Goal: Task Accomplishment & Management: Manage account settings

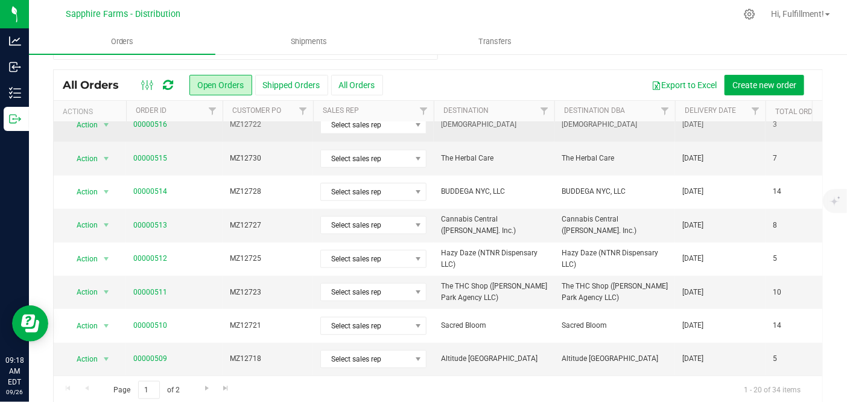
scroll to position [37, 0]
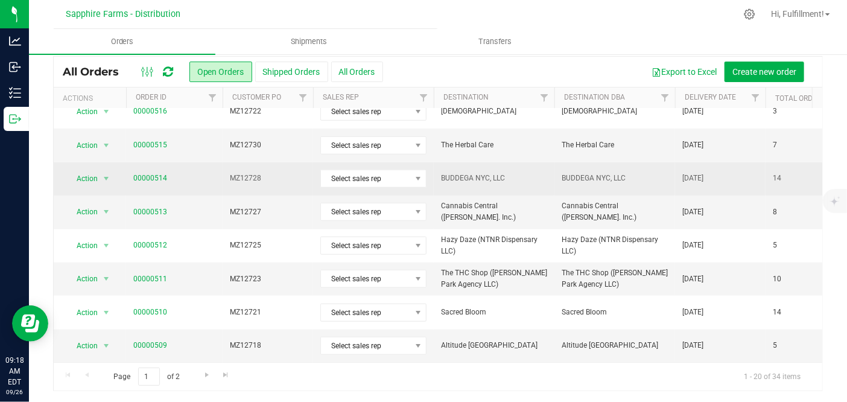
click at [203, 173] on td "00000514" at bounding box center [174, 178] width 97 height 33
click at [151, 173] on link "00000514" at bounding box center [150, 178] width 34 height 11
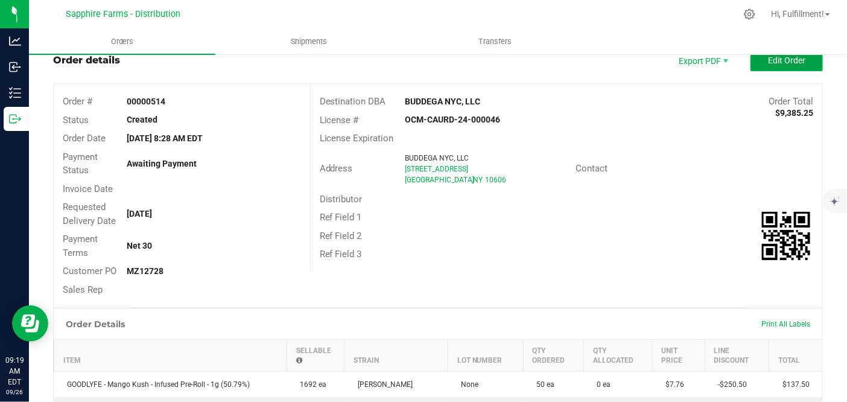
click at [768, 64] on span "Edit Order" at bounding box center [786, 61] width 37 height 10
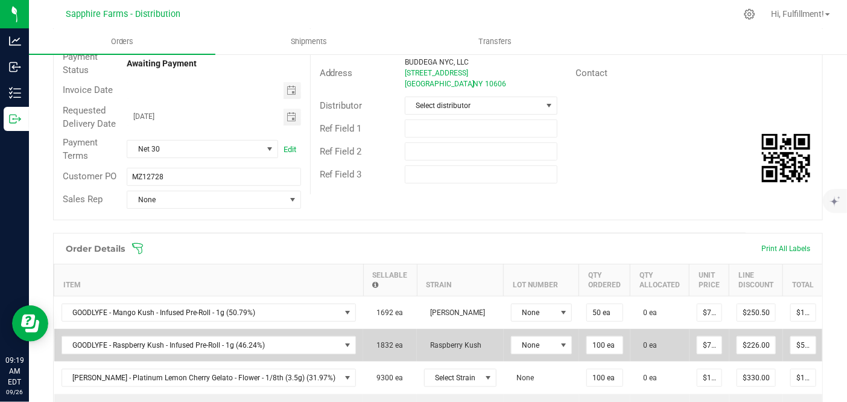
scroll to position [306, 0]
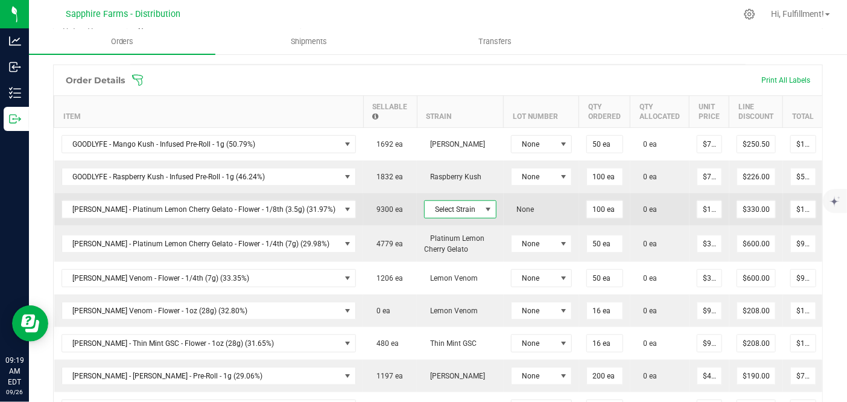
click at [435, 207] on span "Select Strain" at bounding box center [453, 209] width 56 height 17
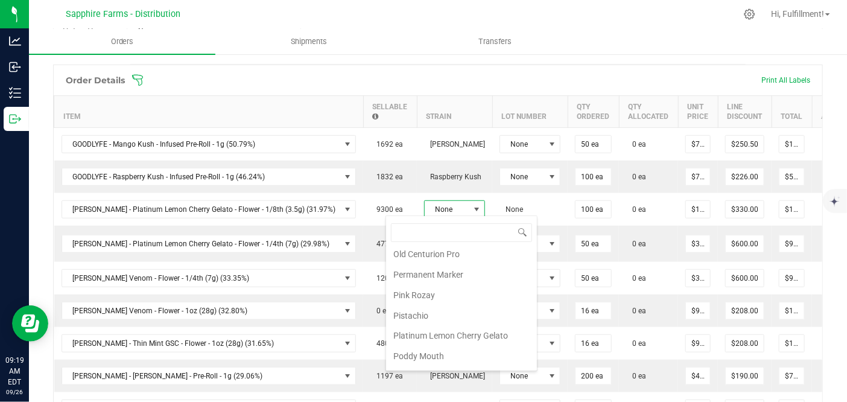
scroll to position [871, 0]
click at [463, 320] on li "Platinum Lemon Cherry Gelato" at bounding box center [461, 330] width 151 height 21
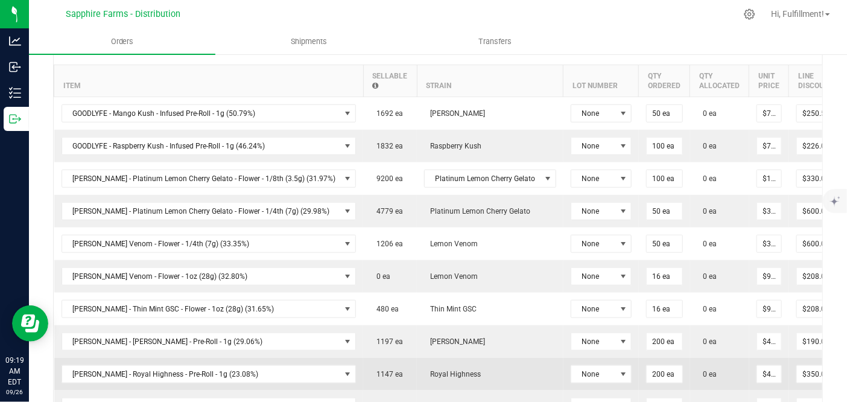
scroll to position [239, 0]
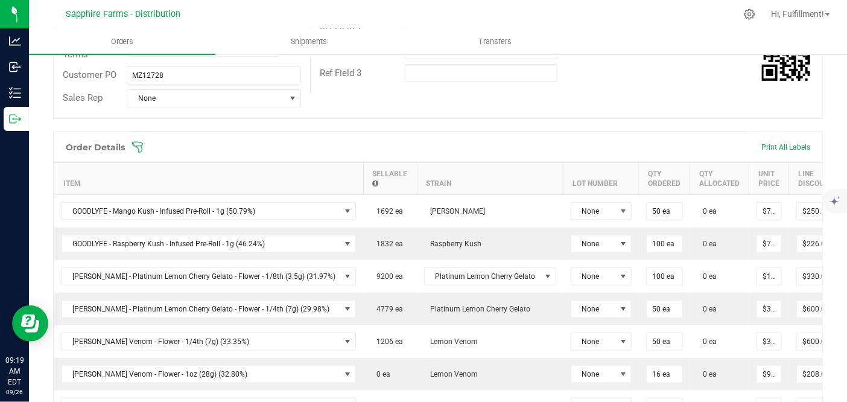
click at [139, 145] on icon at bounding box center [138, 147] width 12 height 12
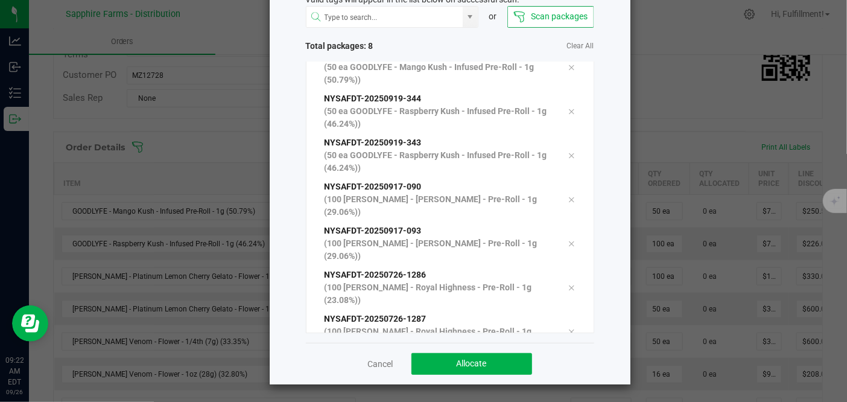
scroll to position [83, 0]
click at [484, 360] on button "Allocate" at bounding box center [471, 364] width 121 height 22
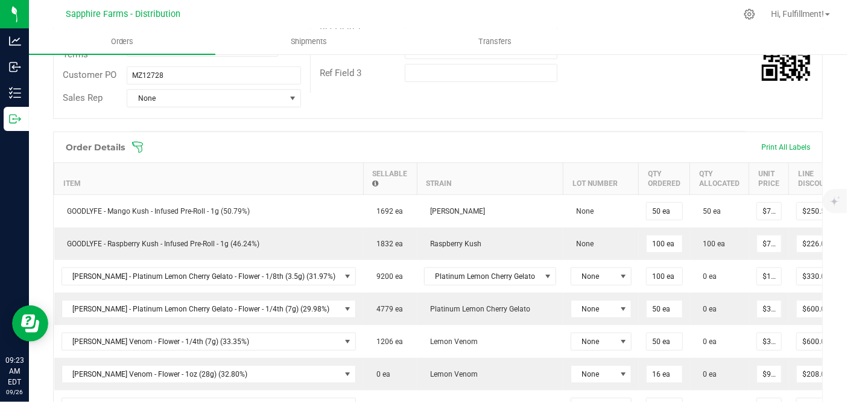
click at [138, 148] on icon at bounding box center [137, 147] width 11 height 11
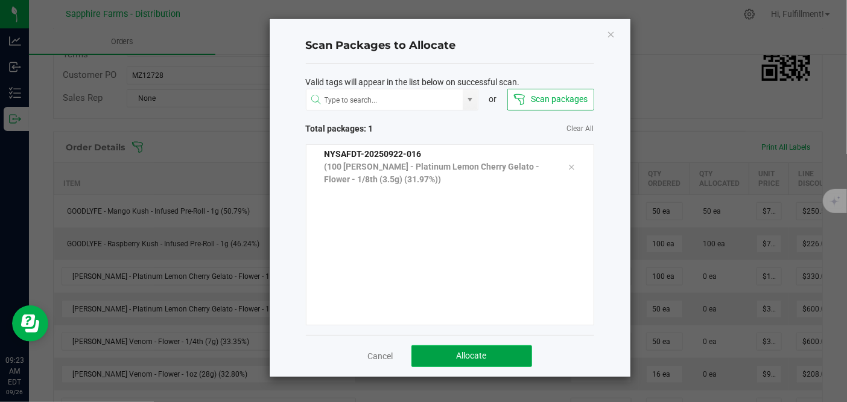
click at [491, 351] on button "Allocate" at bounding box center [471, 356] width 121 height 22
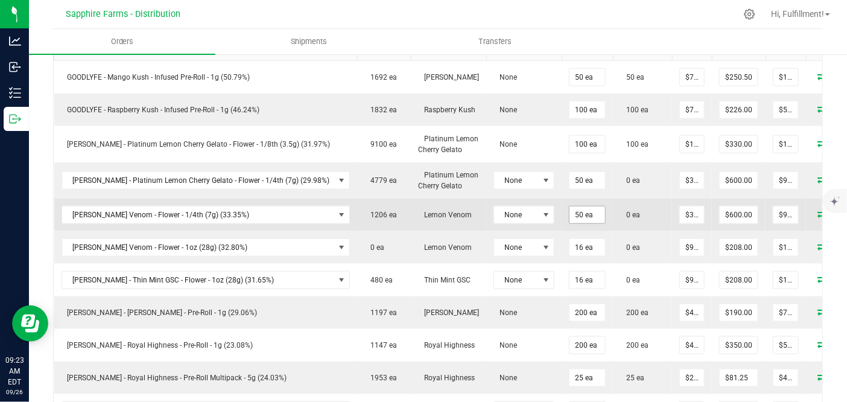
scroll to position [306, 0]
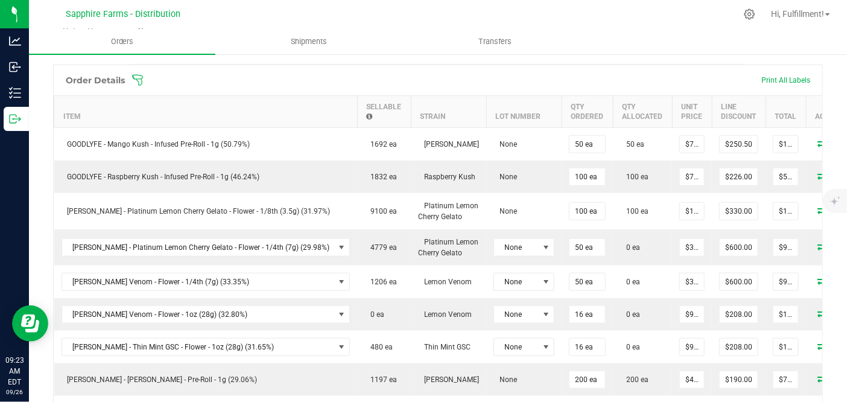
click at [136, 80] on icon at bounding box center [138, 80] width 12 height 12
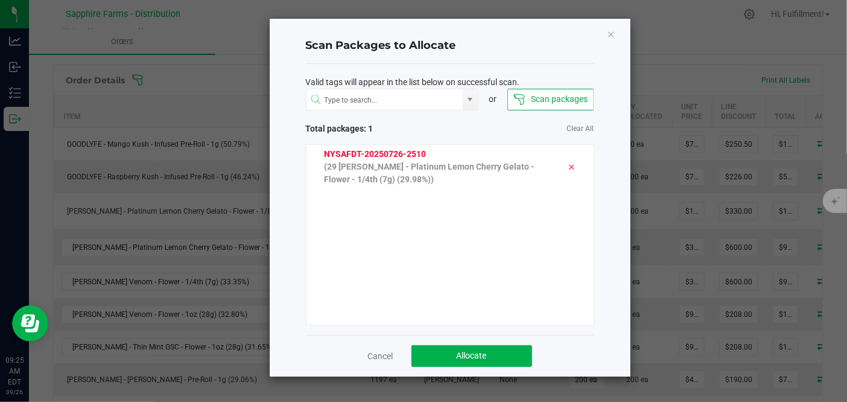
click at [568, 166] on icon at bounding box center [571, 167] width 7 height 10
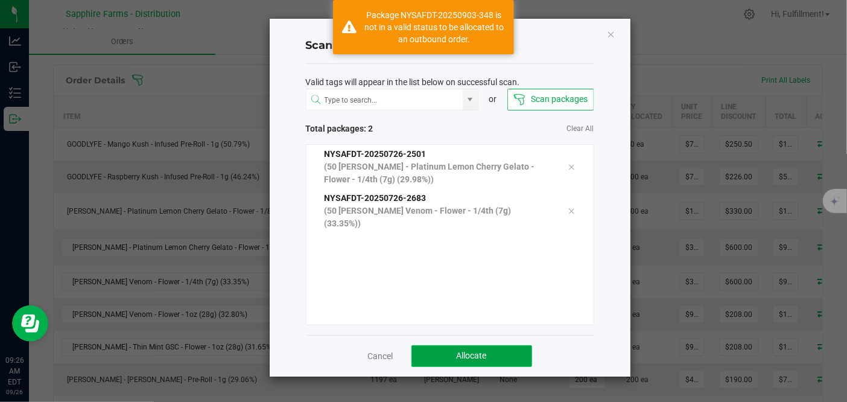
click at [457, 357] on span "Allocate" at bounding box center [472, 356] width 30 height 10
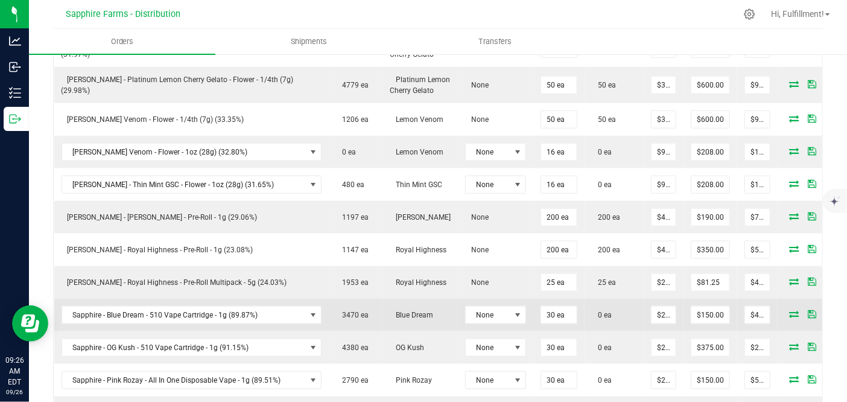
scroll to position [440, 0]
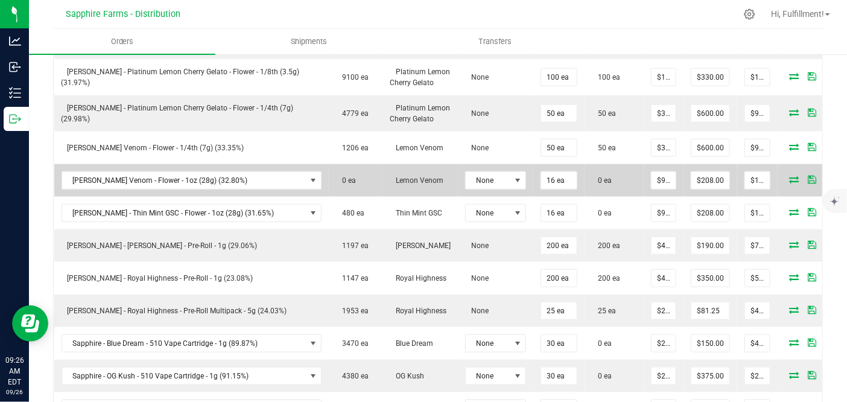
click at [789, 176] on icon at bounding box center [794, 179] width 10 height 7
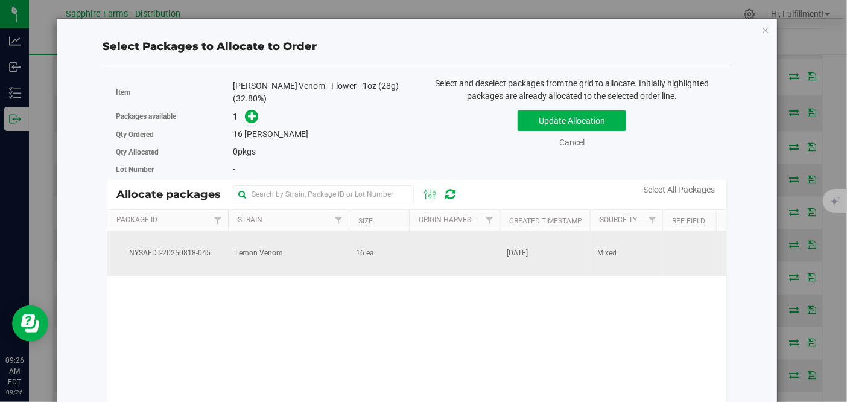
click at [451, 255] on td at bounding box center [454, 253] width 91 height 45
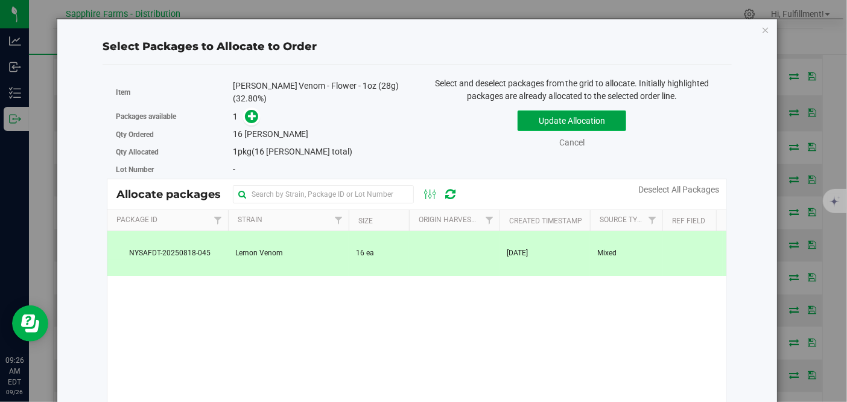
click at [567, 116] on button "Update Allocation" at bounding box center [572, 120] width 109 height 21
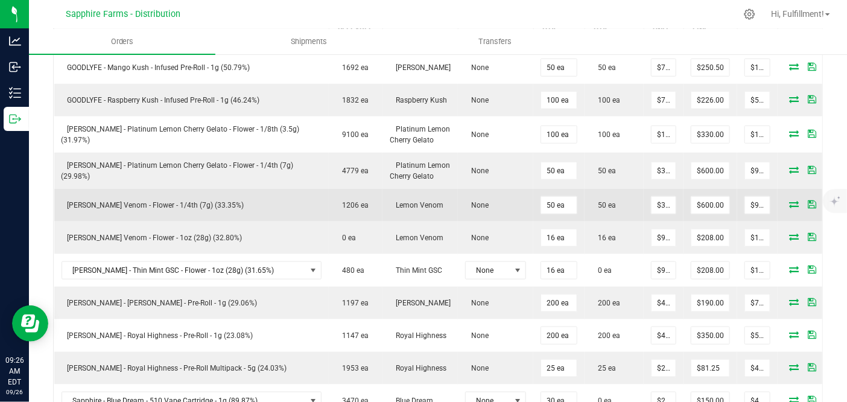
scroll to position [306, 0]
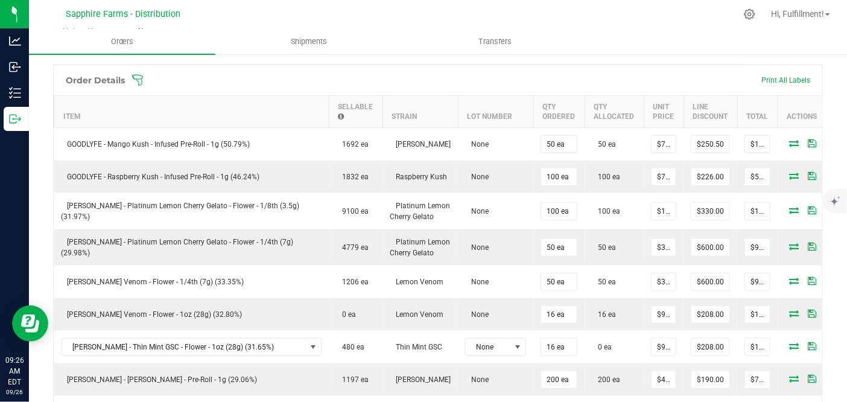
click at [141, 77] on icon at bounding box center [137, 79] width 11 height 11
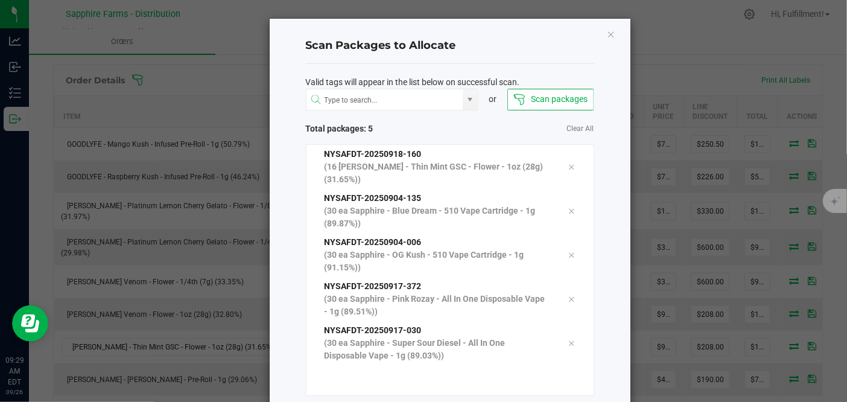
scroll to position [63, 0]
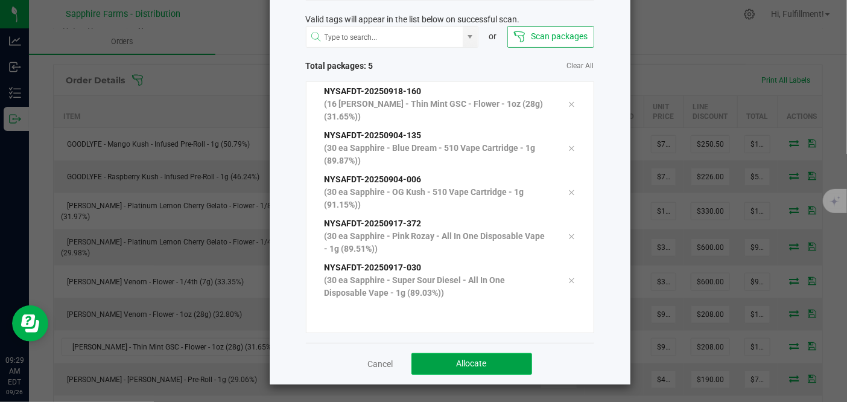
click at [510, 358] on button "Allocate" at bounding box center [471, 364] width 121 height 22
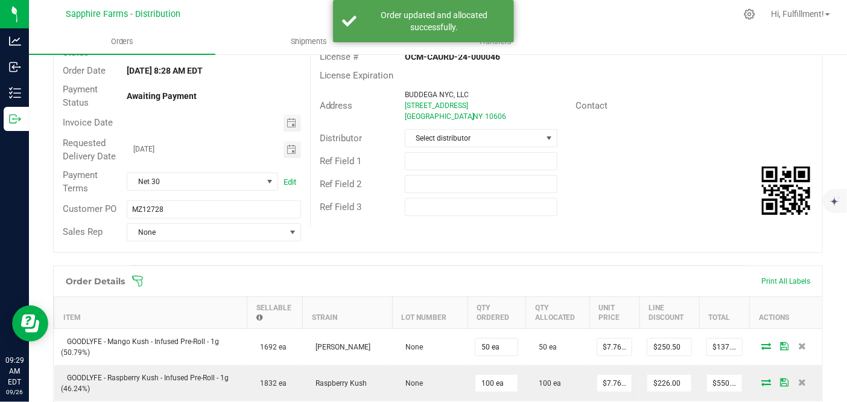
scroll to position [0, 0]
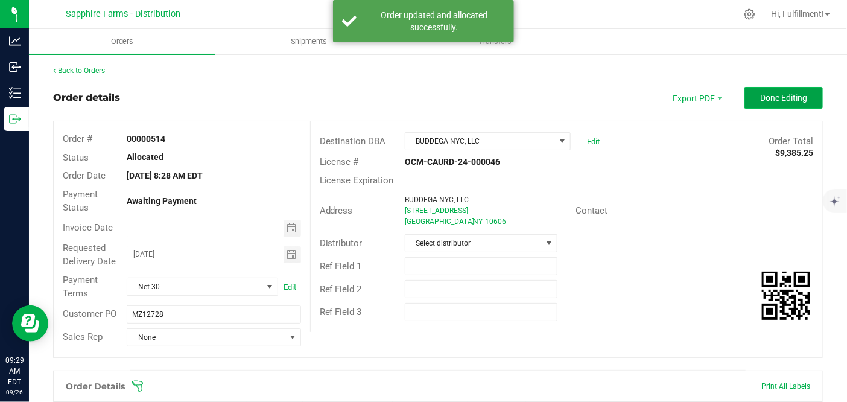
click at [793, 97] on span "Done Editing" at bounding box center [783, 98] width 47 height 10
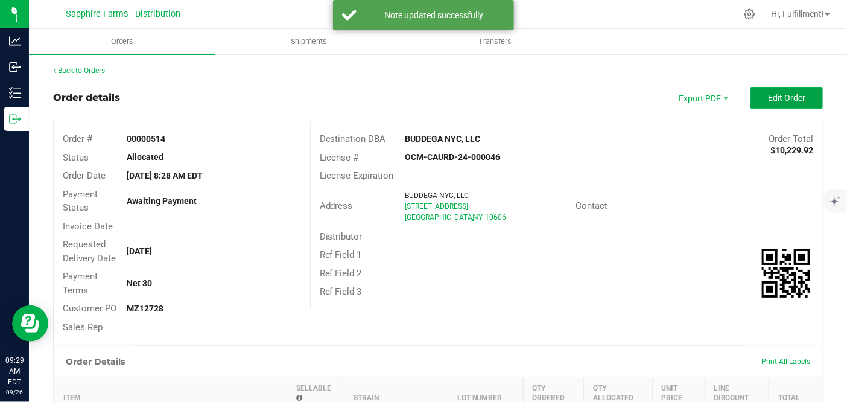
click at [792, 97] on span "Edit Order" at bounding box center [786, 98] width 37 height 10
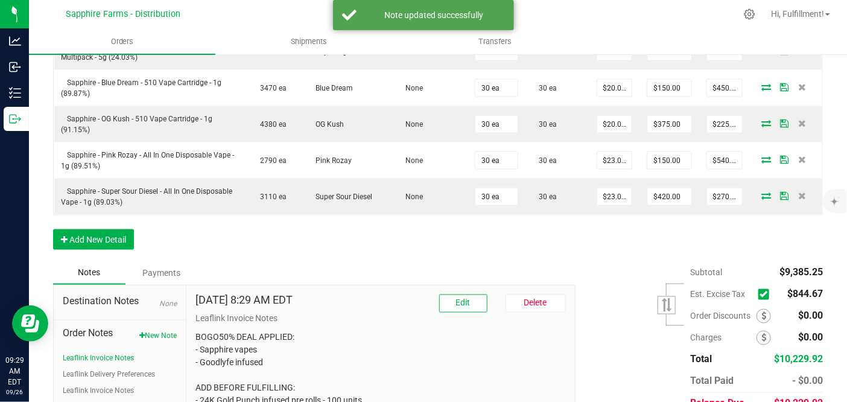
scroll to position [769, 0]
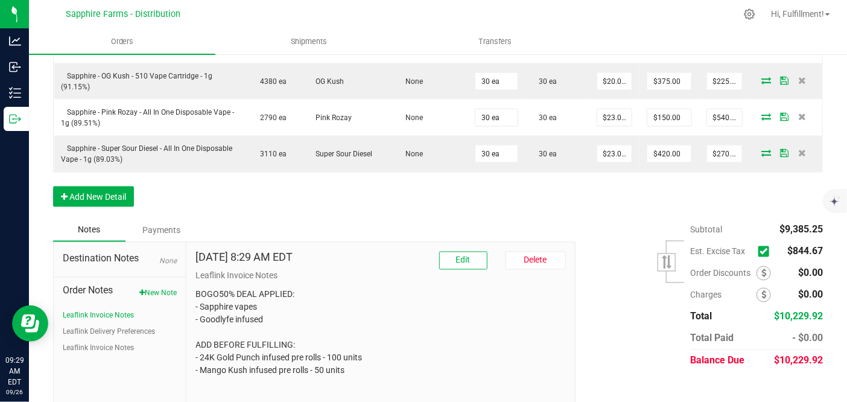
click at [759, 246] on label at bounding box center [766, 251] width 16 height 11
click at [0, 0] on input "checkbox" at bounding box center [0, 0] width 0 height 0
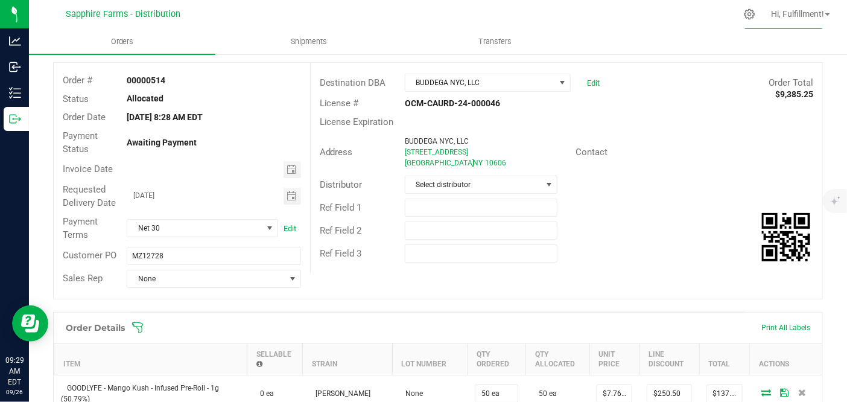
scroll to position [0, 0]
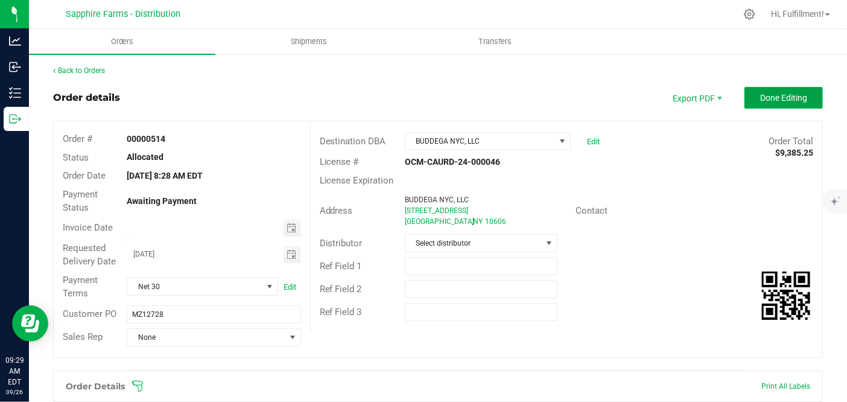
click at [783, 104] on button "Done Editing" at bounding box center [784, 98] width 78 height 22
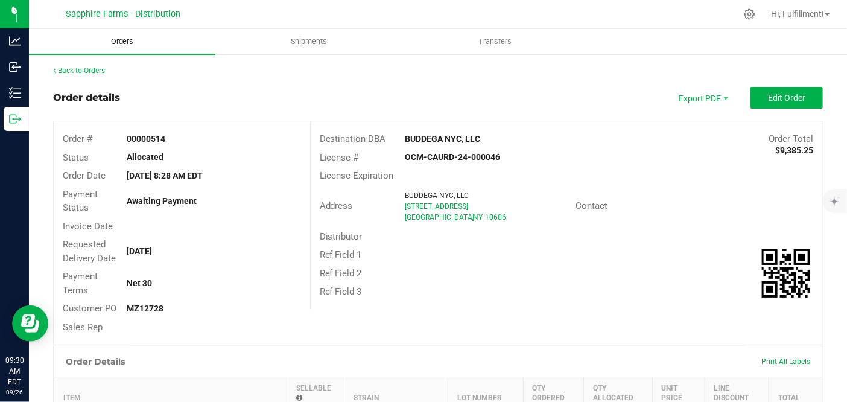
click at [119, 41] on span "Orders" at bounding box center [123, 41] width 56 height 11
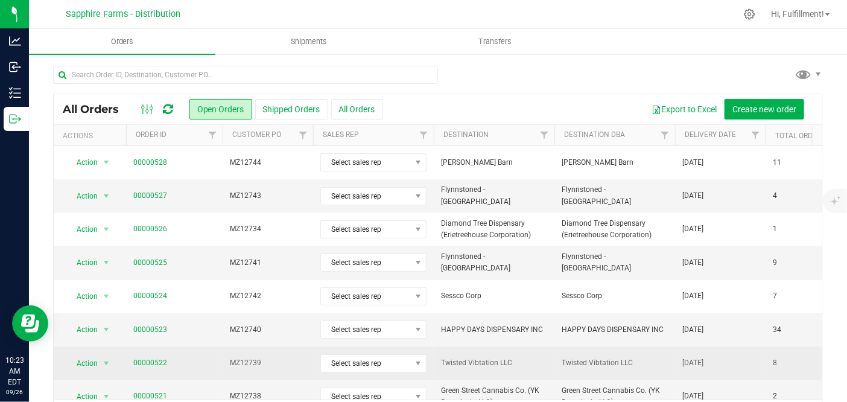
click at [194, 375] on td "00000522" at bounding box center [174, 362] width 97 height 33
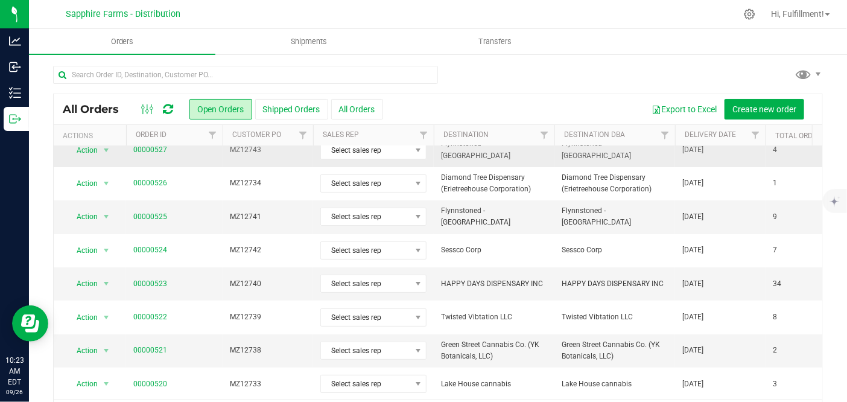
scroll to position [67, 0]
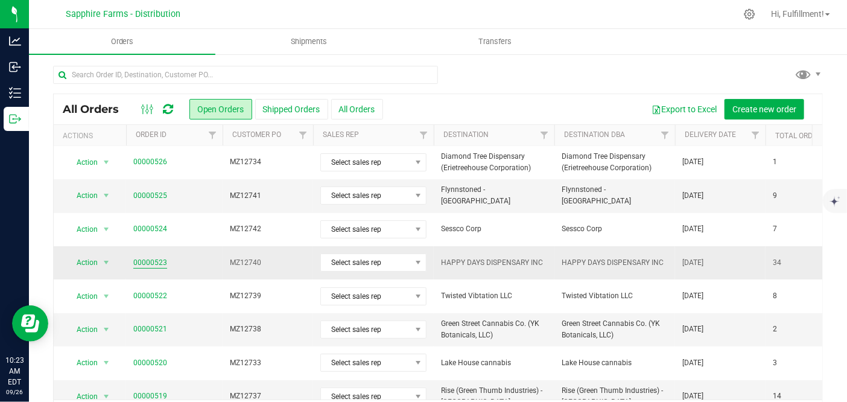
click at [164, 263] on link "00000523" at bounding box center [150, 262] width 34 height 11
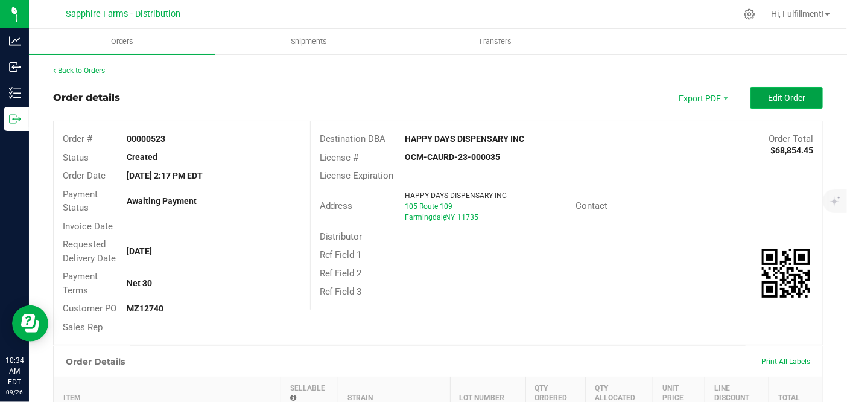
click at [775, 95] on span "Edit Order" at bounding box center [786, 98] width 37 height 10
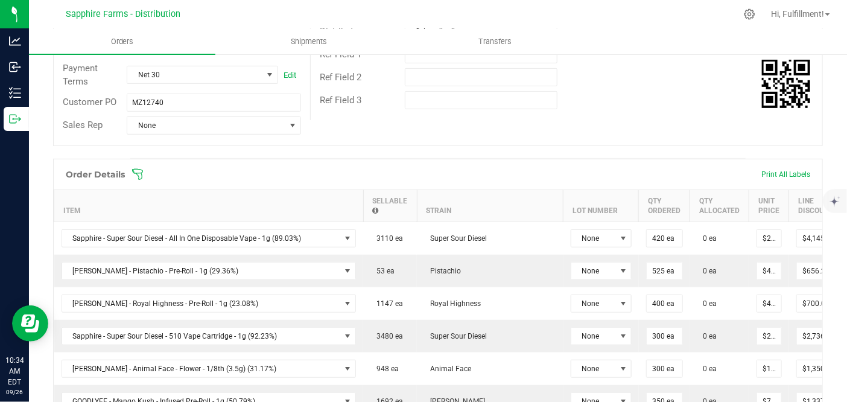
scroll to position [201, 0]
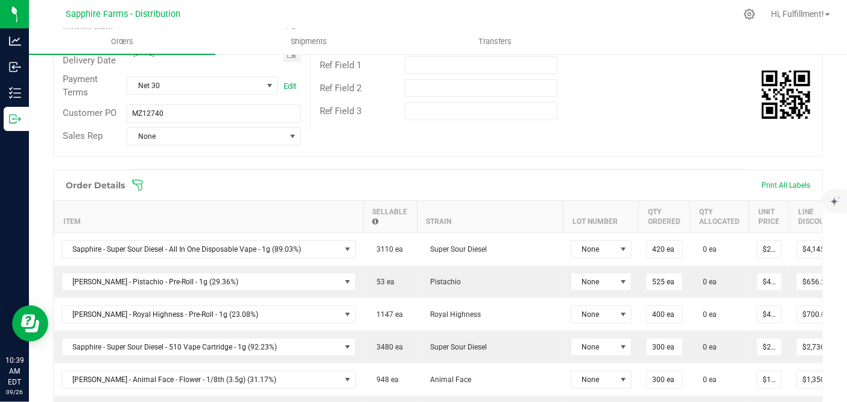
click at [138, 184] on icon at bounding box center [138, 185] width 12 height 12
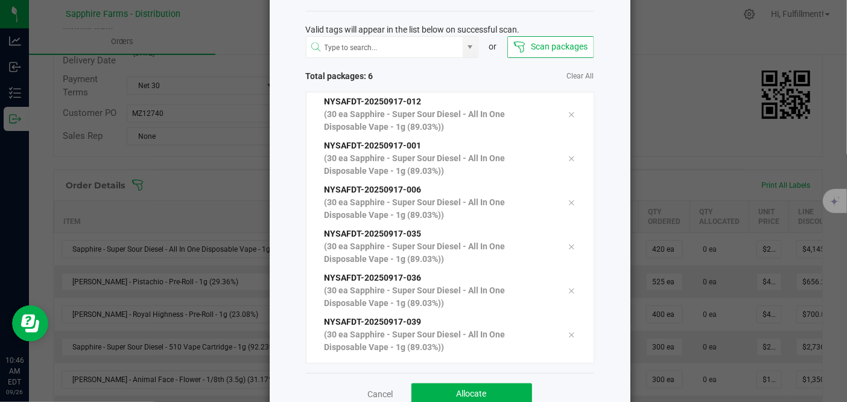
scroll to position [83, 0]
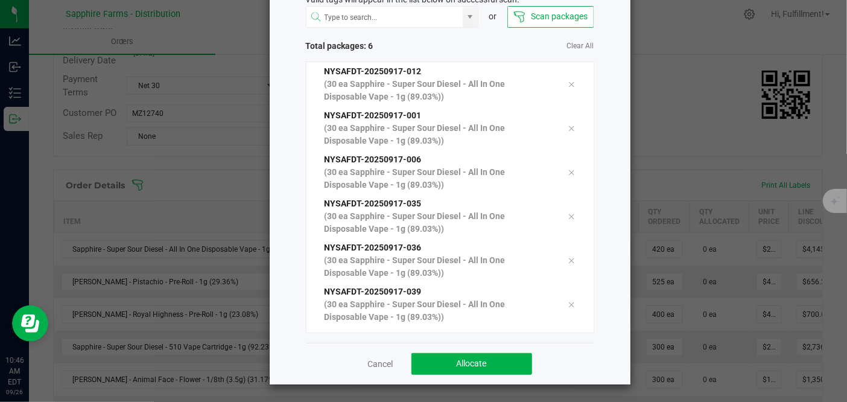
drag, startPoint x: 209, startPoint y: 376, endPoint x: 217, endPoint y: 375, distance: 8.0
click at [212, 376] on ngb-modal-window "Scan Packages to Allocate Valid tags will appear in the list below on successfu…" at bounding box center [428, 201] width 856 height 402
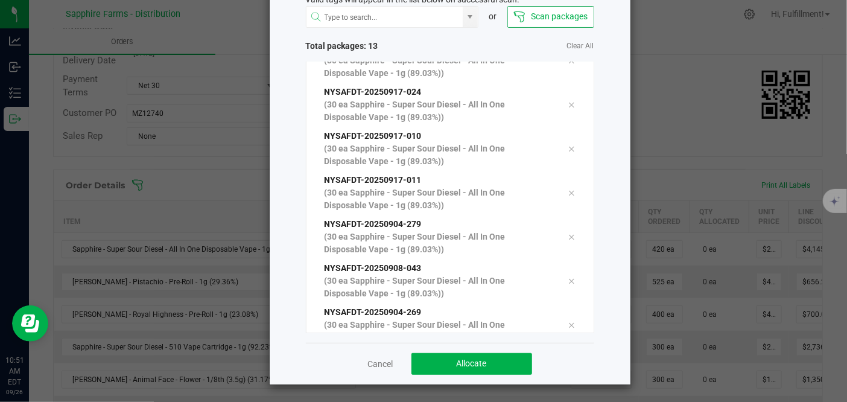
scroll to position [332, 0]
click at [502, 362] on button "Allocate" at bounding box center [471, 364] width 121 height 22
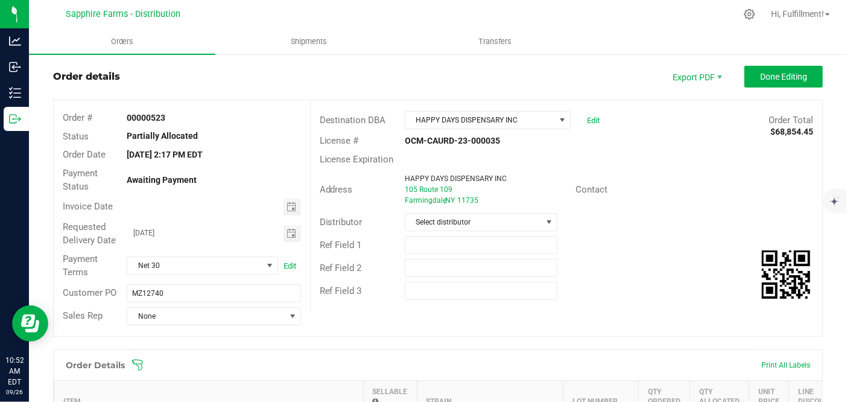
scroll to position [0, 0]
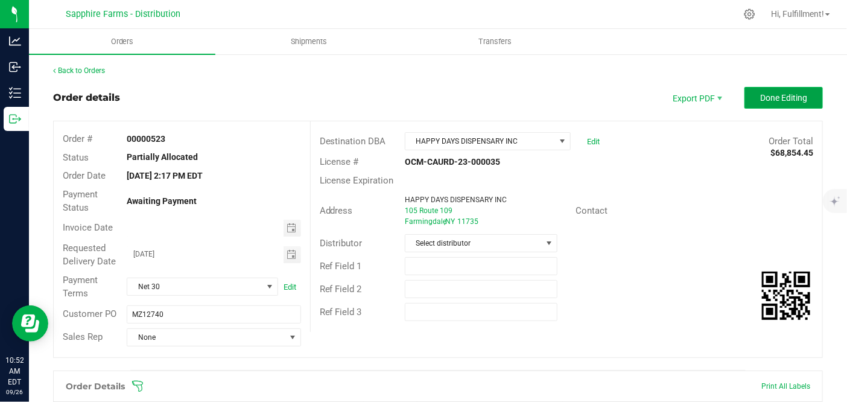
click at [792, 97] on span "Done Editing" at bounding box center [783, 98] width 47 height 10
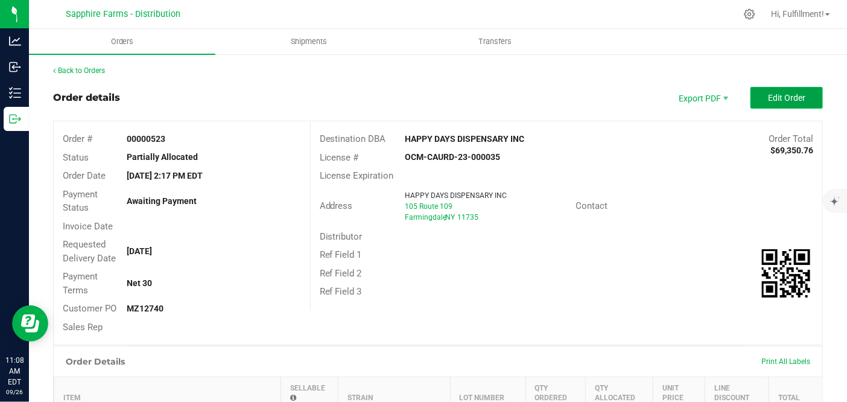
click at [768, 97] on span "Edit Order" at bounding box center [786, 98] width 37 height 10
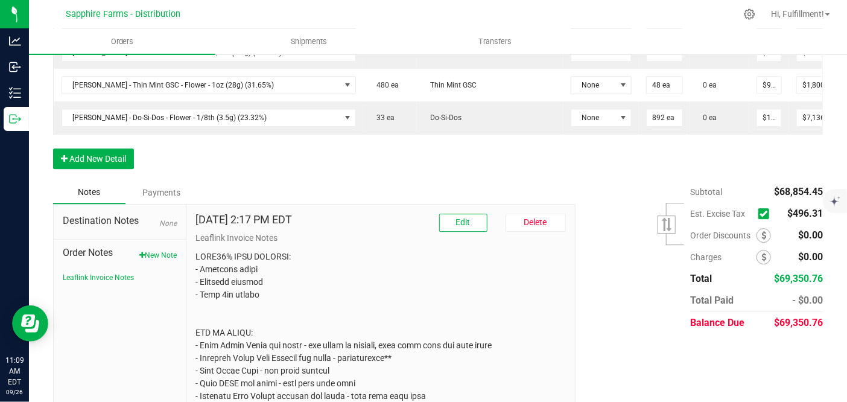
scroll to position [0, 95]
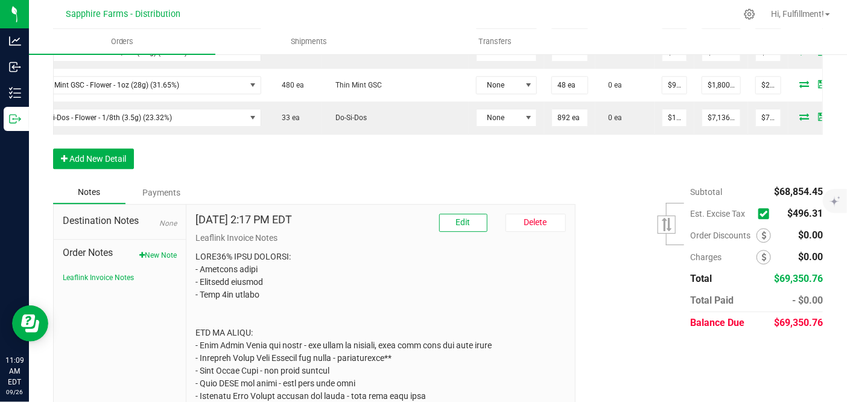
click at [758, 211] on span at bounding box center [763, 213] width 11 height 11
click at [0, 0] on input "checkbox" at bounding box center [0, 0] width 0 height 0
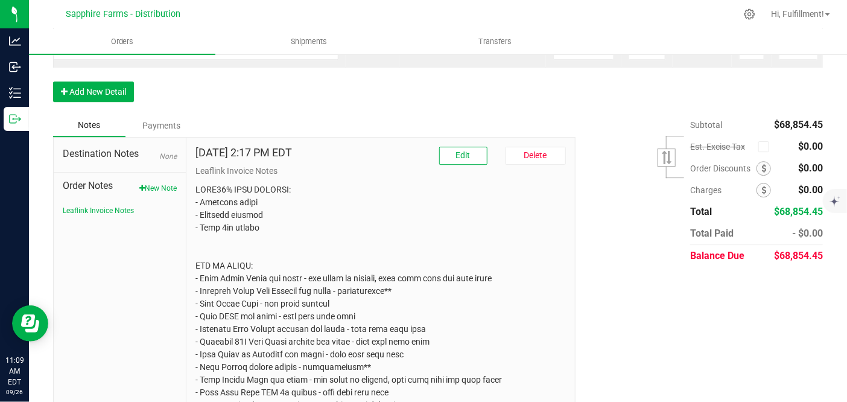
scroll to position [0, 84]
drag, startPoint x: 717, startPoint y: 66, endPoint x: 735, endPoint y: 59, distance: 19.7
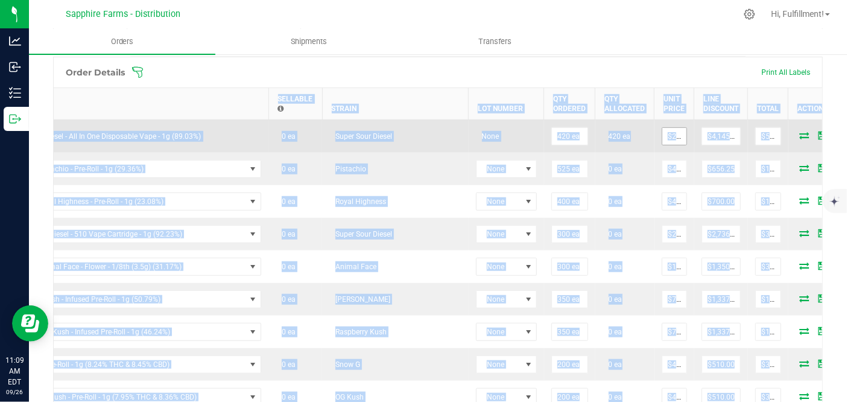
scroll to position [335, 0]
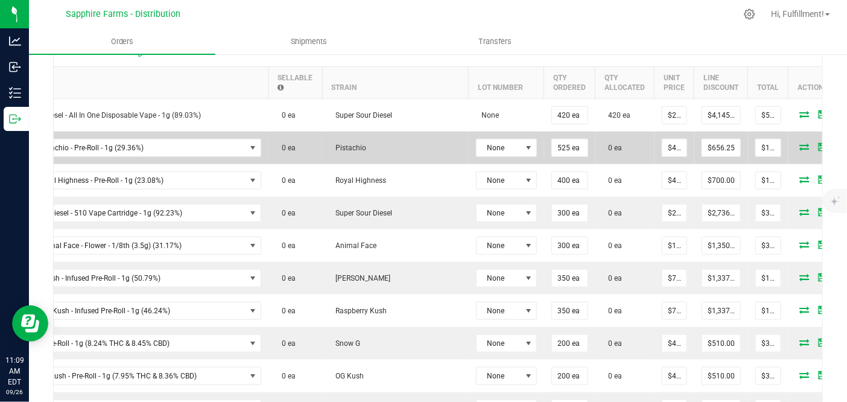
click at [800, 144] on icon at bounding box center [805, 146] width 10 height 7
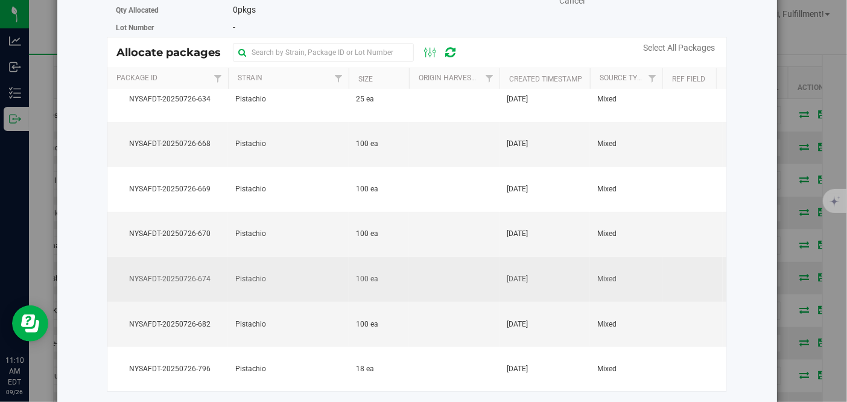
scroll to position [45, 0]
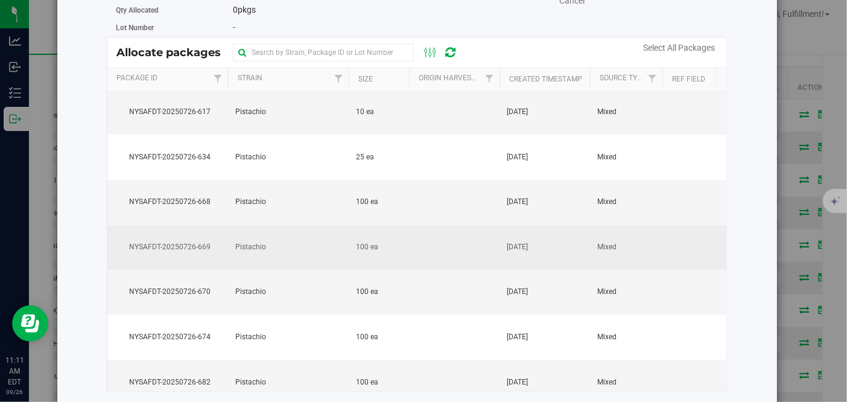
click at [294, 240] on td "Pistachio" at bounding box center [288, 247] width 121 height 45
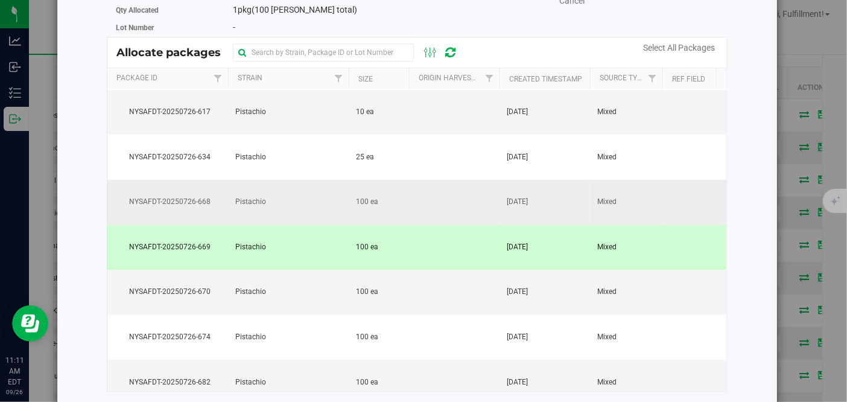
click at [301, 198] on td "Pistachio" at bounding box center [288, 202] width 121 height 45
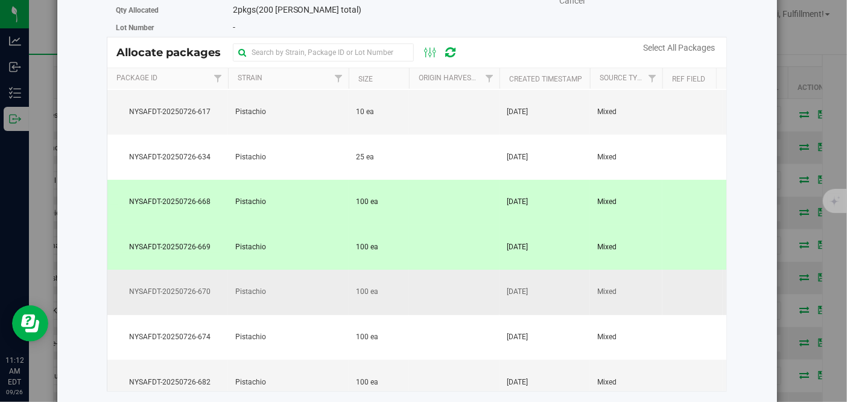
drag, startPoint x: 186, startPoint y: 282, endPoint x: 193, endPoint y: 285, distance: 7.6
click at [186, 286] on span "NYSAFDT-20250726-670" at bounding box center [168, 291] width 106 height 11
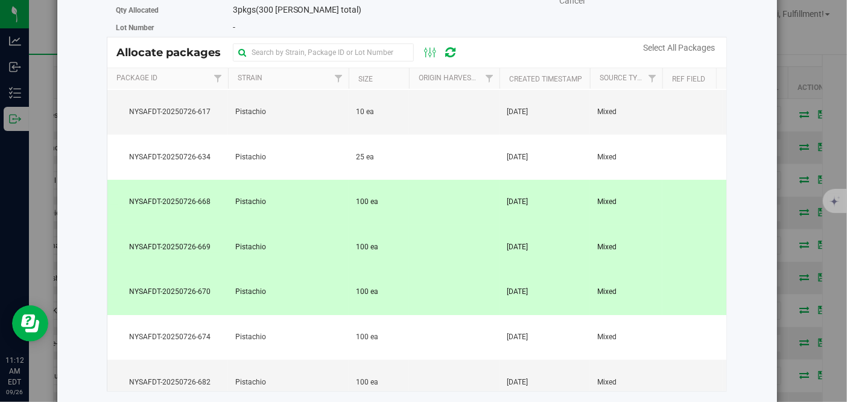
scroll to position [112, 0]
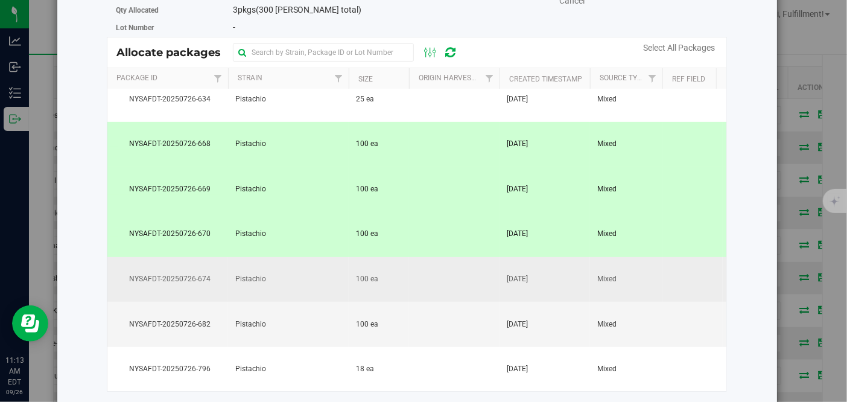
click at [322, 258] on td "Pistachio" at bounding box center [288, 279] width 121 height 45
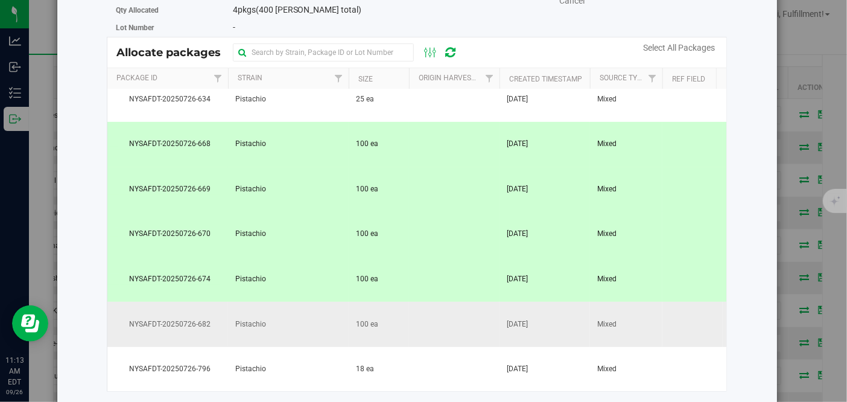
click at [310, 313] on td "Pistachio" at bounding box center [288, 324] width 121 height 45
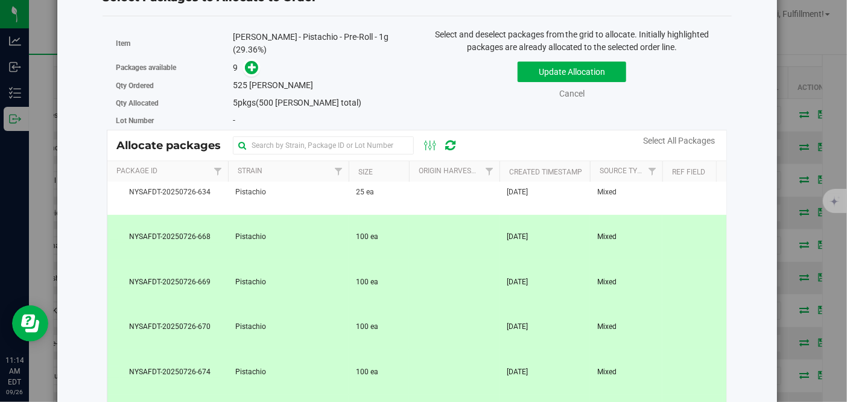
scroll to position [0, 0]
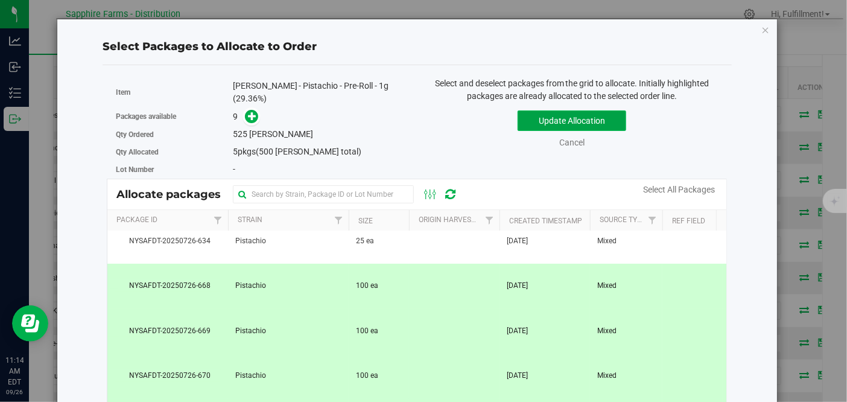
click at [582, 116] on button "Update Allocation" at bounding box center [572, 120] width 109 height 21
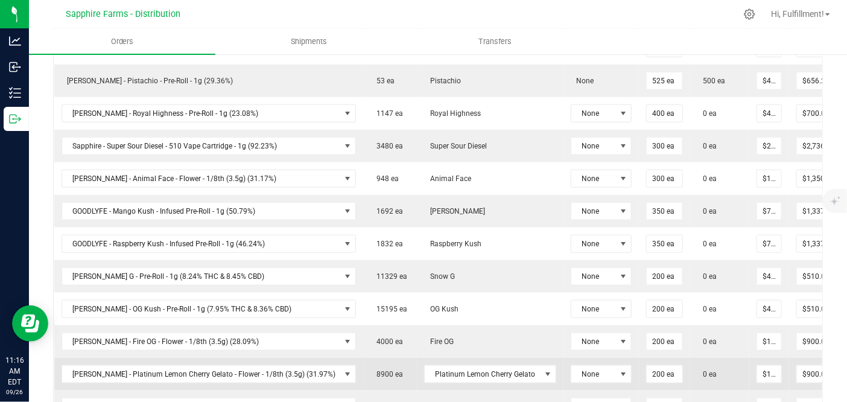
scroll to position [0, 95]
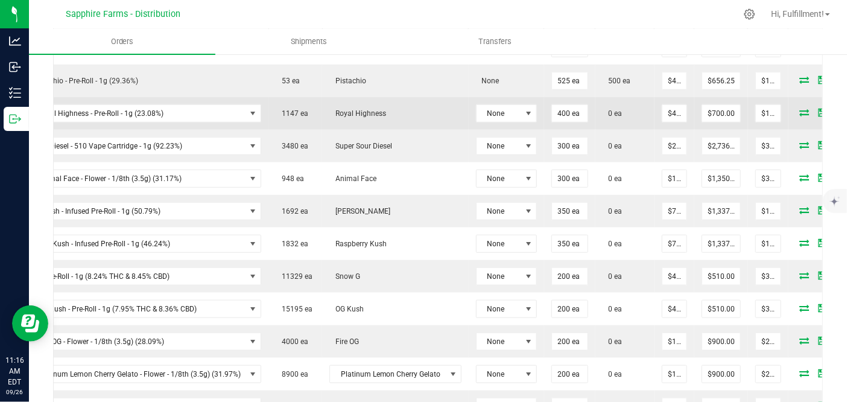
click at [800, 110] on icon at bounding box center [805, 112] width 10 height 7
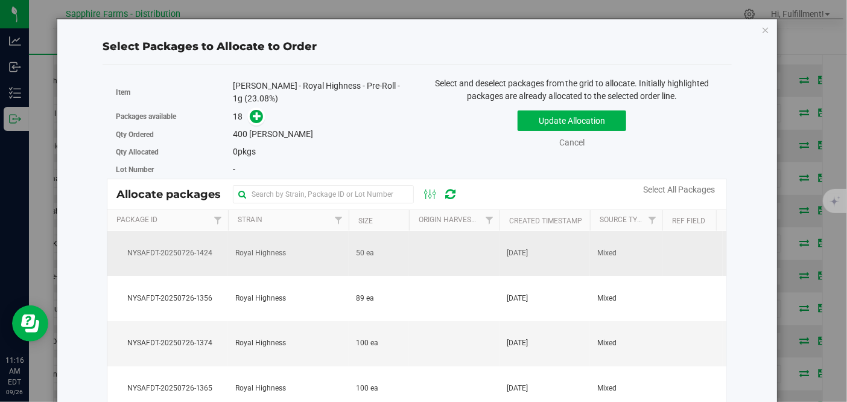
scroll to position [67, 0]
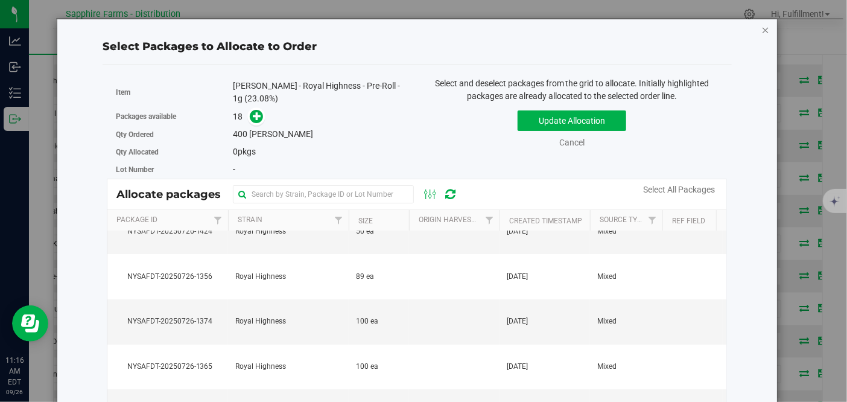
click at [761, 28] on icon "button" at bounding box center [765, 29] width 8 height 14
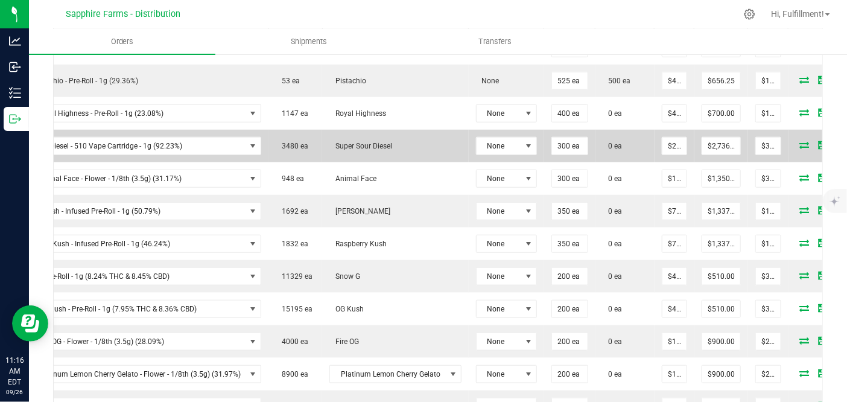
scroll to position [335, 0]
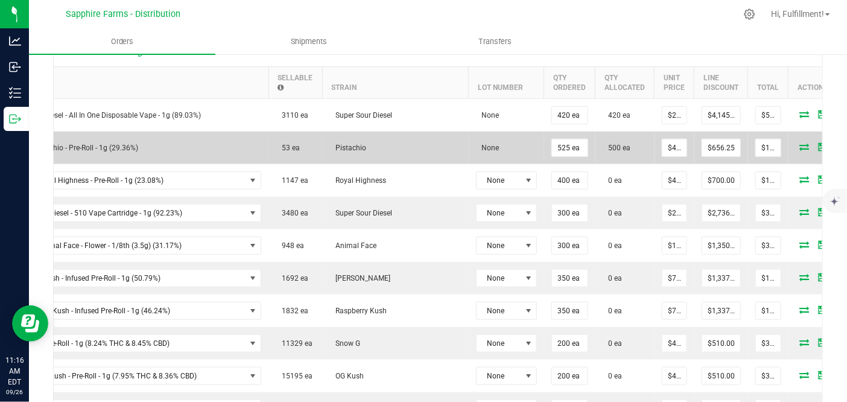
click at [800, 144] on icon at bounding box center [805, 146] width 10 height 7
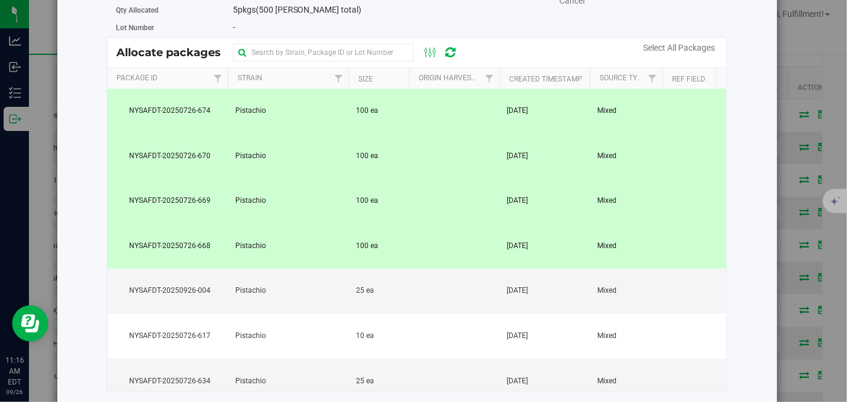
scroll to position [67, 0]
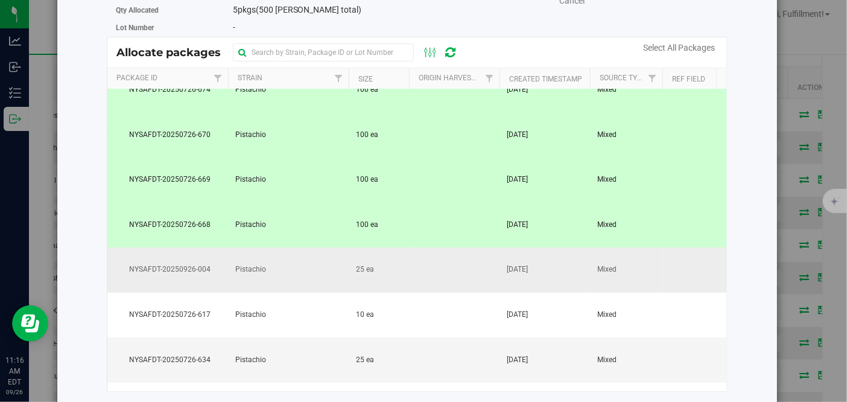
click at [310, 258] on td "Pistachio" at bounding box center [288, 269] width 121 height 45
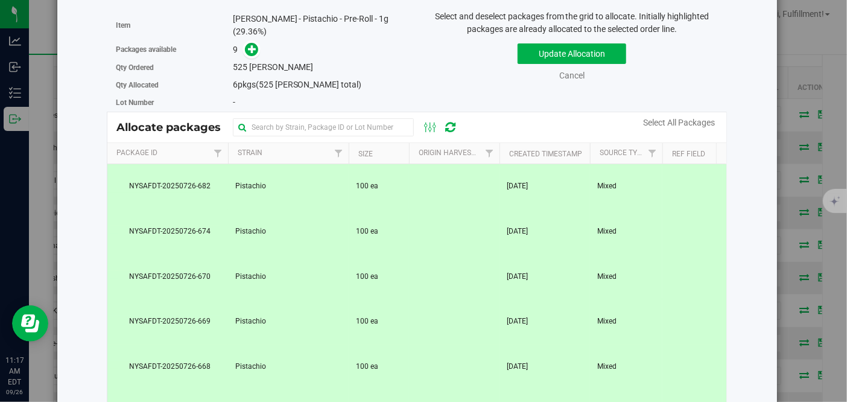
scroll to position [0, 0]
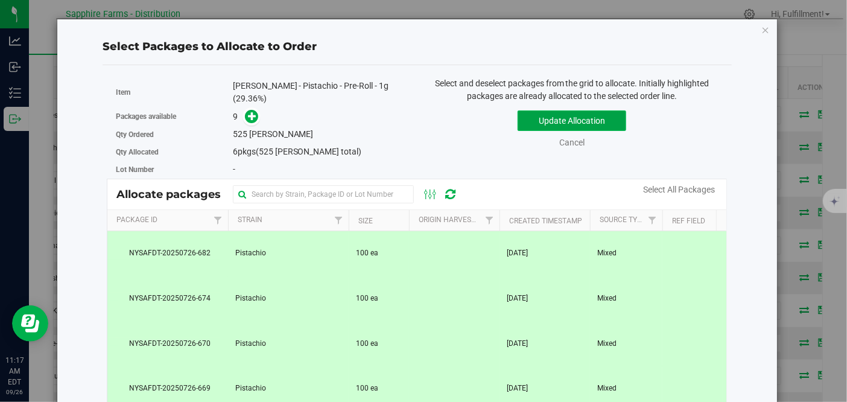
click at [601, 113] on button "Update Allocation" at bounding box center [572, 120] width 109 height 21
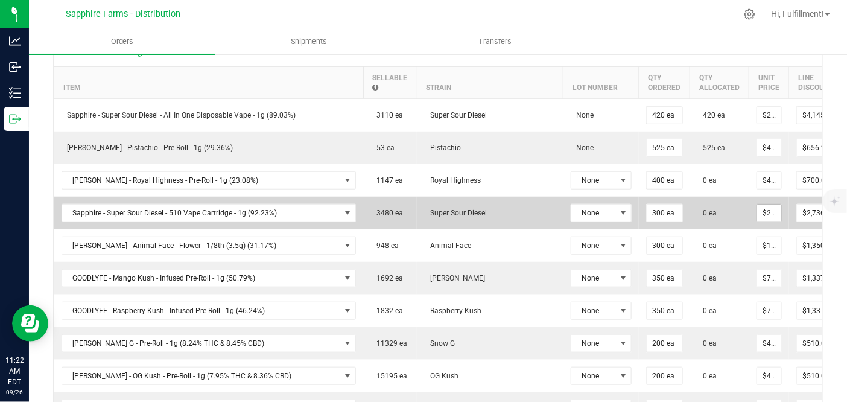
scroll to position [134, 0]
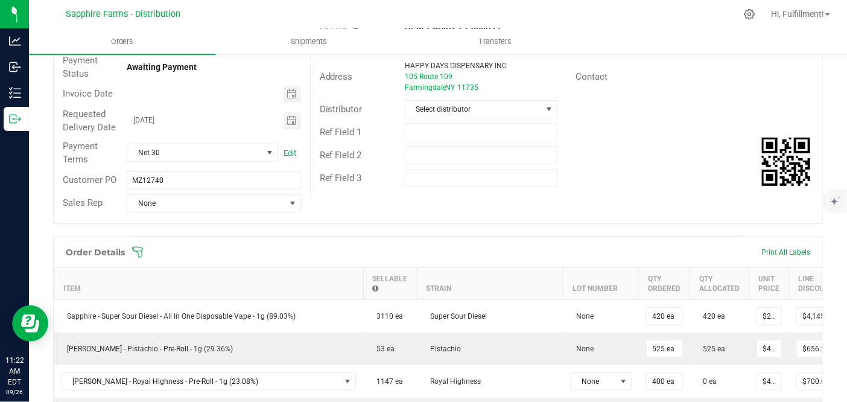
click at [138, 249] on icon at bounding box center [137, 251] width 11 height 11
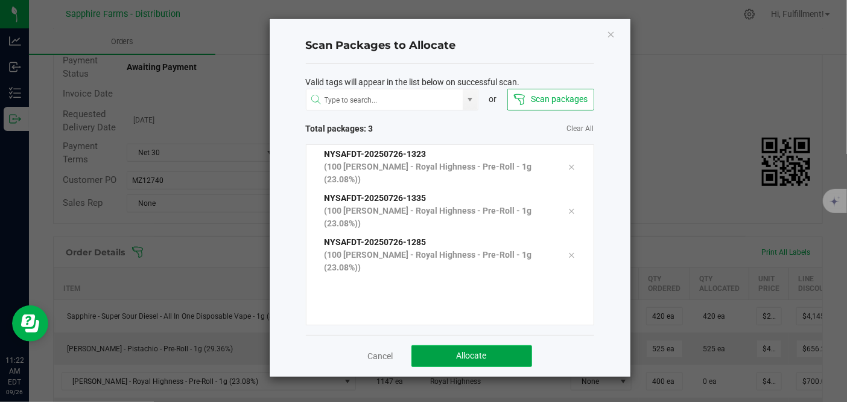
click at [475, 353] on span "Allocate" at bounding box center [472, 356] width 30 height 10
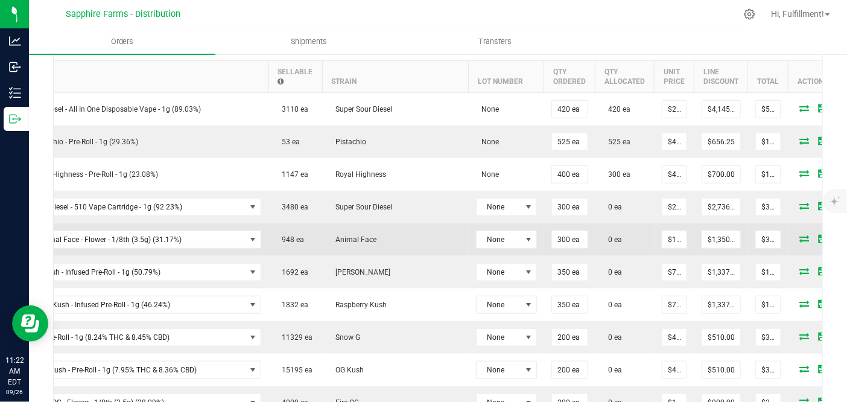
scroll to position [268, 0]
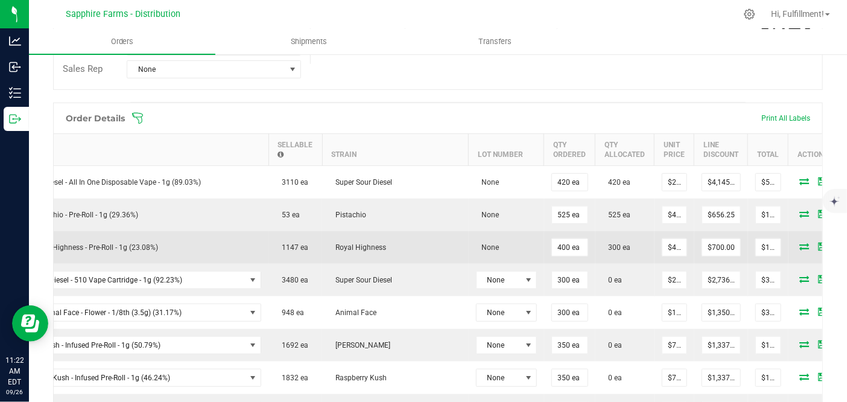
click at [800, 244] on icon at bounding box center [805, 246] width 10 height 7
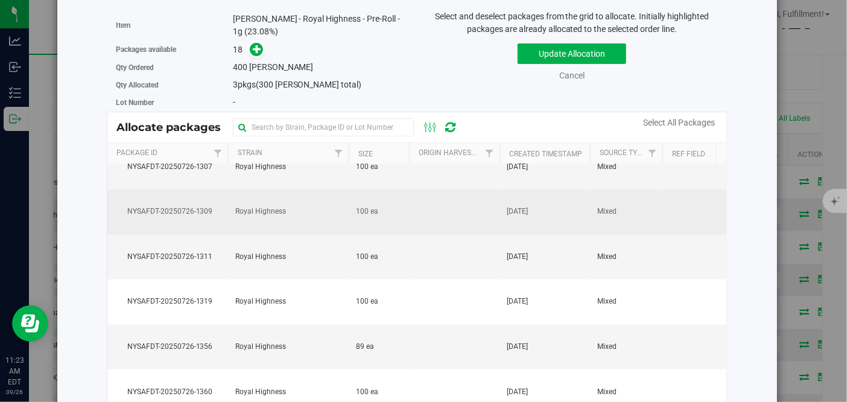
scroll to position [469, 0]
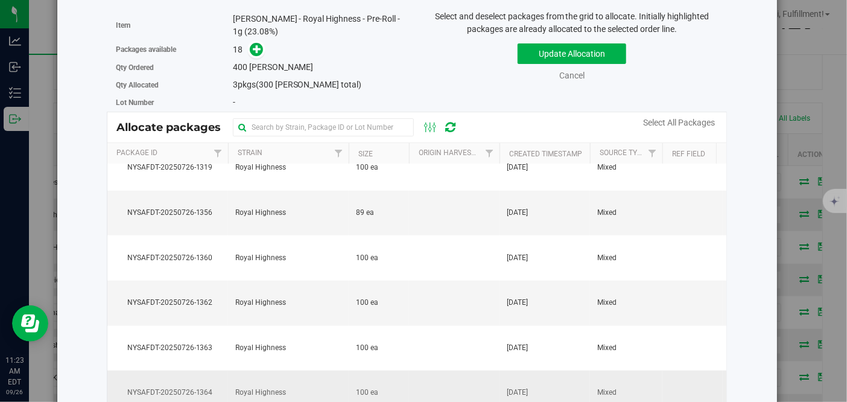
click at [272, 387] on span "Royal Highness" at bounding box center [260, 392] width 51 height 11
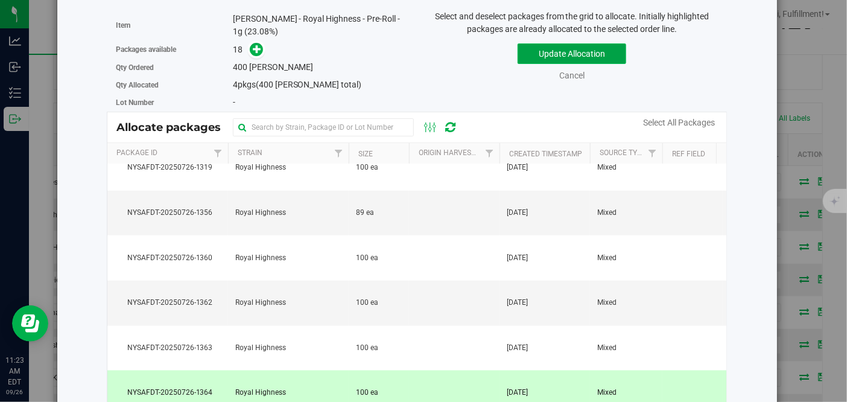
click at [591, 51] on button "Update Allocation" at bounding box center [572, 53] width 109 height 21
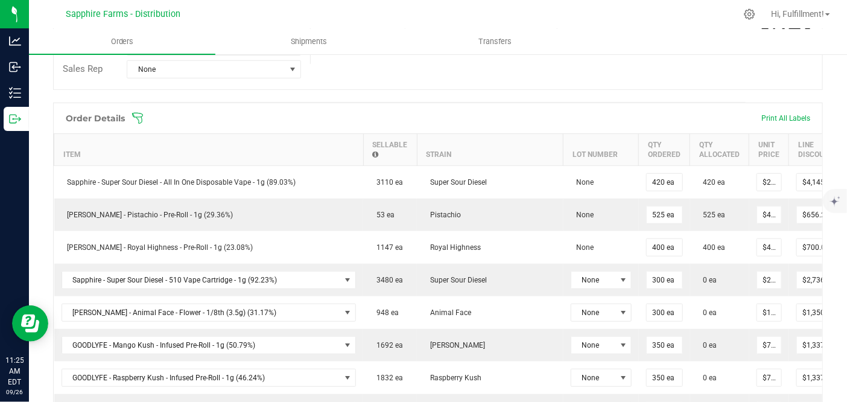
click at [141, 116] on icon at bounding box center [138, 118] width 12 height 12
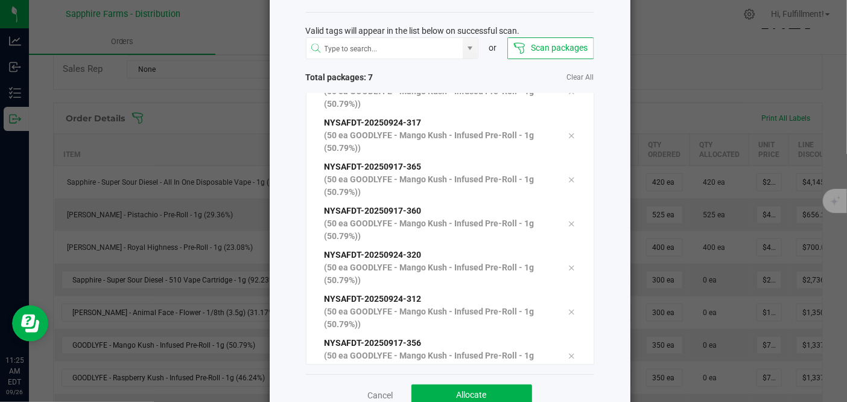
scroll to position [83, 0]
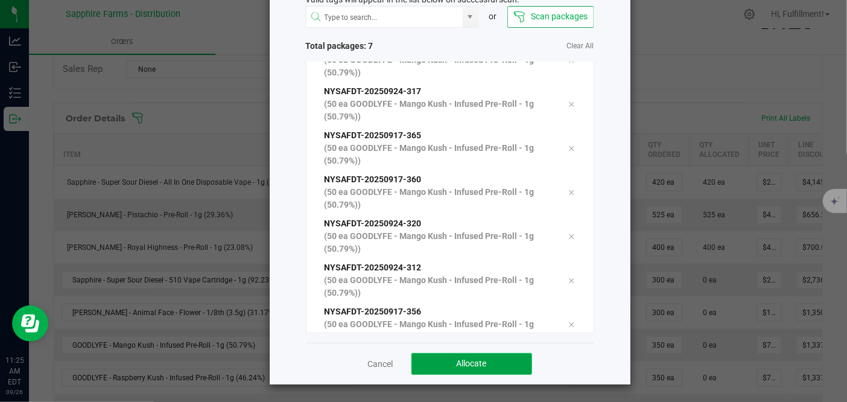
click at [481, 361] on span "Allocate" at bounding box center [472, 363] width 30 height 10
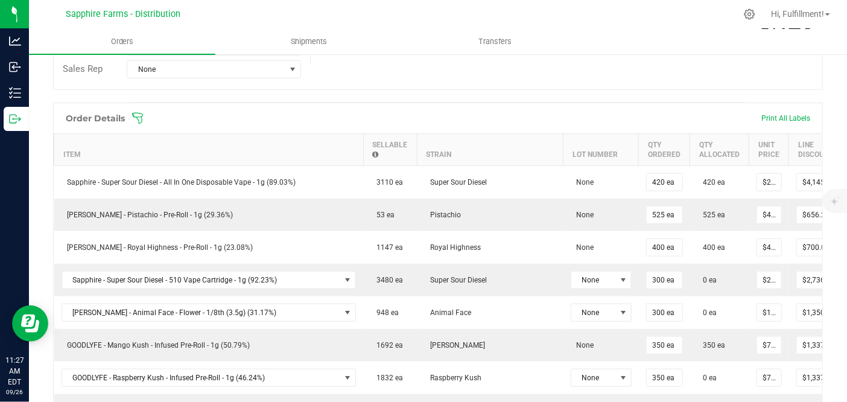
scroll to position [67, 0]
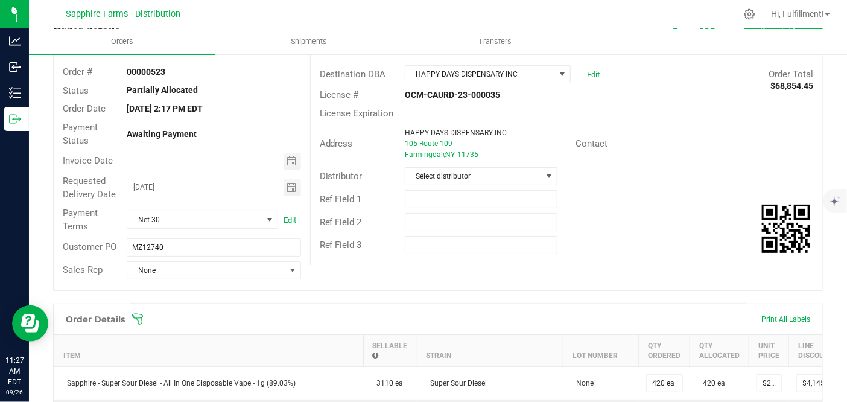
click at [140, 316] on icon at bounding box center [137, 319] width 11 height 11
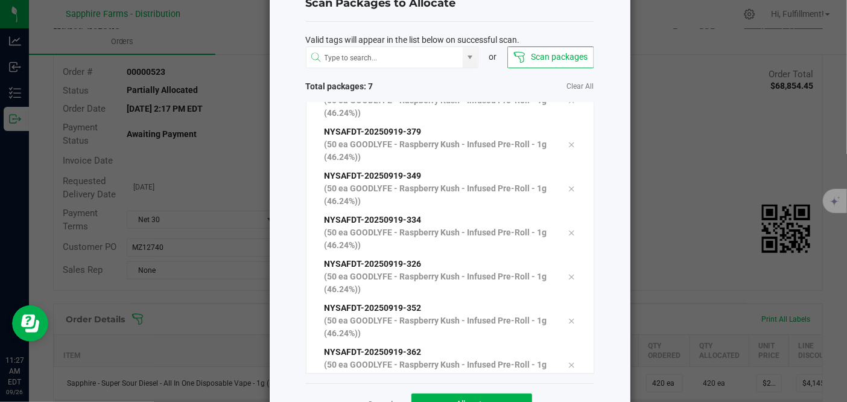
scroll to position [83, 0]
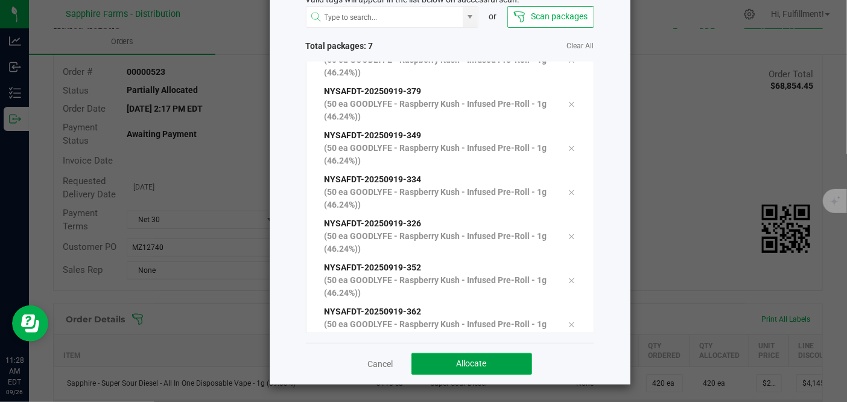
drag, startPoint x: 512, startPoint y: 360, endPoint x: 515, endPoint y: 369, distance: 9.7
click at [512, 361] on button "Allocate" at bounding box center [471, 364] width 121 height 22
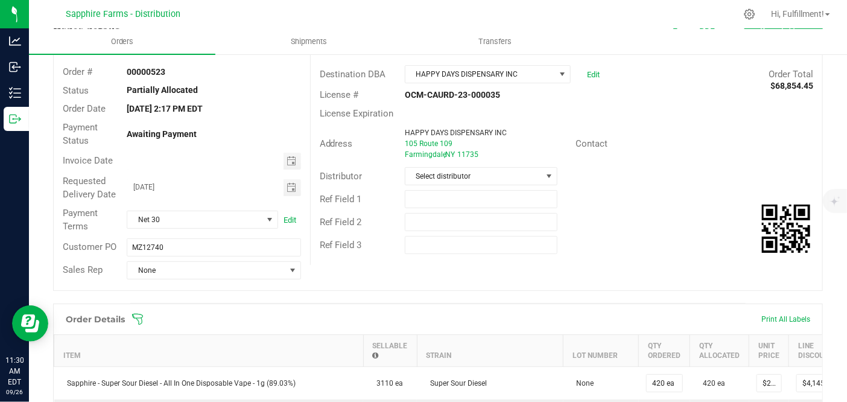
click at [139, 314] on icon at bounding box center [138, 319] width 12 height 12
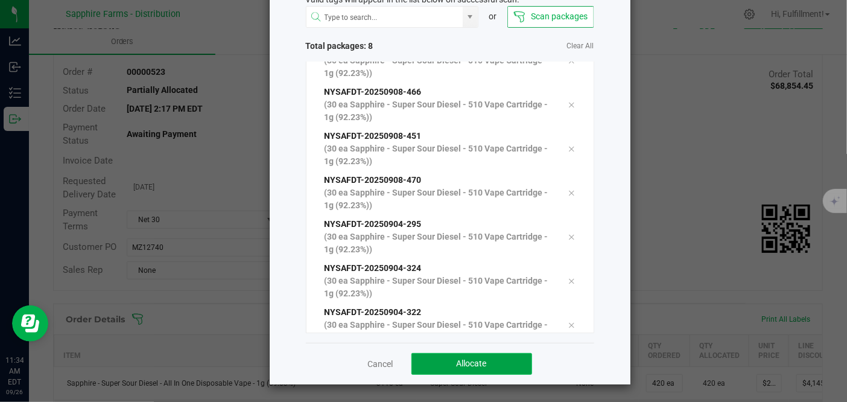
click at [501, 356] on button "Allocate" at bounding box center [471, 364] width 121 height 22
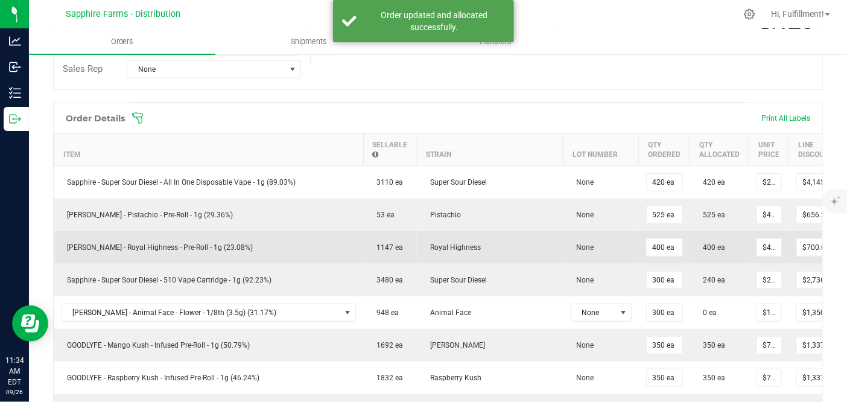
scroll to position [0, 95]
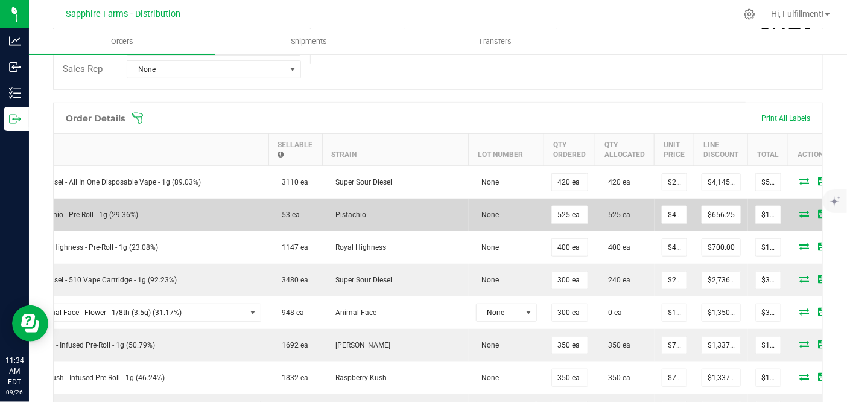
click at [800, 214] on icon at bounding box center [805, 213] width 10 height 7
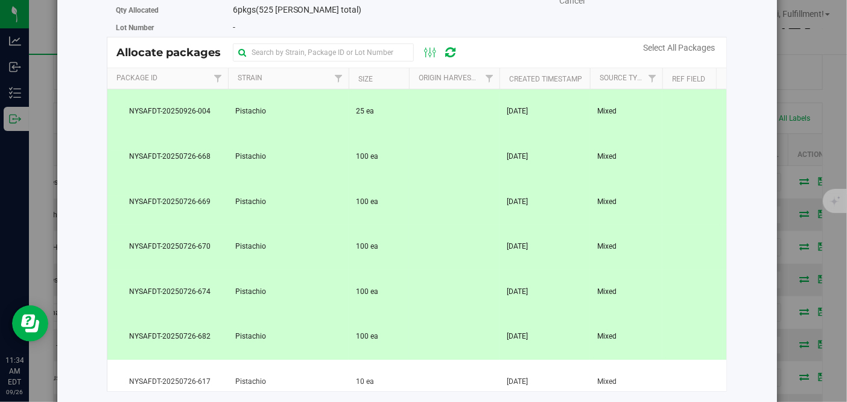
scroll to position [112, 0]
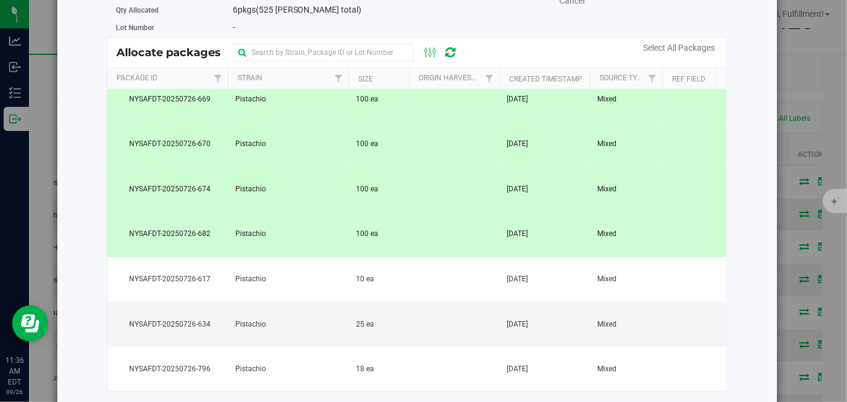
click at [141, 395] on div "Item LEAL - Pistachio - Pre-Roll - 1g (29.36%) Packages available 9 Qty Ordered…" at bounding box center [417, 166] width 629 height 486
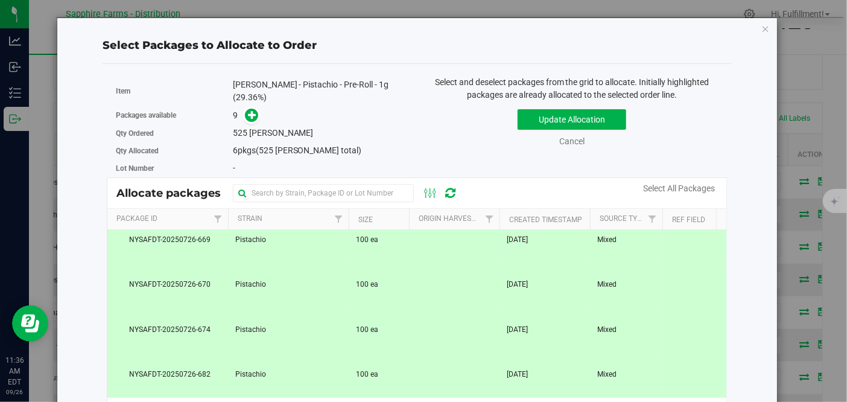
scroll to position [0, 0]
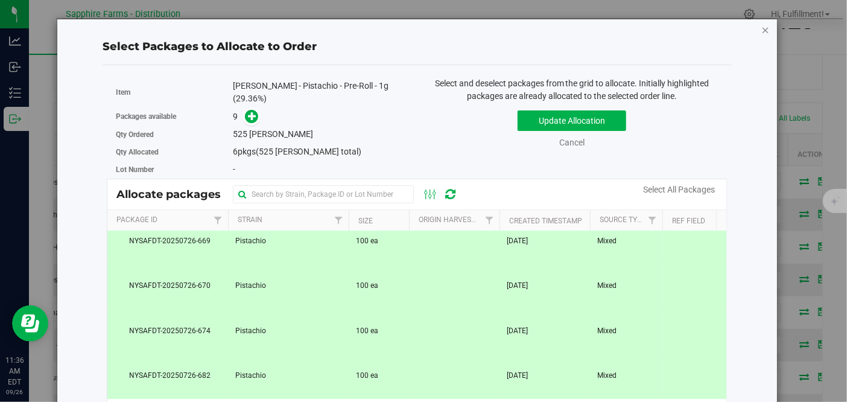
click at [761, 32] on icon "button" at bounding box center [765, 29] width 8 height 14
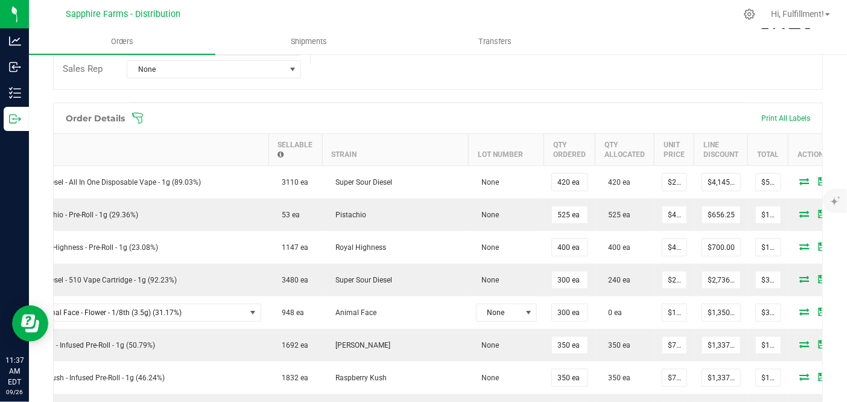
click at [138, 121] on icon at bounding box center [138, 118] width 12 height 12
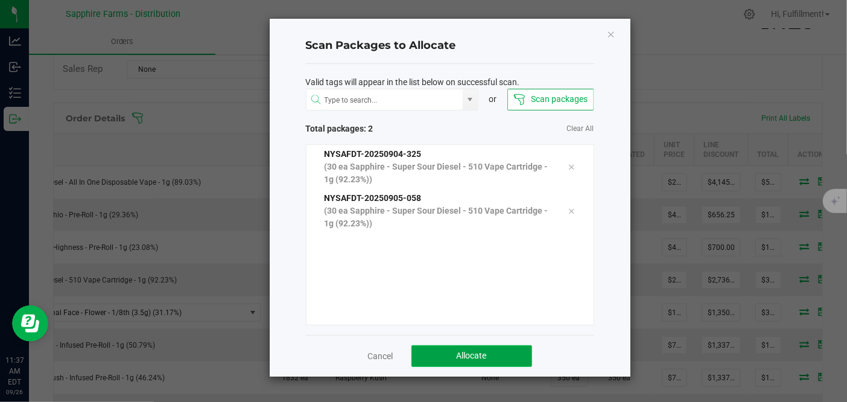
click at [469, 354] on span "Allocate" at bounding box center [472, 356] width 30 height 10
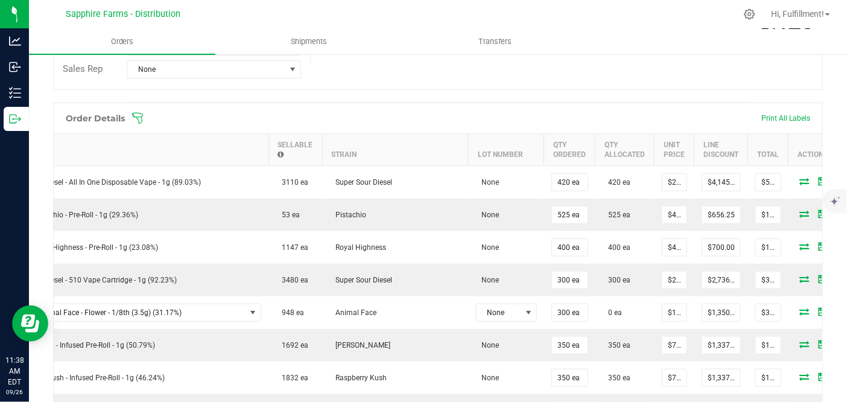
click at [141, 118] on icon at bounding box center [138, 118] width 12 height 12
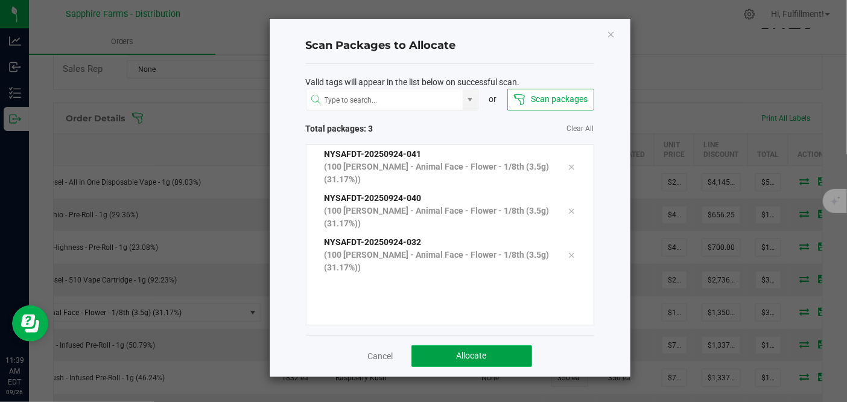
click at [503, 357] on button "Allocate" at bounding box center [471, 356] width 121 height 22
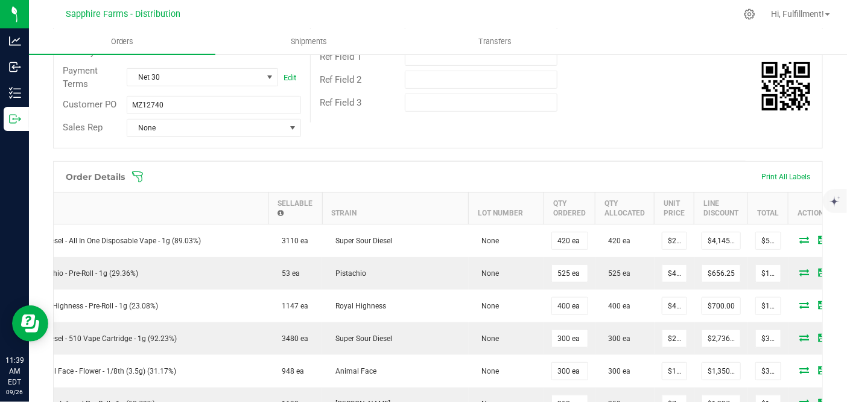
scroll to position [268, 0]
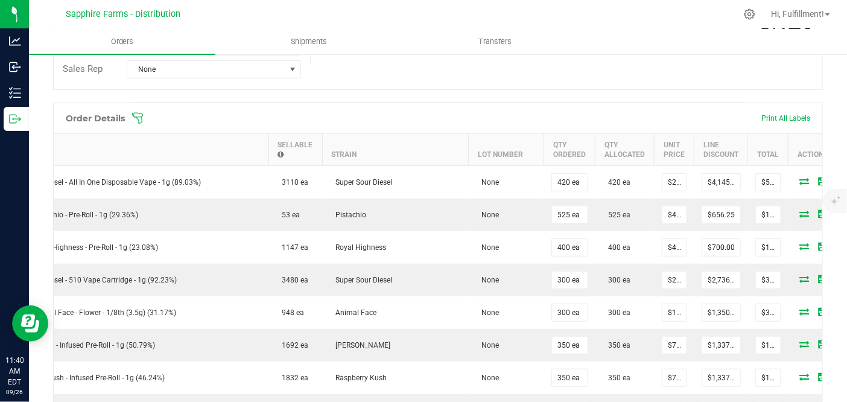
click at [141, 115] on icon at bounding box center [137, 118] width 11 height 11
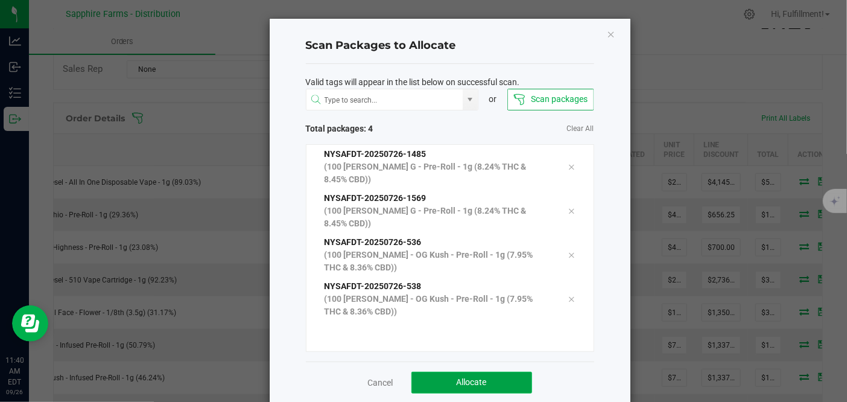
click at [510, 377] on button "Allocate" at bounding box center [471, 383] width 121 height 22
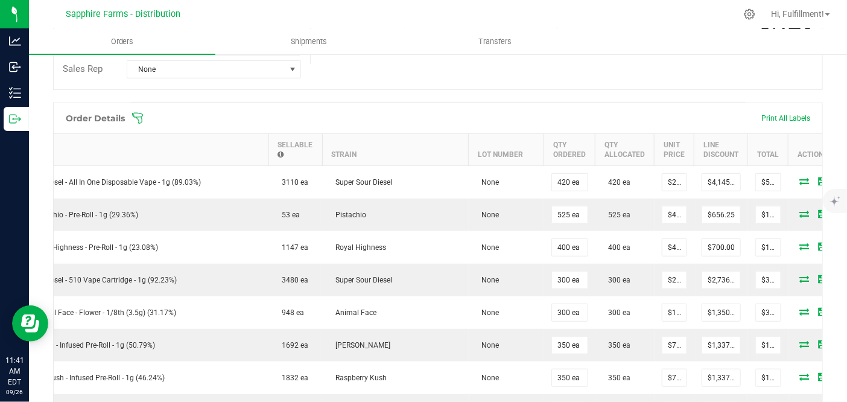
click at [139, 118] on icon at bounding box center [138, 118] width 12 height 12
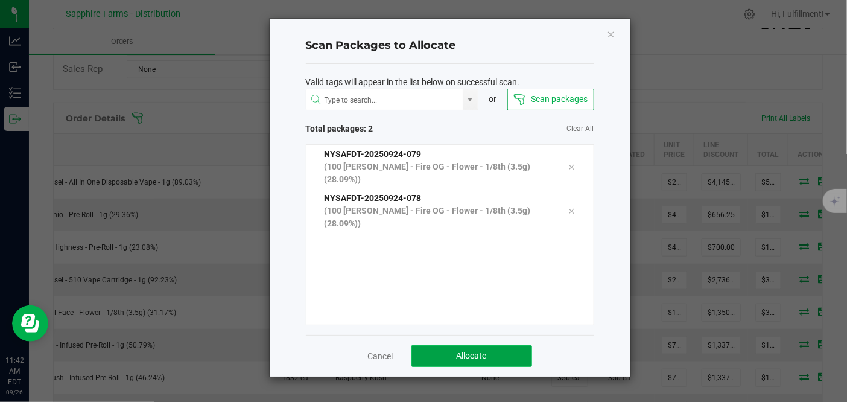
click at [477, 351] on span "Allocate" at bounding box center [472, 356] width 30 height 10
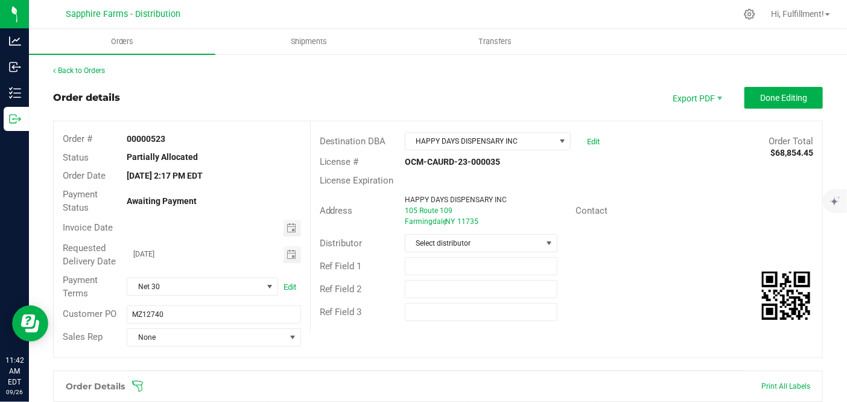
scroll to position [134, 0]
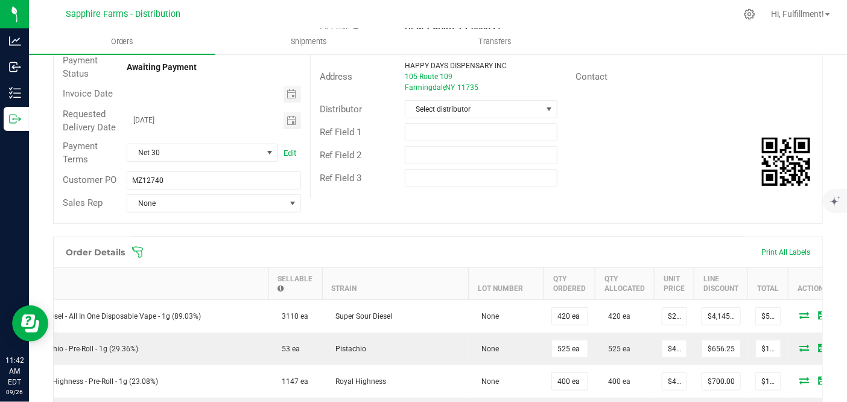
click at [141, 250] on icon at bounding box center [138, 252] width 12 height 12
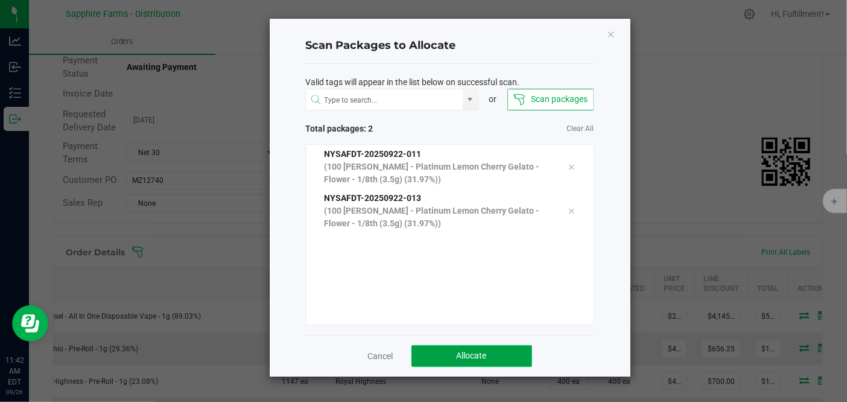
drag, startPoint x: 498, startPoint y: 352, endPoint x: 495, endPoint y: 346, distance: 6.5
click at [498, 351] on button "Allocate" at bounding box center [471, 356] width 121 height 22
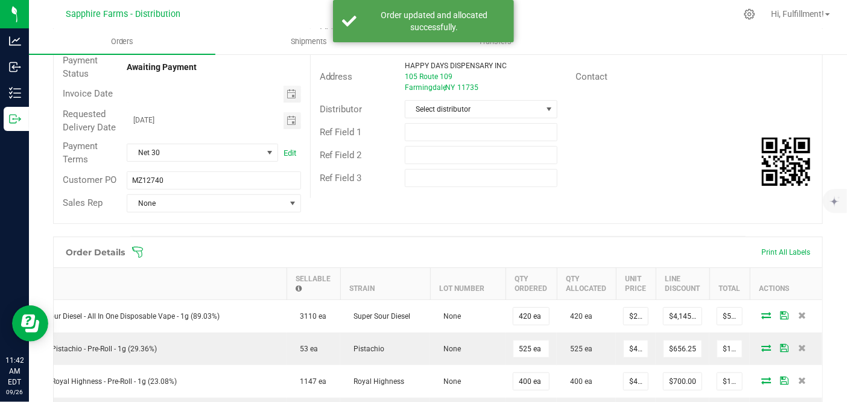
scroll to position [0, 25]
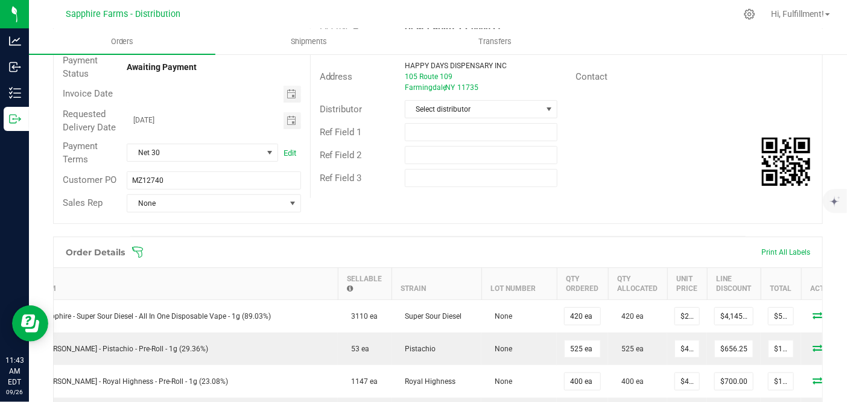
click at [137, 250] on icon at bounding box center [137, 252] width 11 height 11
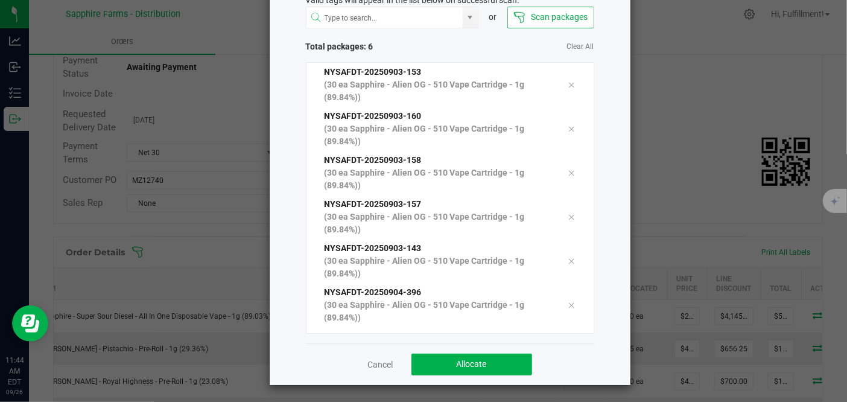
scroll to position [83, 0]
click at [497, 361] on button "Allocate" at bounding box center [471, 364] width 121 height 22
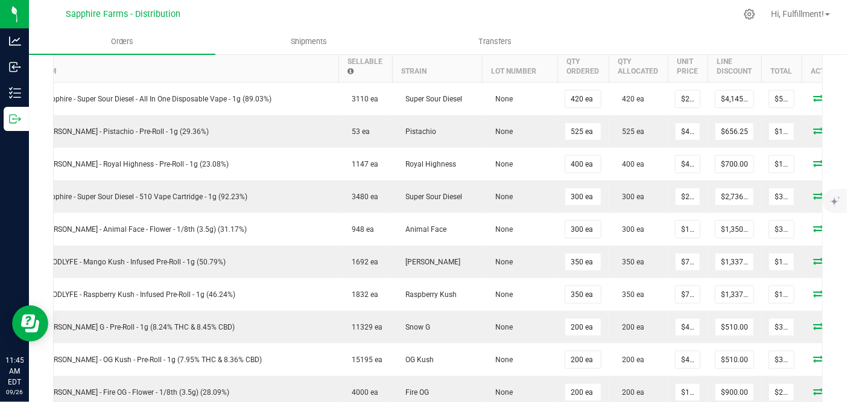
scroll to position [268, 0]
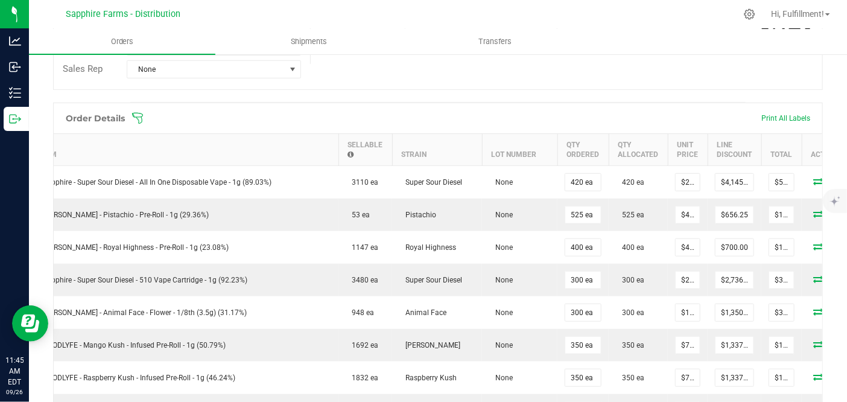
click at [136, 114] on icon at bounding box center [138, 118] width 12 height 12
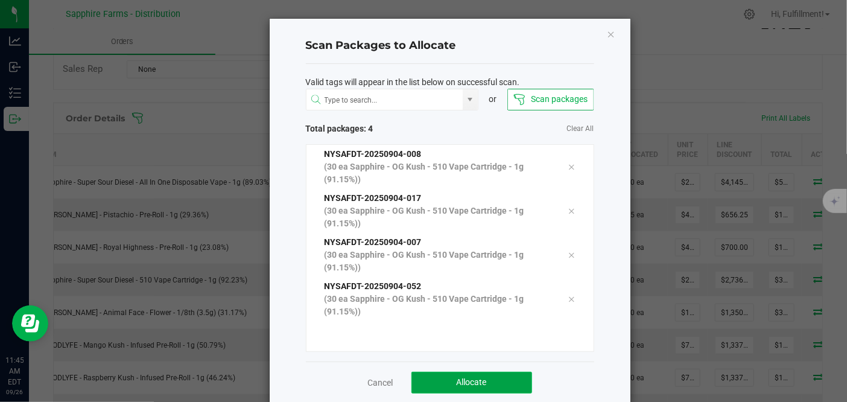
click at [458, 380] on span "Allocate" at bounding box center [472, 382] width 30 height 10
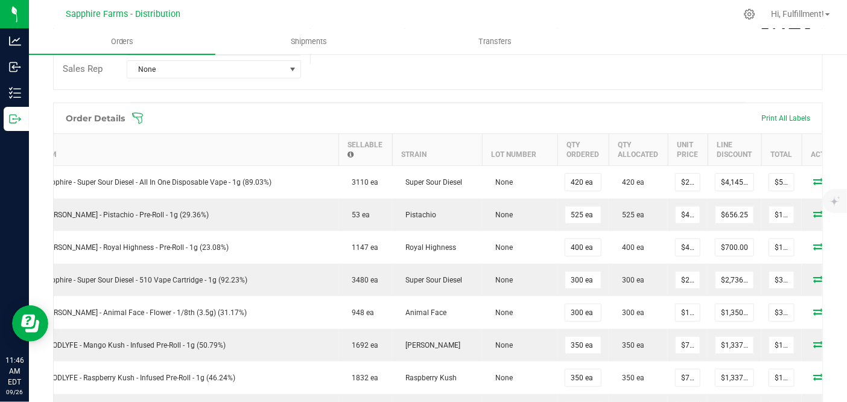
click at [137, 119] on icon at bounding box center [138, 118] width 12 height 12
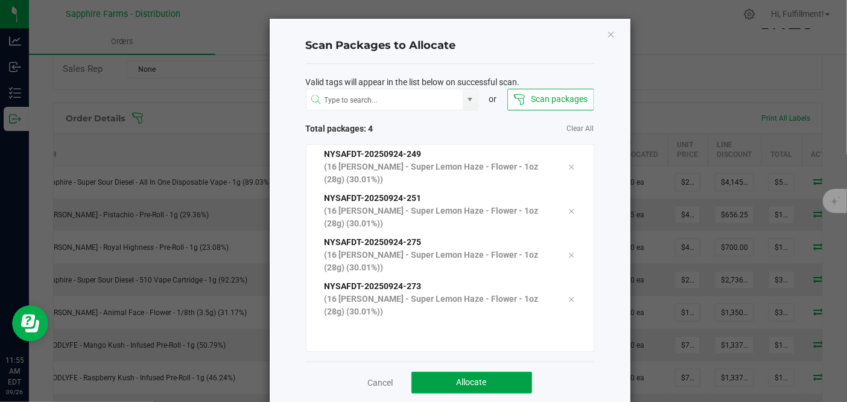
click at [500, 381] on button "Allocate" at bounding box center [471, 383] width 121 height 22
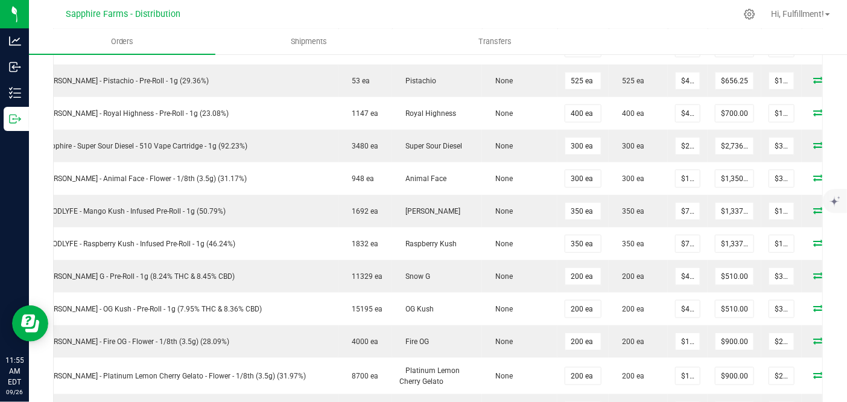
scroll to position [201, 0]
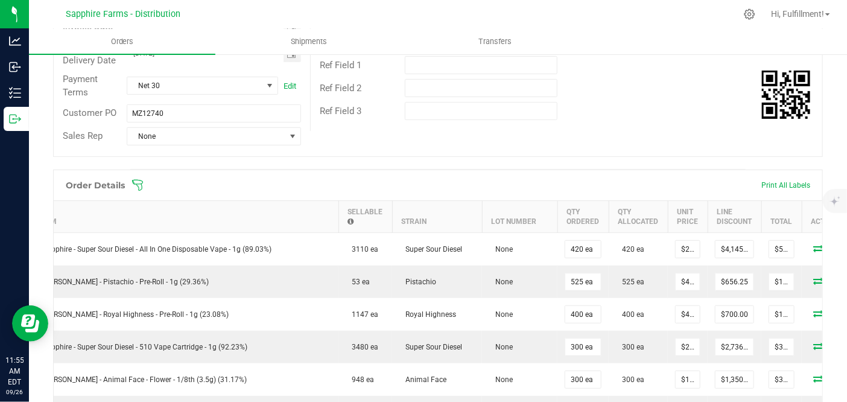
click at [141, 182] on icon at bounding box center [138, 185] width 12 height 12
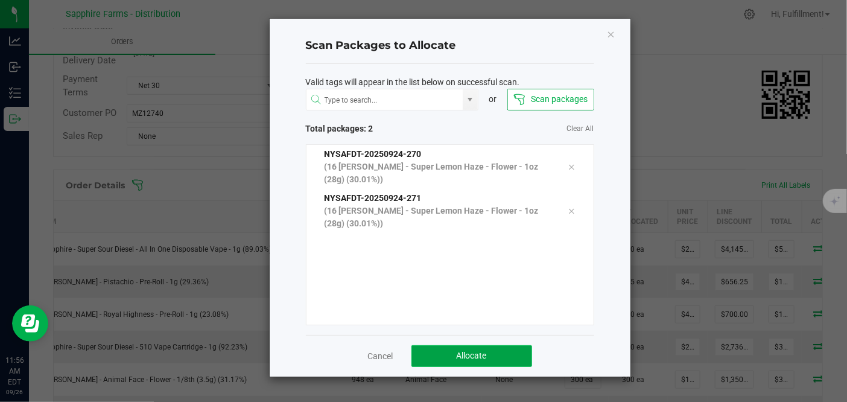
click at [471, 351] on span "Allocate" at bounding box center [472, 356] width 30 height 10
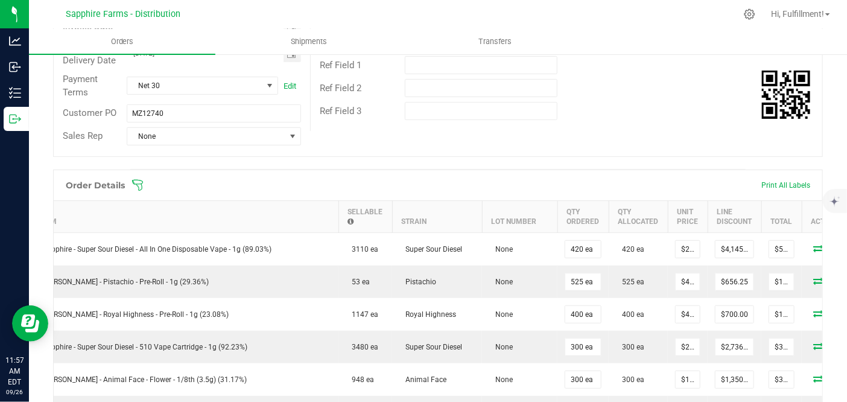
scroll to position [0, 0]
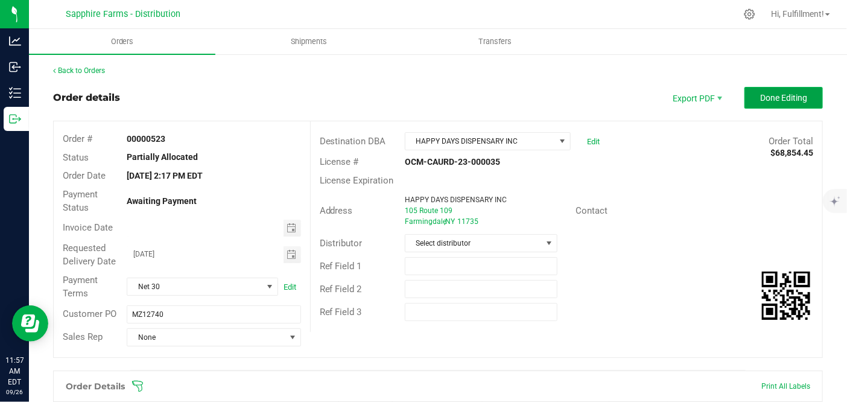
click at [798, 98] on button "Done Editing" at bounding box center [784, 98] width 78 height 22
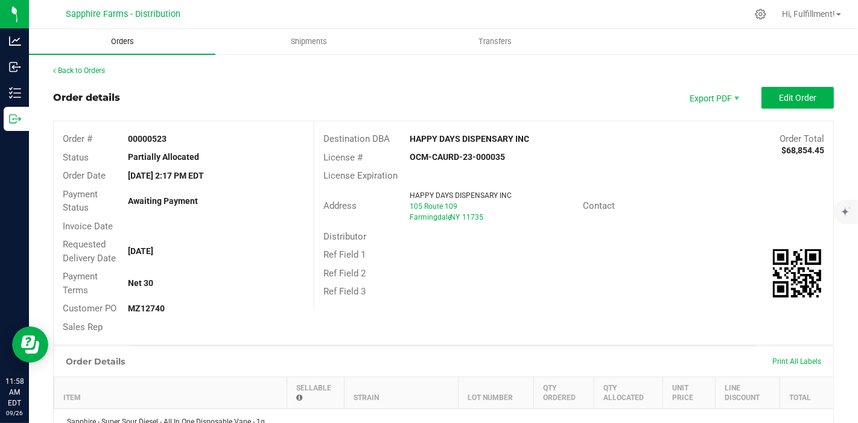
click at [124, 43] on span "Orders" at bounding box center [123, 41] width 56 height 11
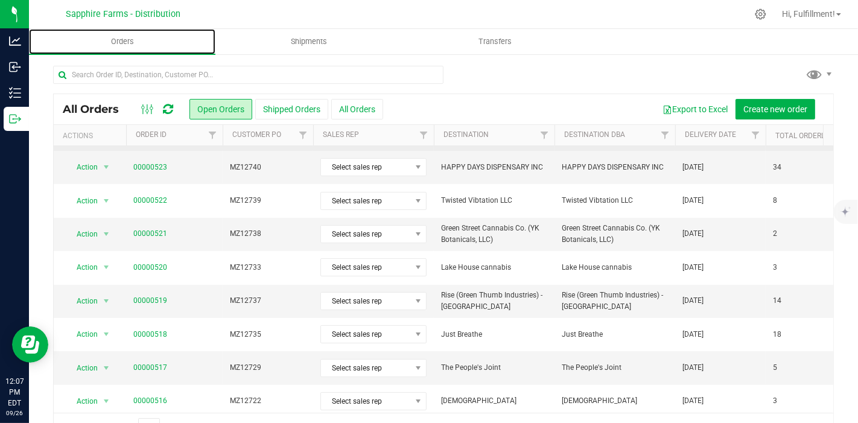
scroll to position [67, 0]
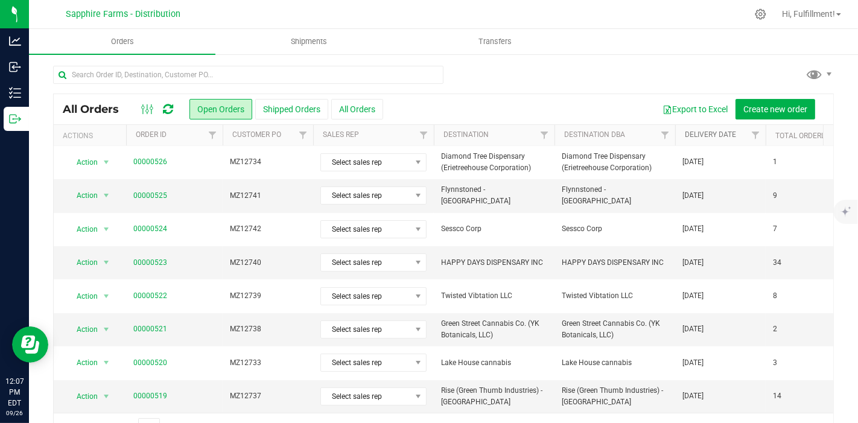
click at [724, 136] on link "Delivery Date" at bounding box center [710, 134] width 51 height 8
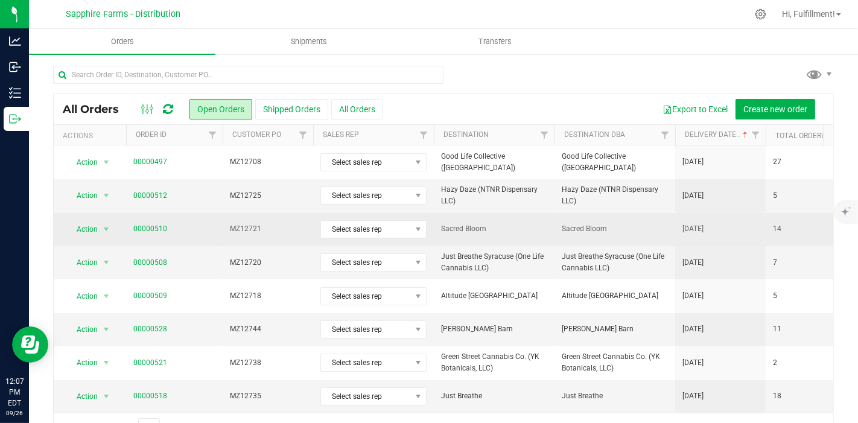
click at [265, 230] on span "MZ12721" at bounding box center [268, 228] width 76 height 11
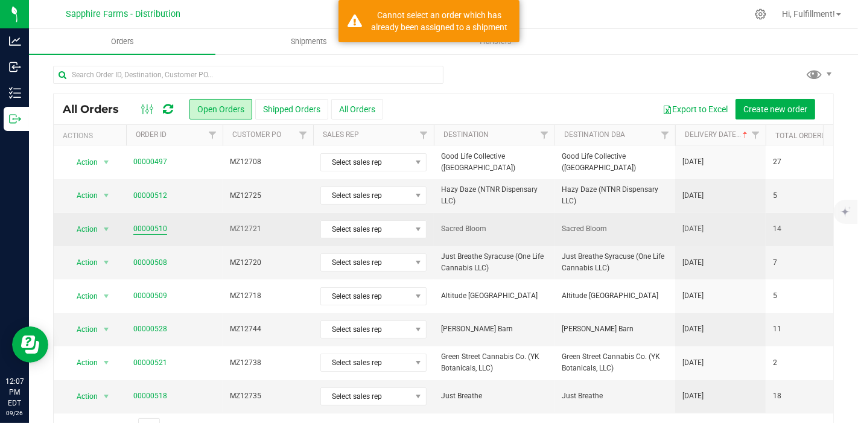
click at [162, 228] on link "00000510" at bounding box center [150, 228] width 34 height 11
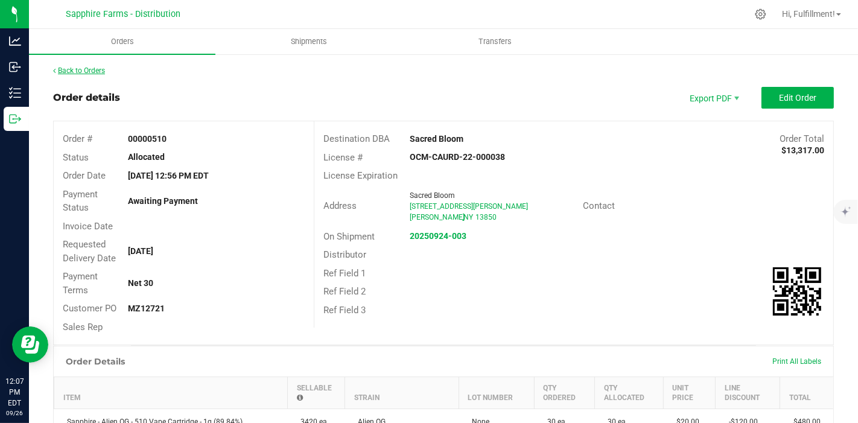
click at [87, 66] on link "Back to Orders" at bounding box center [79, 70] width 52 height 8
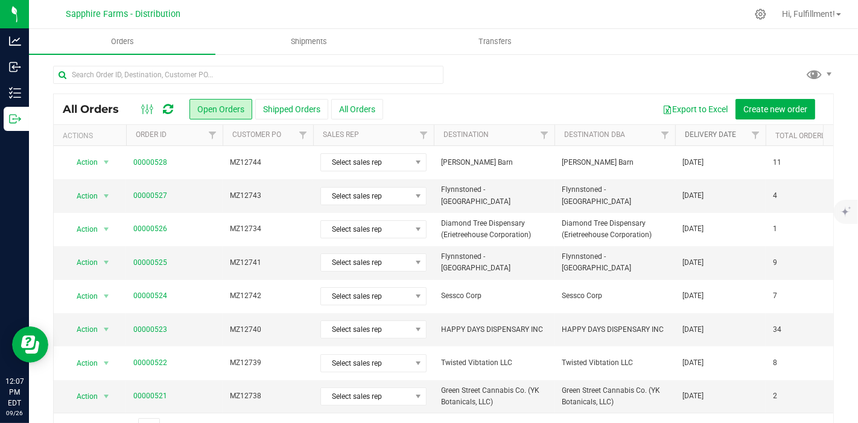
click at [725, 133] on link "Delivery Date" at bounding box center [710, 134] width 51 height 8
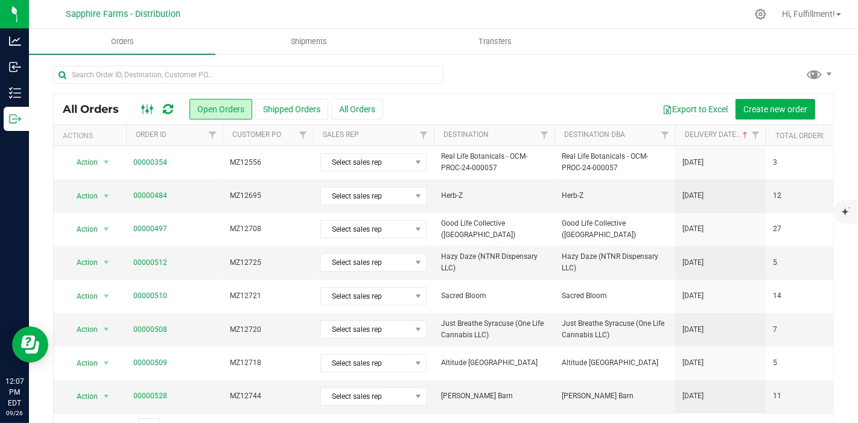
click at [145, 104] on icon at bounding box center [147, 109] width 13 height 14
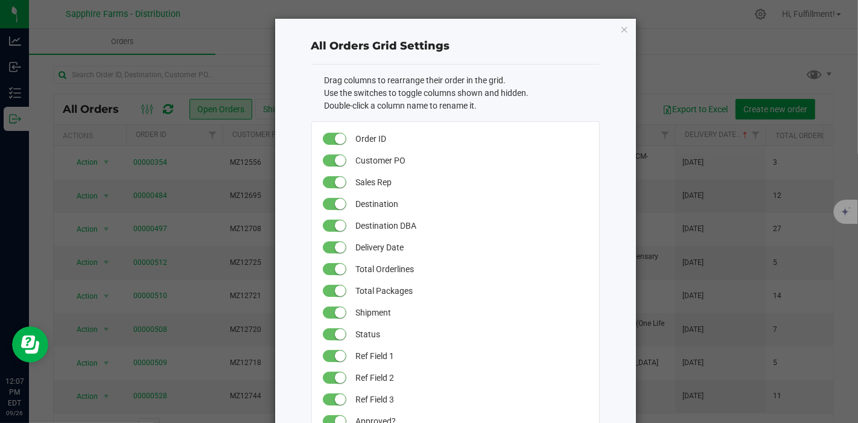
click at [335, 180] on small at bounding box center [340, 182] width 11 height 11
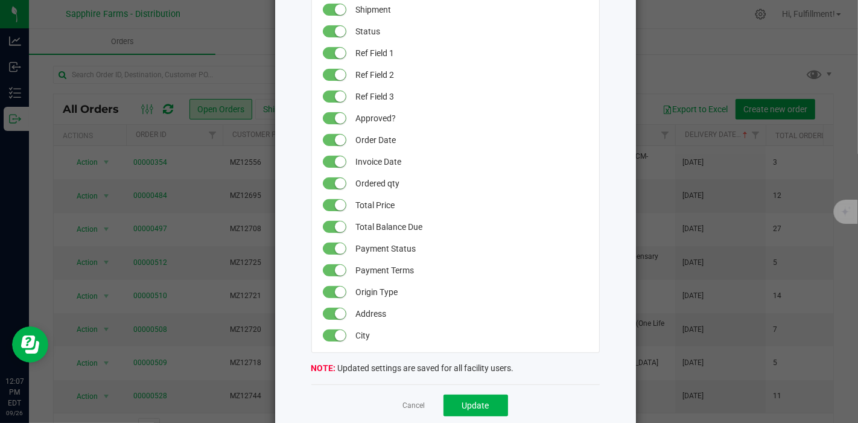
scroll to position [323, 0]
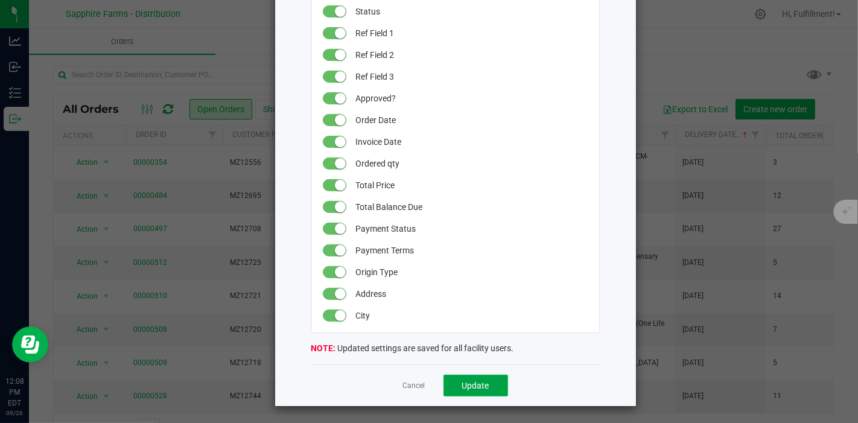
click at [462, 381] on span "Update" at bounding box center [475, 386] width 27 height 10
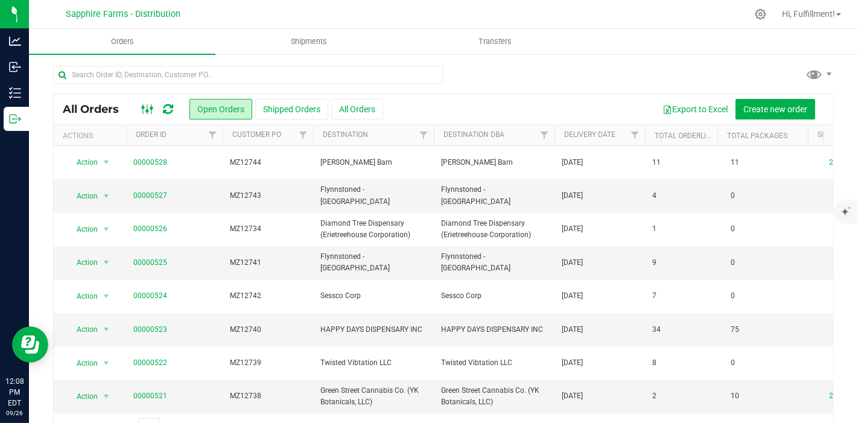
click at [147, 106] on rect at bounding box center [147, 109] width 1 height 10
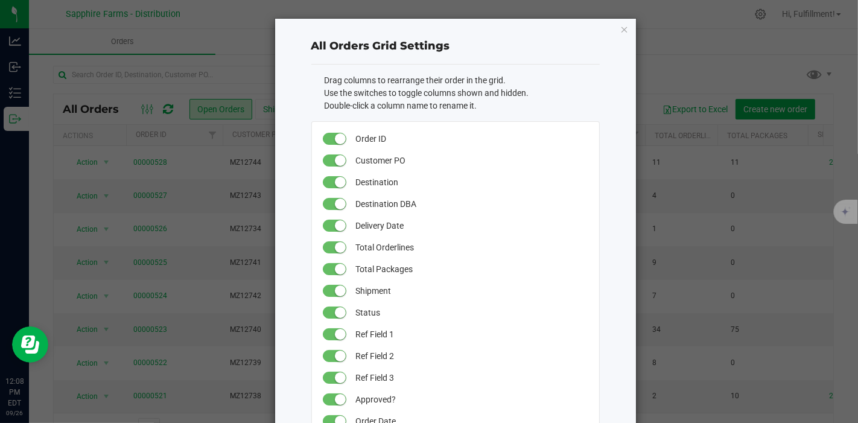
click at [375, 203] on span "Destination DBA" at bounding box center [470, 204] width 231 height 22
click at [338, 200] on small at bounding box center [340, 204] width 11 height 11
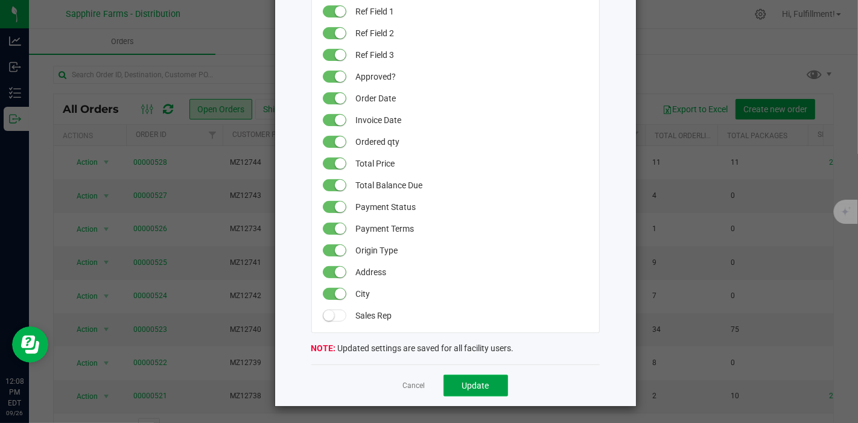
click at [472, 383] on span "Update" at bounding box center [475, 386] width 27 height 10
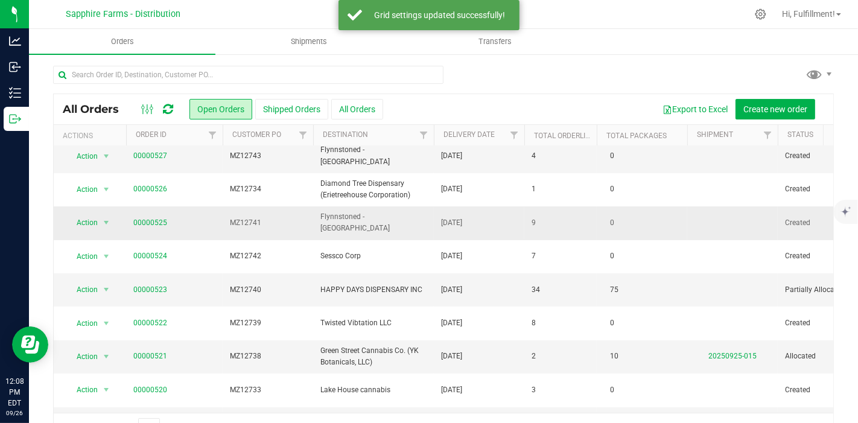
scroll to position [0, 0]
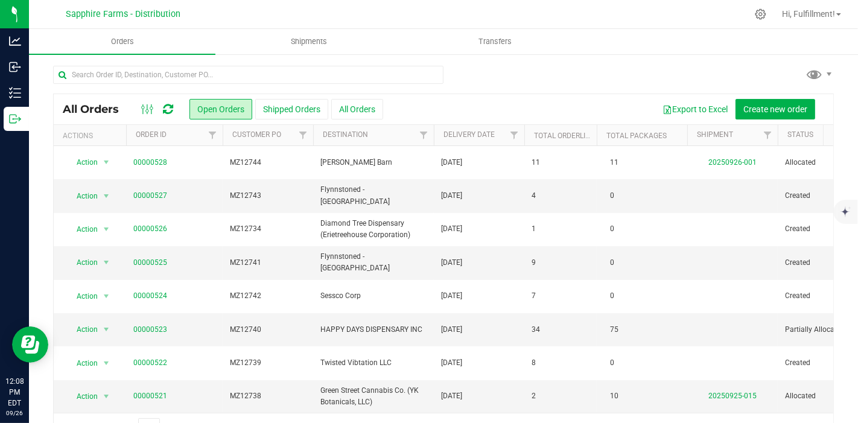
click at [471, 139] on th "Delivery Date" at bounding box center [479, 135] width 91 height 21
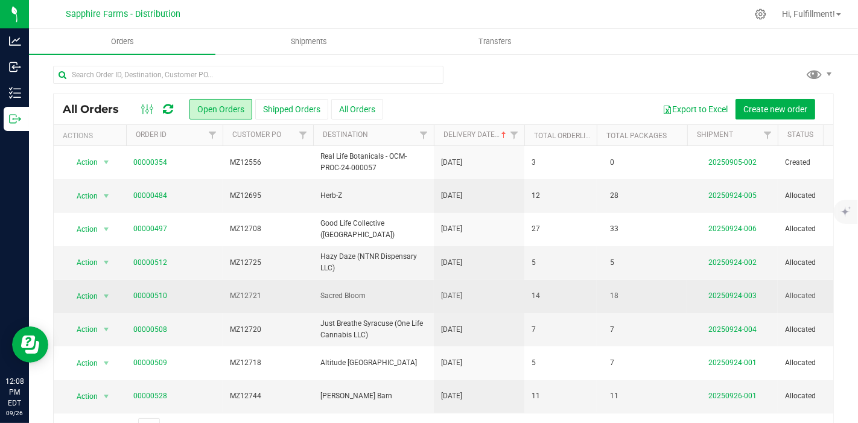
click at [281, 297] on span "MZ12721" at bounding box center [268, 295] width 76 height 11
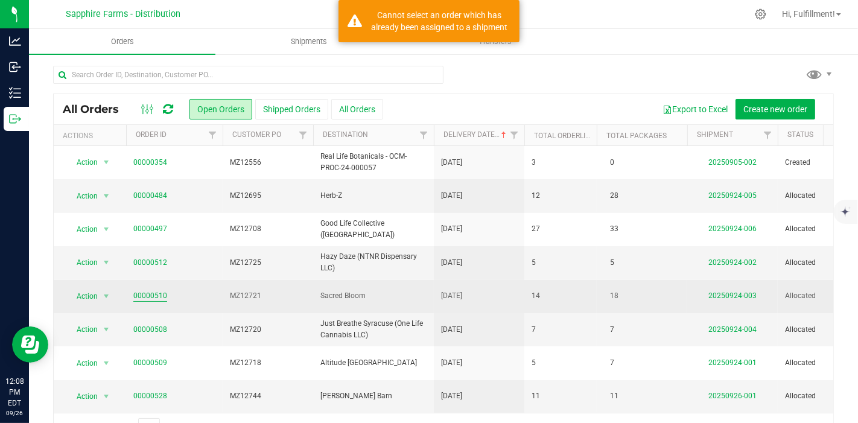
click at [151, 296] on link "00000510" at bounding box center [150, 295] width 34 height 11
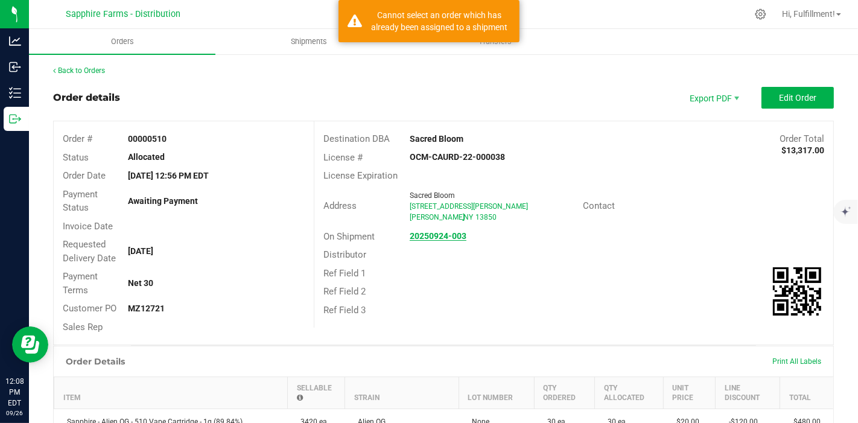
click at [443, 237] on strong "20250924-003" at bounding box center [438, 236] width 57 height 10
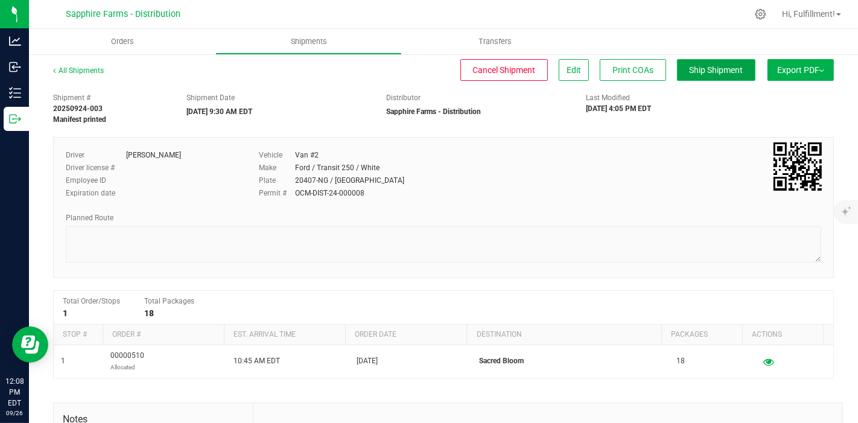
click at [698, 69] on span "Ship Shipment" at bounding box center [717, 70] width 54 height 10
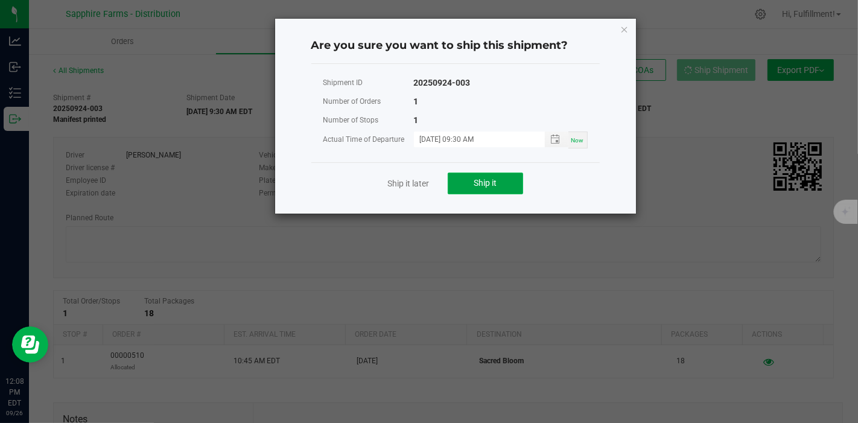
click at [517, 178] on button "Ship it" at bounding box center [485, 184] width 75 height 22
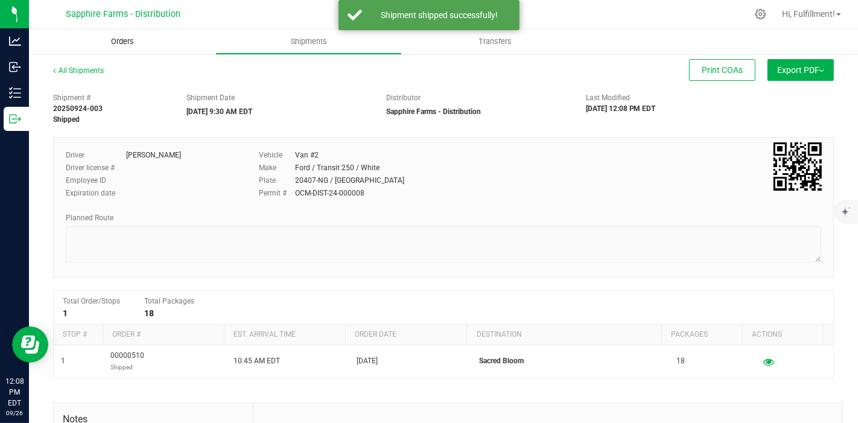
click at [121, 40] on span "Orders" at bounding box center [123, 41] width 56 height 11
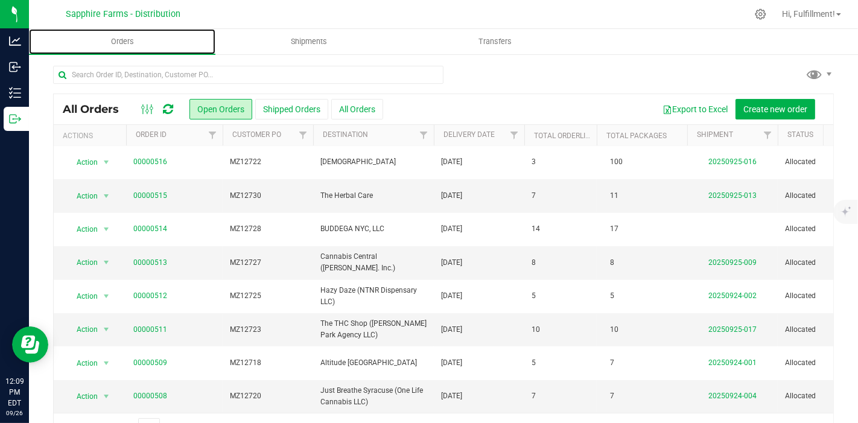
scroll to position [408, 0]
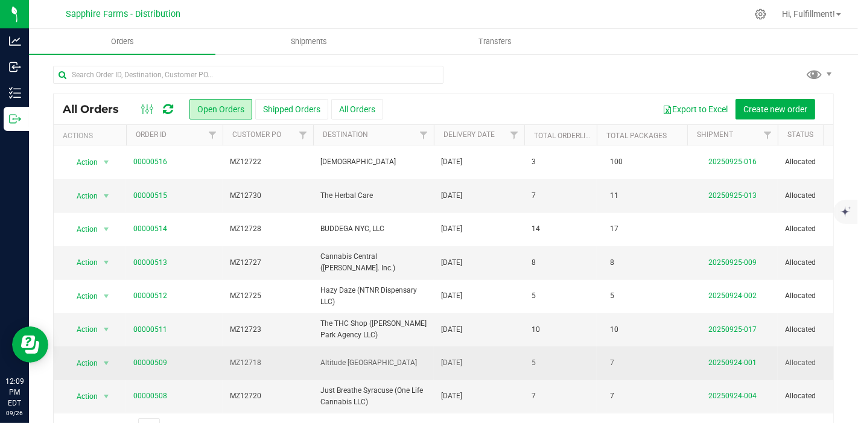
click at [215, 357] on span "00000509" at bounding box center [174, 362] width 82 height 11
click at [159, 357] on link "00000509" at bounding box center [150, 362] width 34 height 11
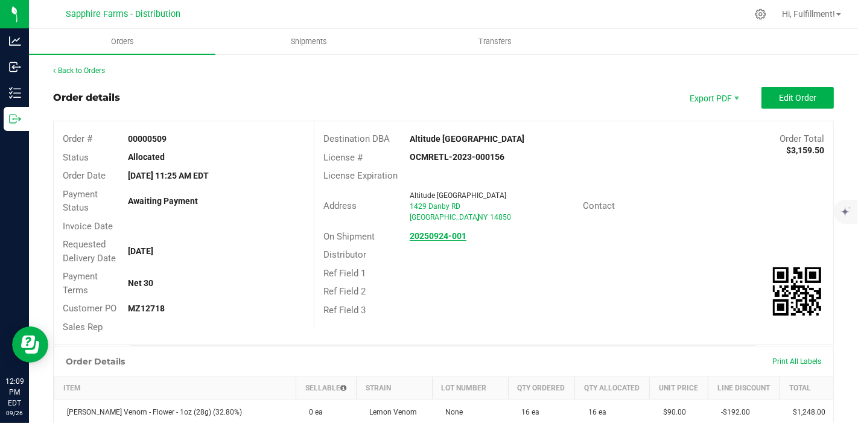
click at [425, 232] on strong "20250924-001" at bounding box center [438, 236] width 57 height 10
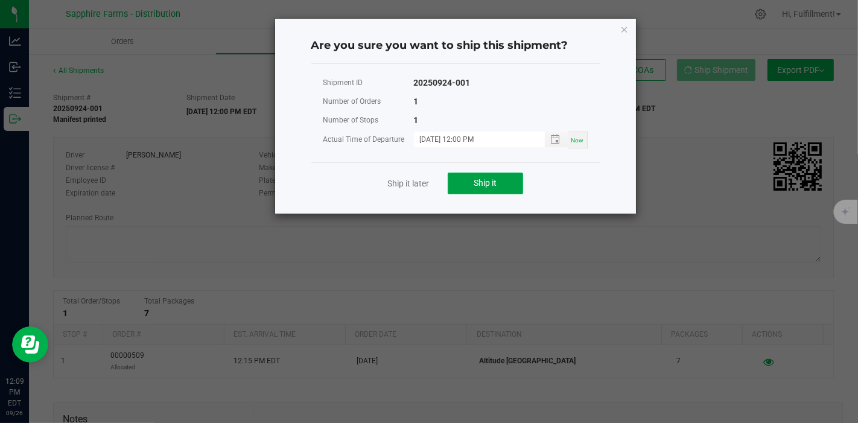
click at [507, 183] on button "Ship it" at bounding box center [485, 184] width 75 height 22
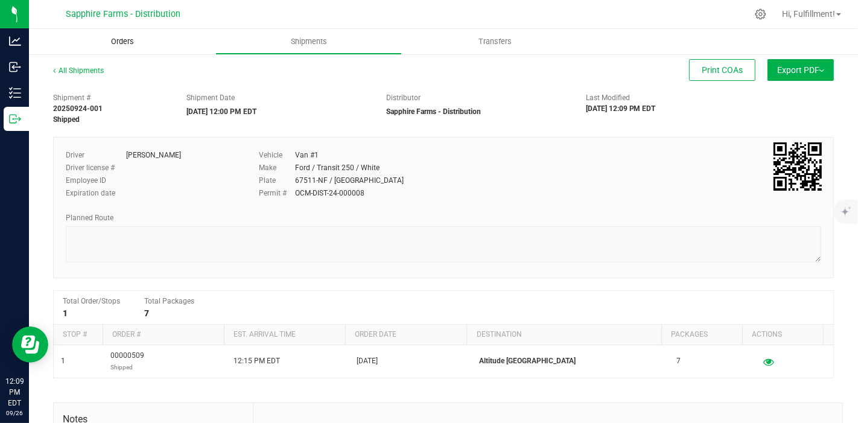
click at [123, 43] on span "Orders" at bounding box center [123, 41] width 56 height 11
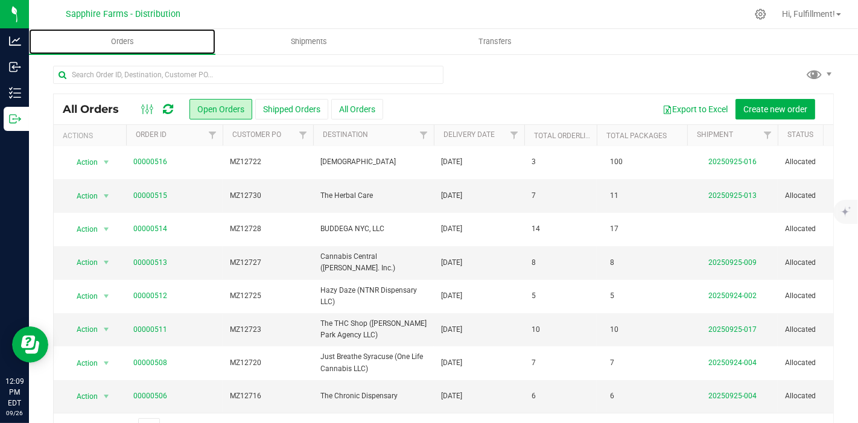
scroll to position [408, 0]
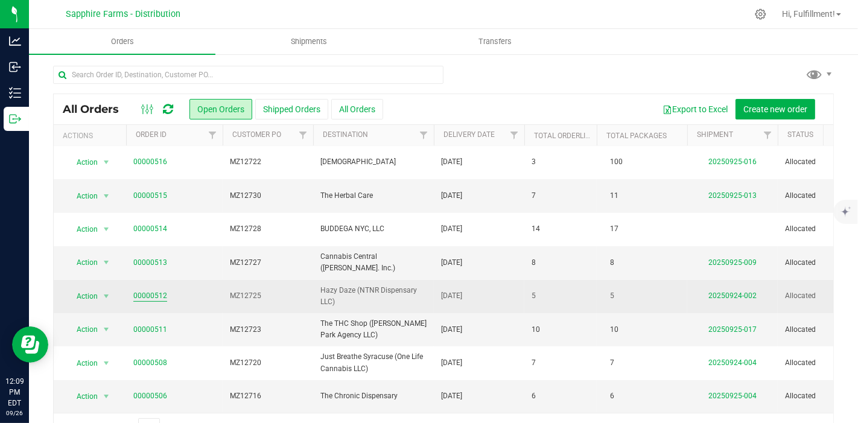
click at [153, 290] on link "00000512" at bounding box center [150, 295] width 34 height 11
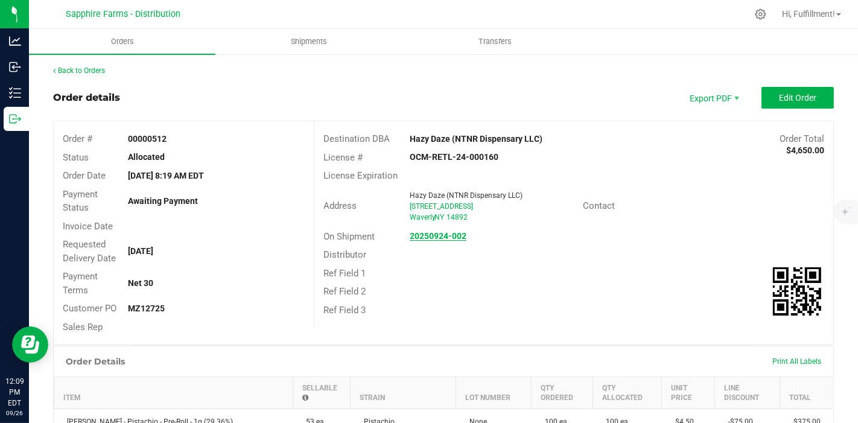
click at [439, 234] on strong "20250924-002" at bounding box center [438, 236] width 57 height 10
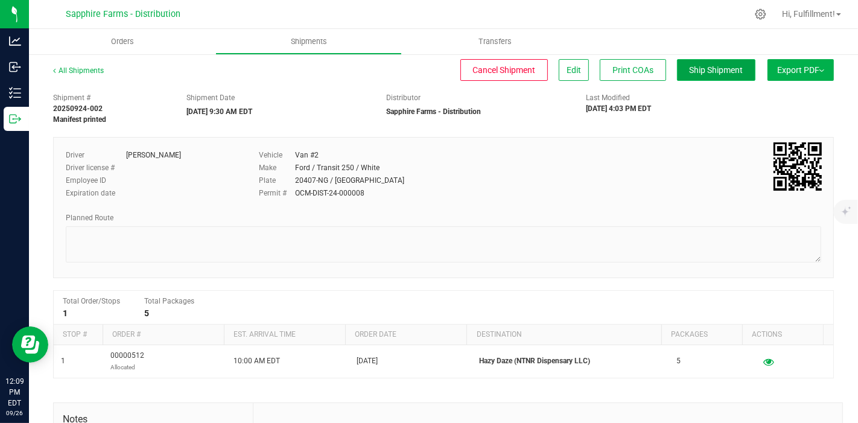
click at [690, 65] on span "Ship Shipment" at bounding box center [717, 70] width 54 height 10
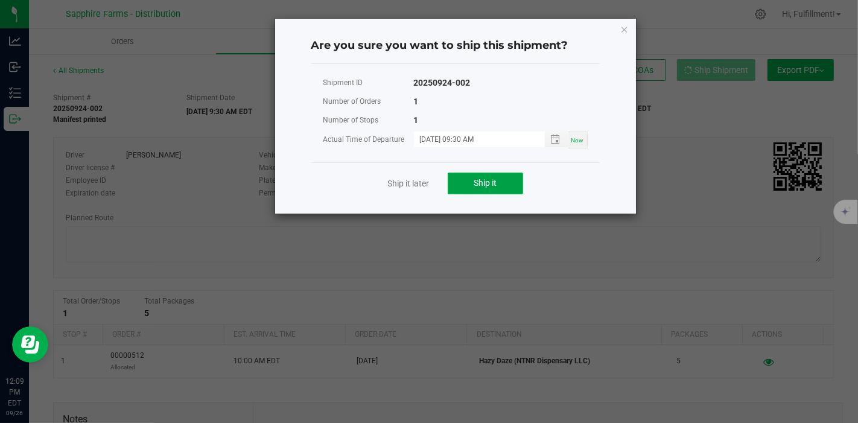
click at [488, 182] on span "Ship it" at bounding box center [485, 183] width 23 height 10
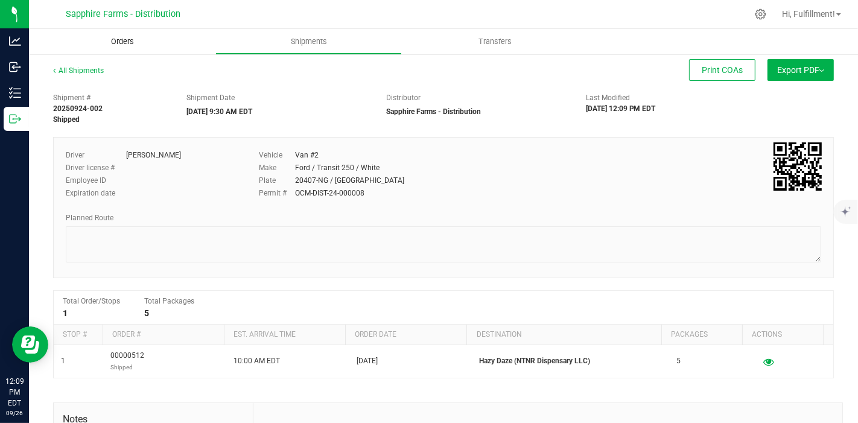
click at [125, 40] on span "Orders" at bounding box center [123, 41] width 56 height 11
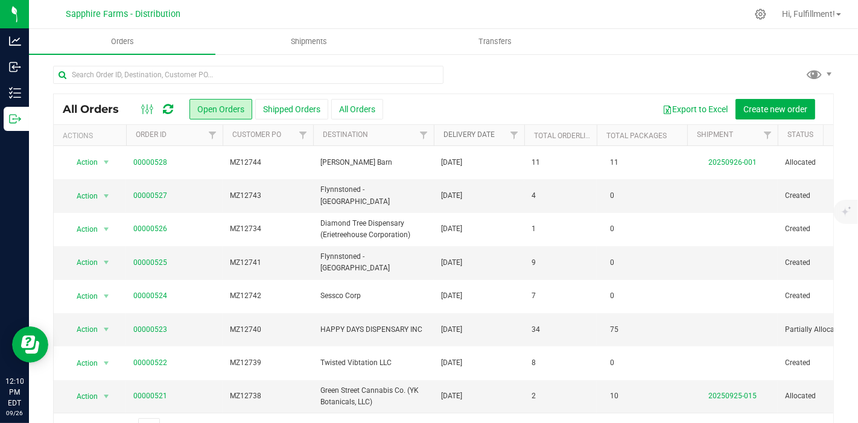
click at [477, 132] on link "Delivery Date" at bounding box center [468, 134] width 51 height 8
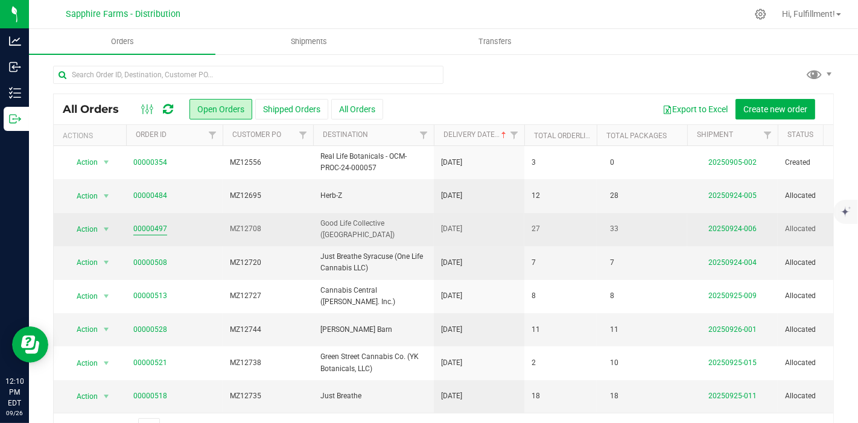
click at [156, 228] on link "00000497" at bounding box center [150, 228] width 34 height 11
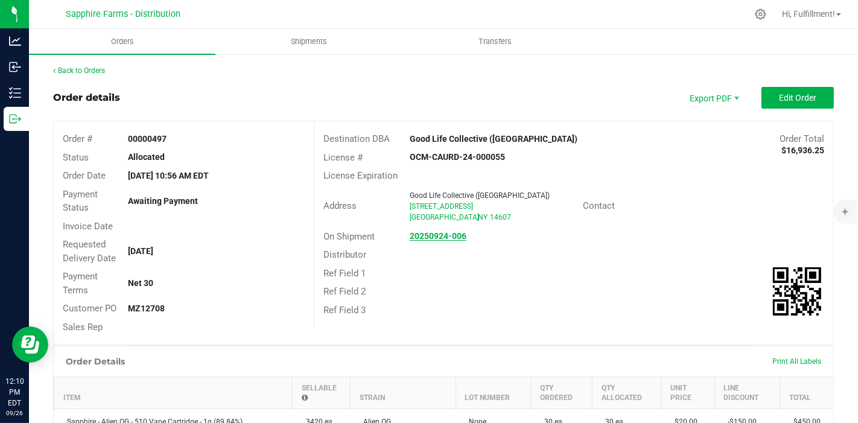
click at [437, 235] on strong "20250924-006" at bounding box center [438, 236] width 57 height 10
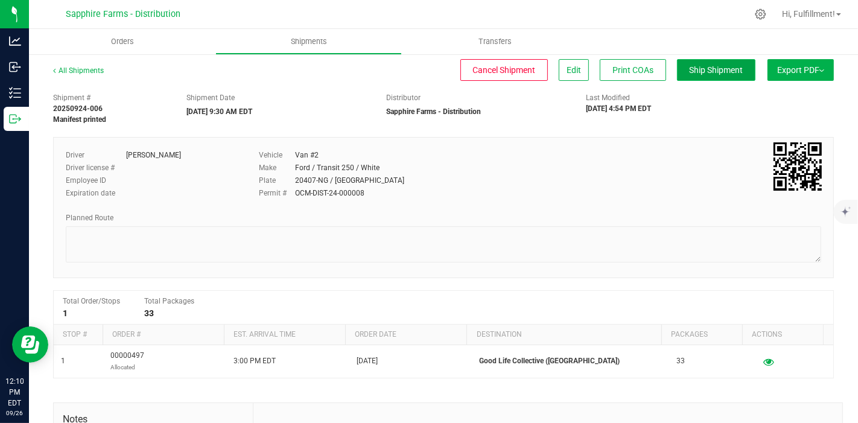
click at [708, 73] on span "Ship Shipment" at bounding box center [717, 70] width 54 height 10
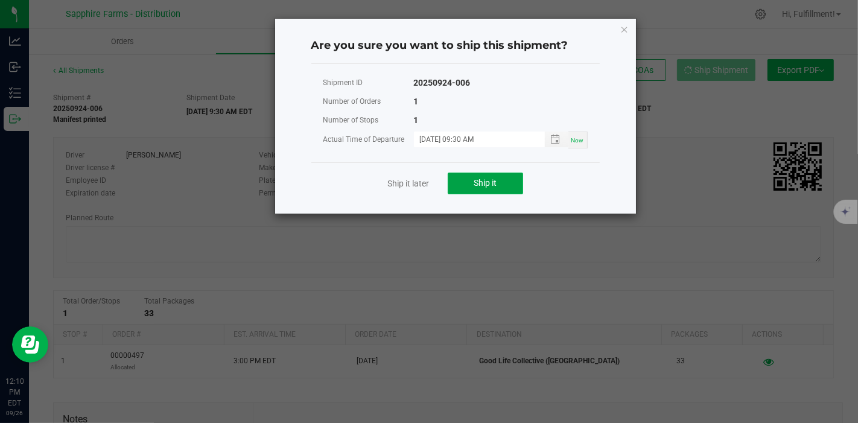
click at [508, 183] on button "Ship it" at bounding box center [485, 184] width 75 height 22
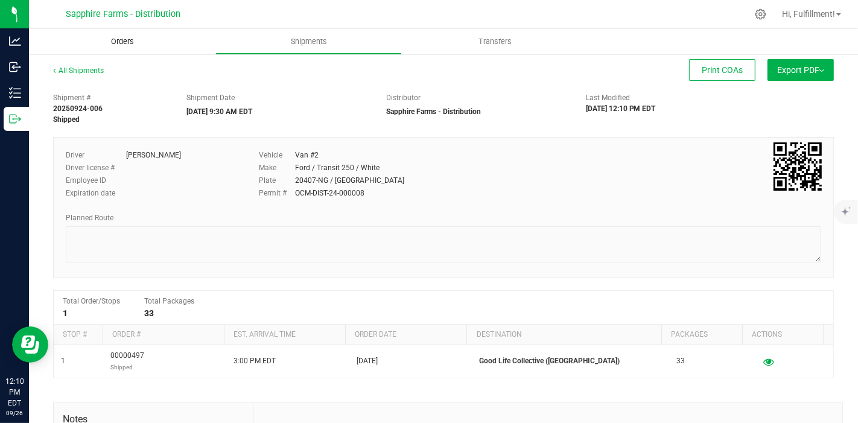
click at [122, 40] on span "Orders" at bounding box center [123, 41] width 56 height 11
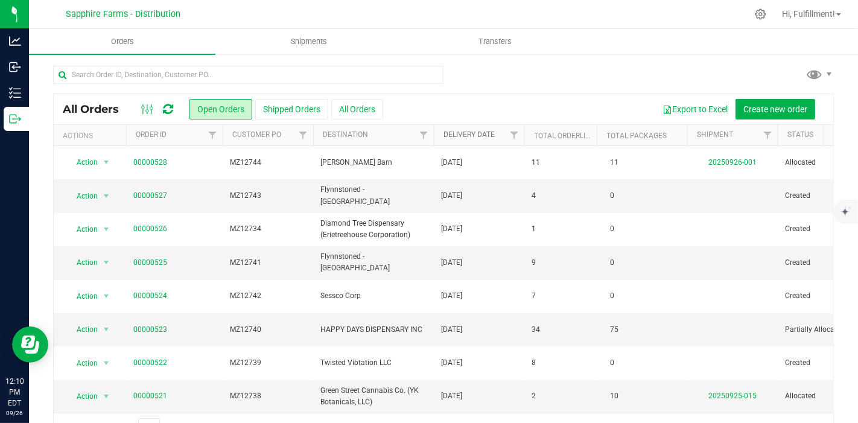
click at [464, 132] on link "Delivery Date" at bounding box center [468, 134] width 51 height 8
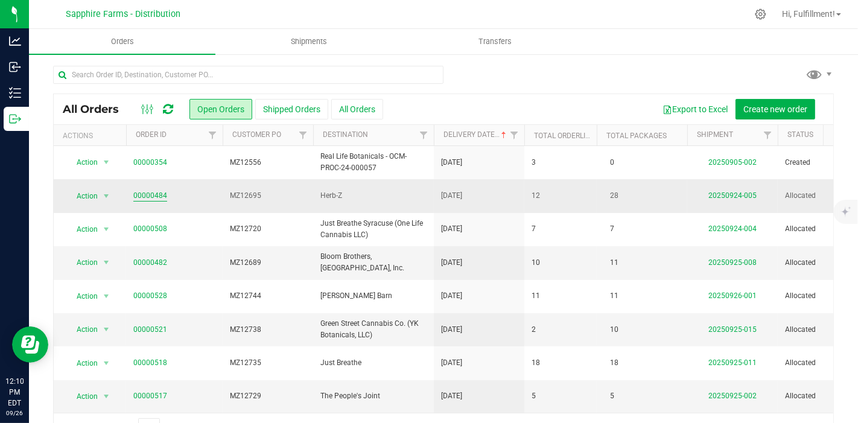
click at [157, 192] on link "00000484" at bounding box center [150, 195] width 34 height 11
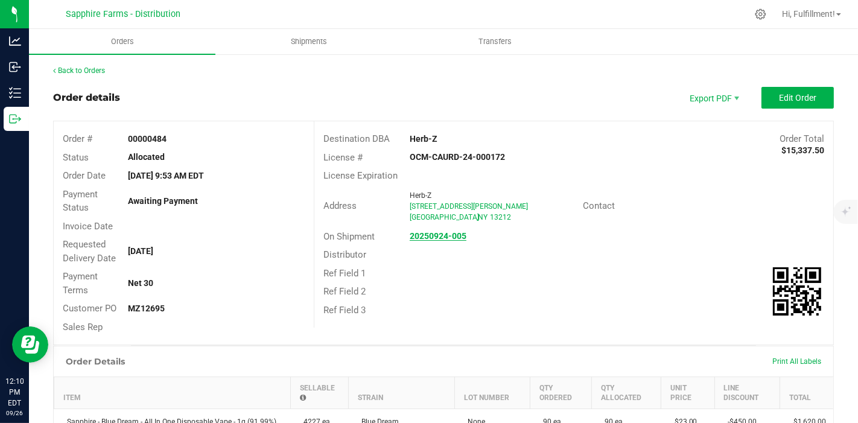
click at [437, 235] on strong "20250924-005" at bounding box center [438, 236] width 57 height 10
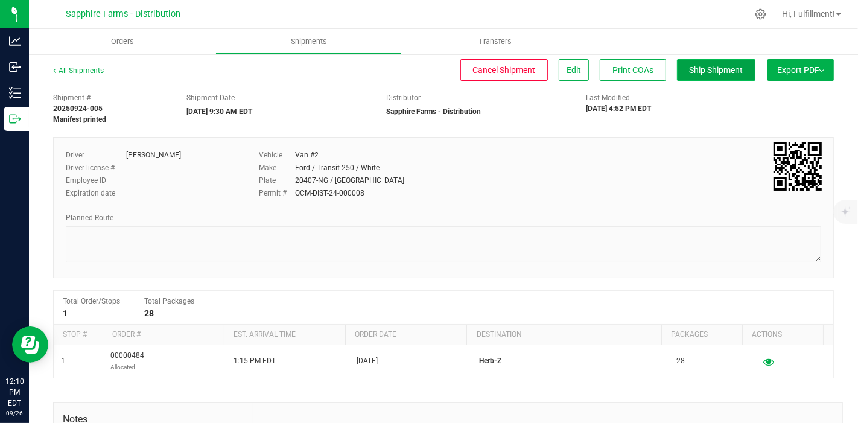
click at [720, 70] on span "Ship Shipment" at bounding box center [717, 70] width 54 height 10
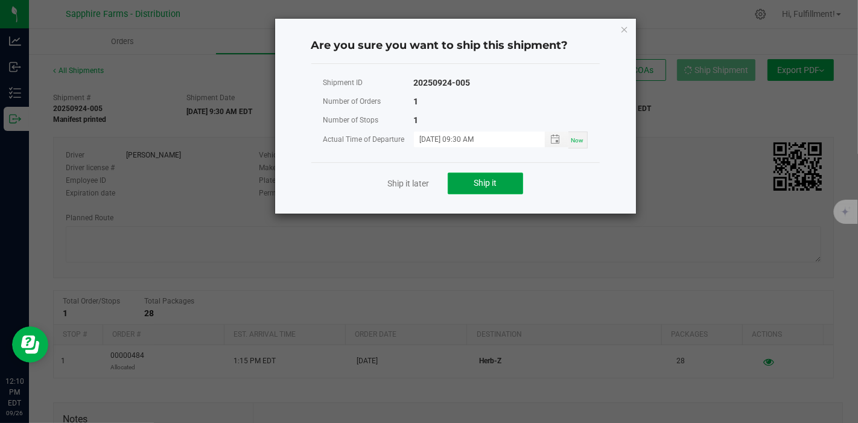
click at [500, 180] on button "Ship it" at bounding box center [485, 184] width 75 height 22
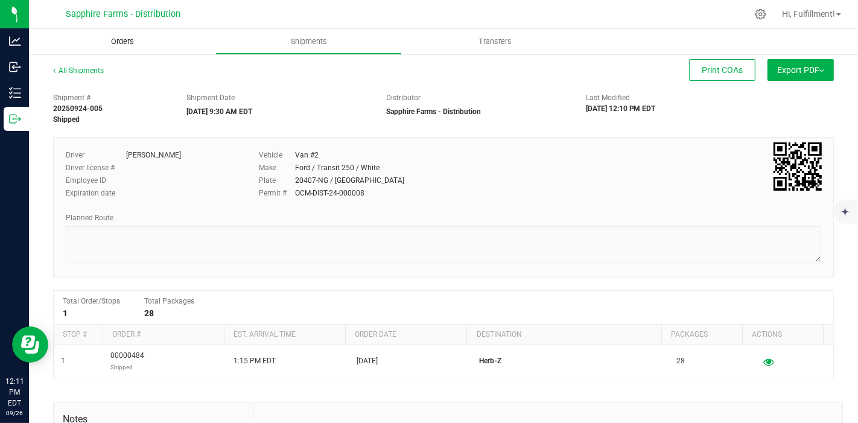
click at [127, 42] on span "Orders" at bounding box center [123, 41] width 56 height 11
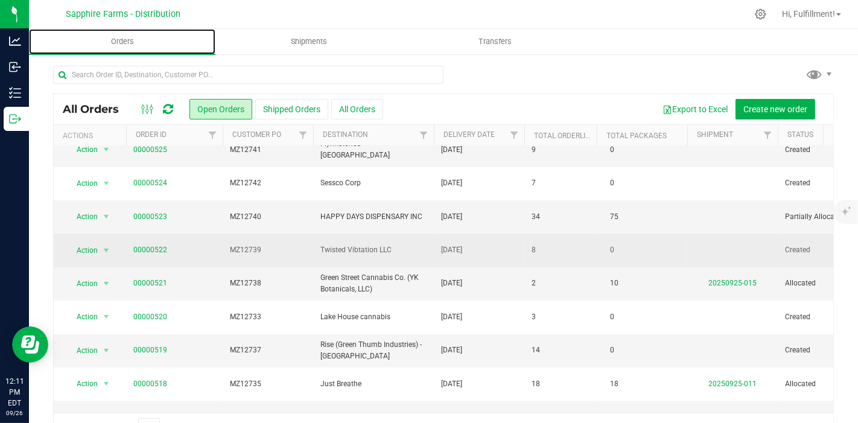
scroll to position [134, 0]
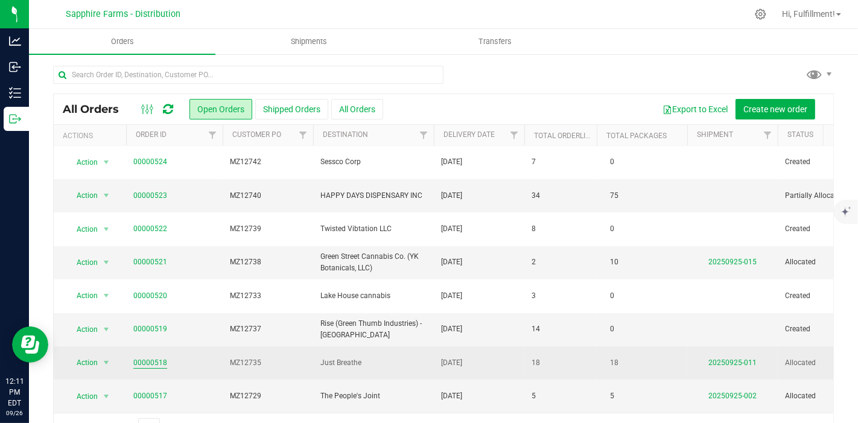
click at [164, 361] on link "00000518" at bounding box center [150, 362] width 34 height 11
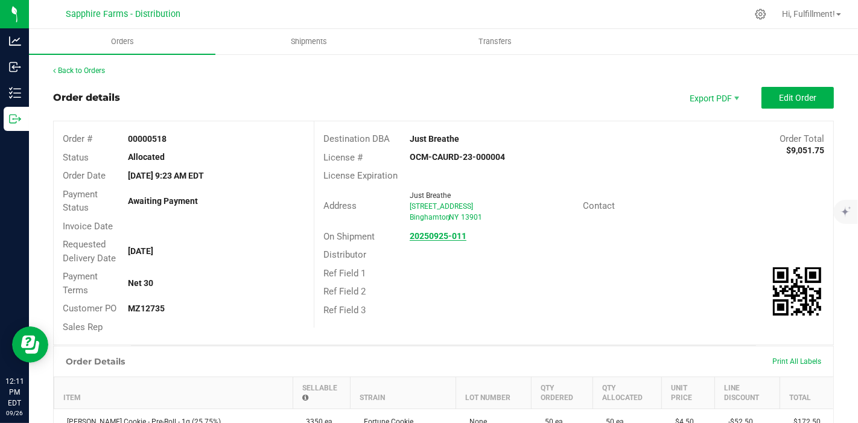
click at [425, 235] on strong "20250925-011" at bounding box center [438, 236] width 57 height 10
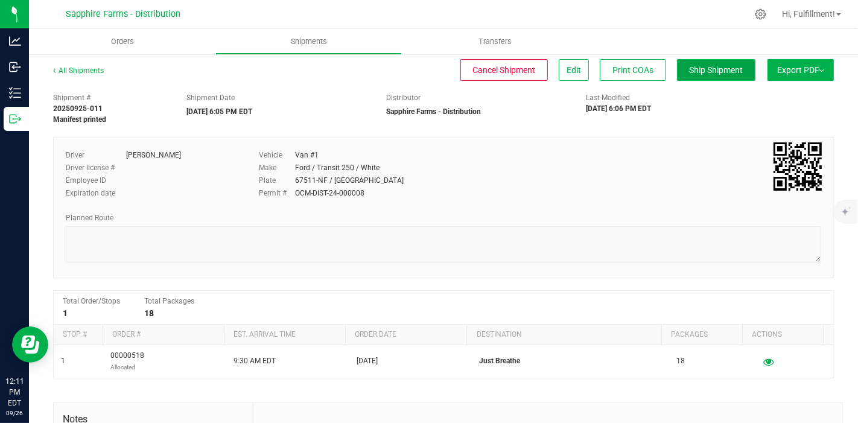
click at [707, 69] on span "Ship Shipment" at bounding box center [717, 70] width 54 height 10
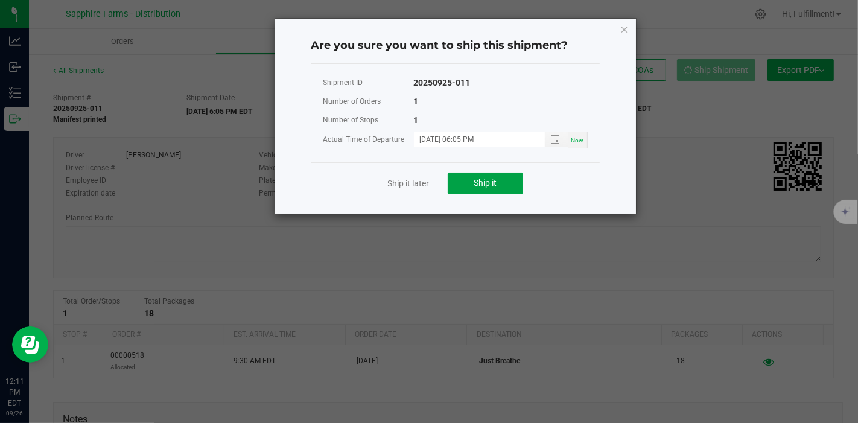
click at [484, 182] on span "Ship it" at bounding box center [485, 183] width 23 height 10
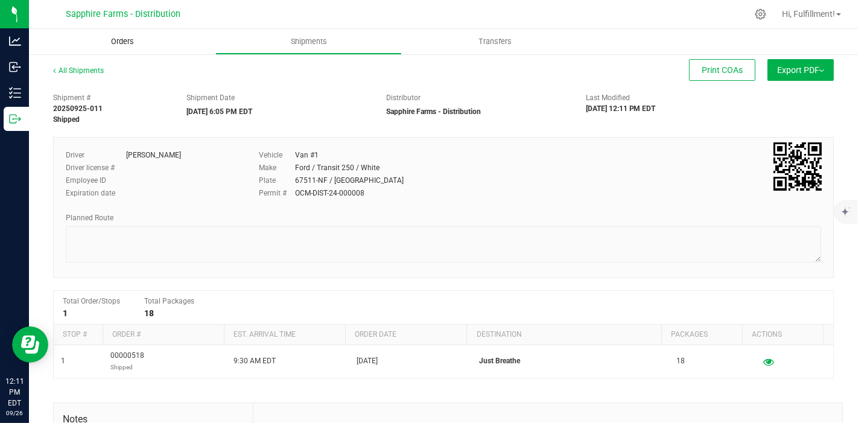
click at [139, 44] on span "Orders" at bounding box center [123, 41] width 56 height 11
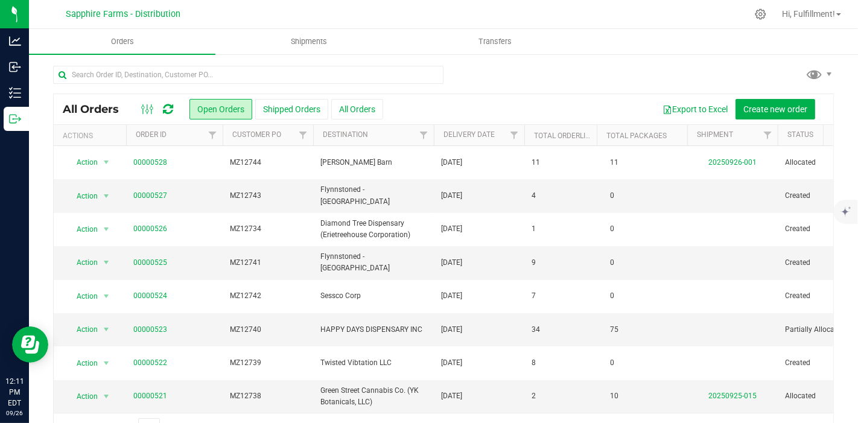
click at [488, 141] on th "Delivery Date" at bounding box center [479, 135] width 91 height 21
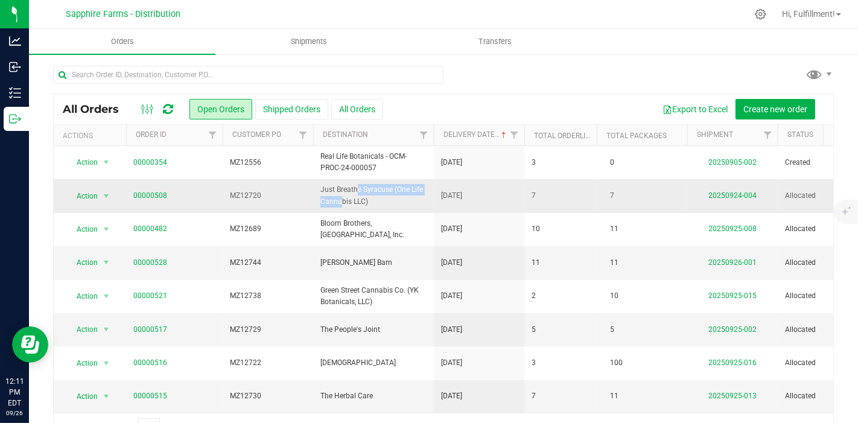
drag, startPoint x: 326, startPoint y: 188, endPoint x: 413, endPoint y: 183, distance: 87.6
click at [413, 184] on span "Just Breathe Syracuse (One Life Cannabis LLC)" at bounding box center [373, 195] width 106 height 23
click at [153, 197] on link "00000508" at bounding box center [150, 195] width 34 height 11
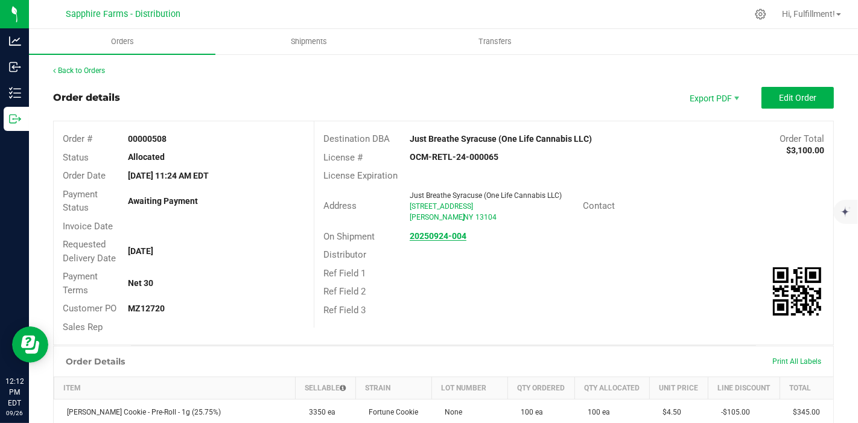
click at [436, 240] on link "20250924-004" at bounding box center [438, 236] width 57 height 10
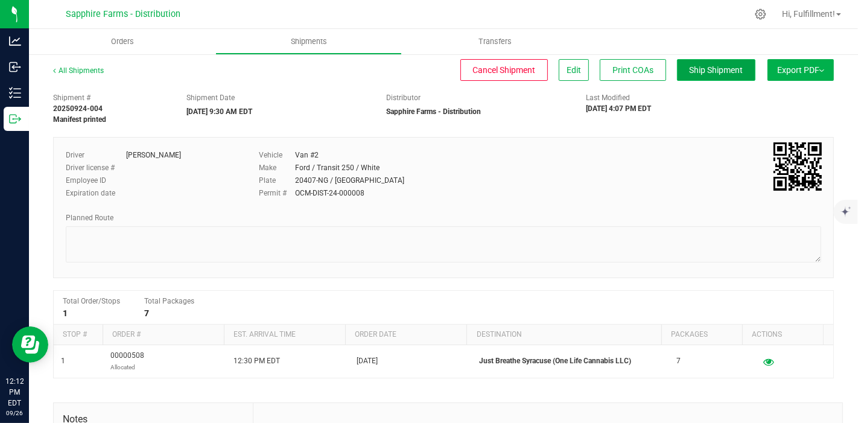
click at [690, 71] on span "Ship Shipment" at bounding box center [717, 70] width 54 height 10
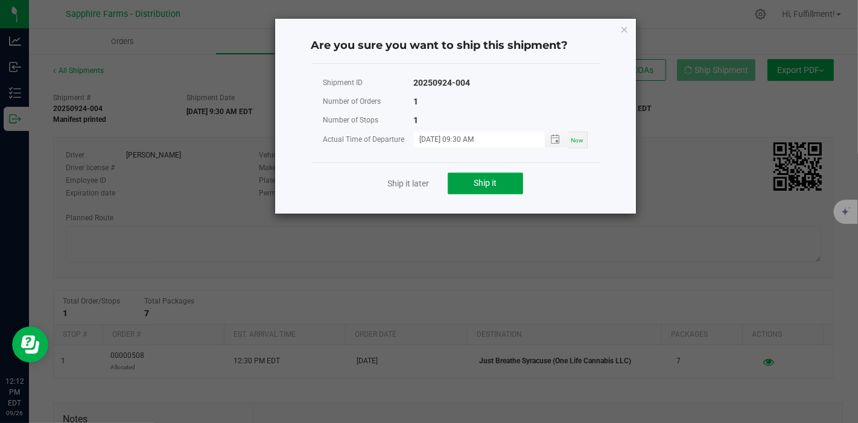
click at [486, 182] on span "Ship it" at bounding box center [485, 183] width 23 height 10
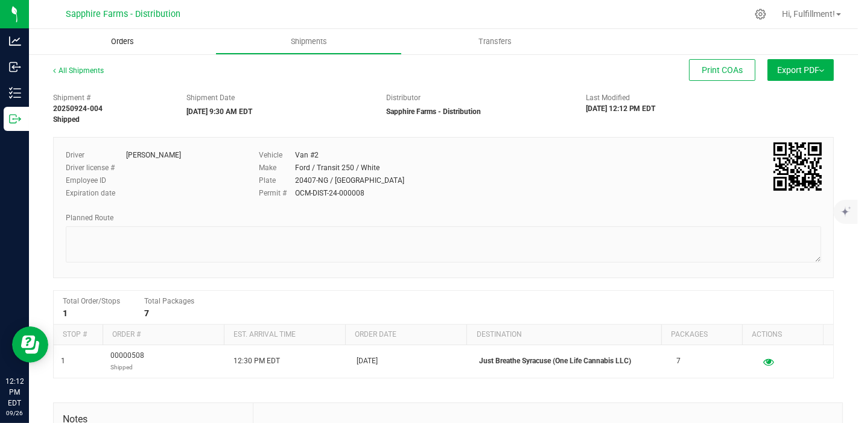
click at [129, 43] on span "Orders" at bounding box center [123, 41] width 56 height 11
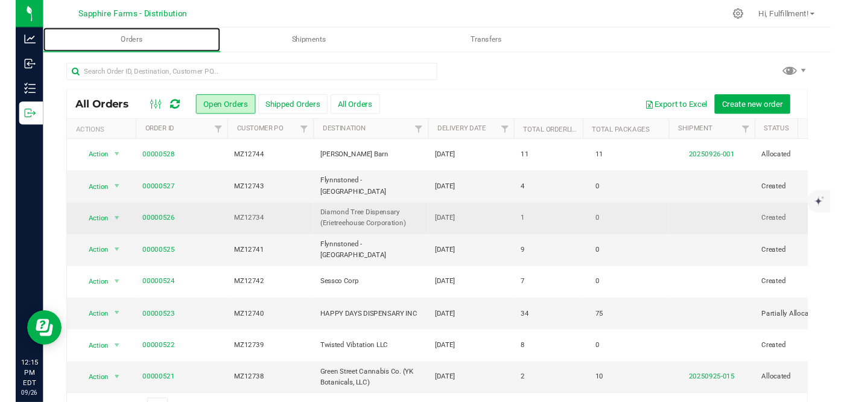
scroll to position [67, 0]
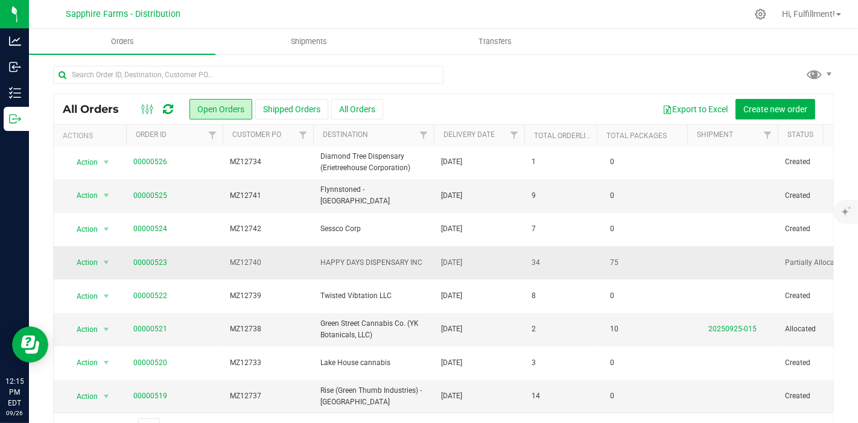
click at [192, 265] on span "00000523" at bounding box center [174, 262] width 82 height 11
click at [160, 258] on link "00000523" at bounding box center [150, 262] width 34 height 11
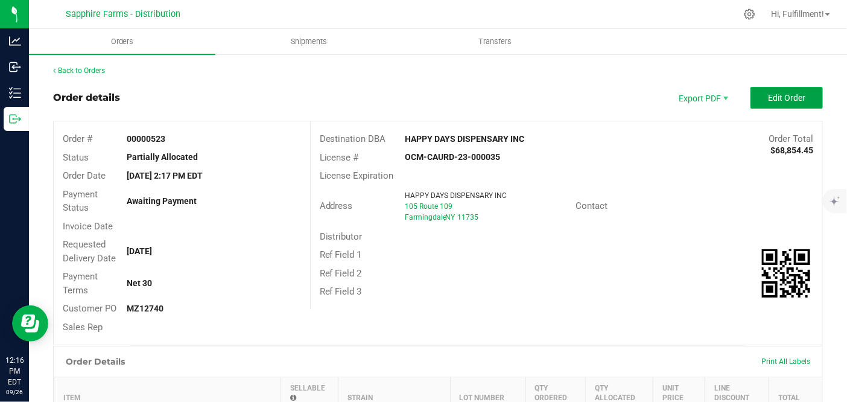
click at [796, 92] on button "Edit Order" at bounding box center [787, 98] width 72 height 22
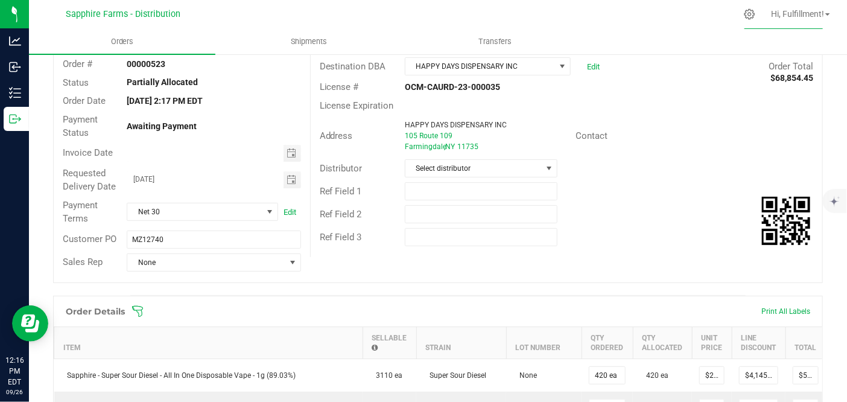
scroll to position [134, 0]
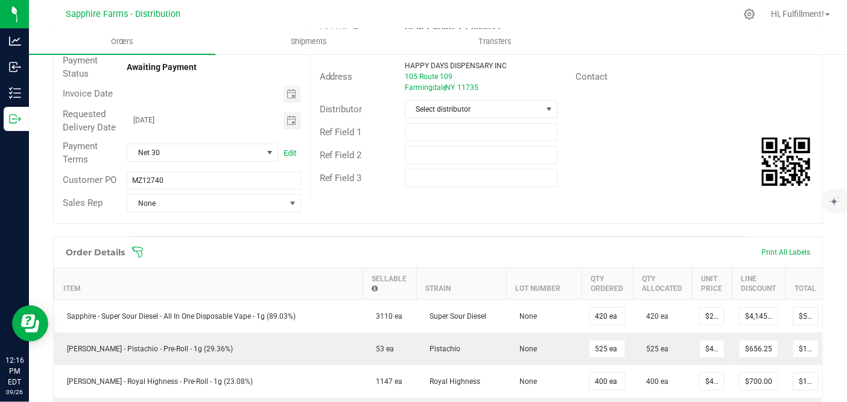
click at [139, 249] on icon at bounding box center [138, 252] width 12 height 12
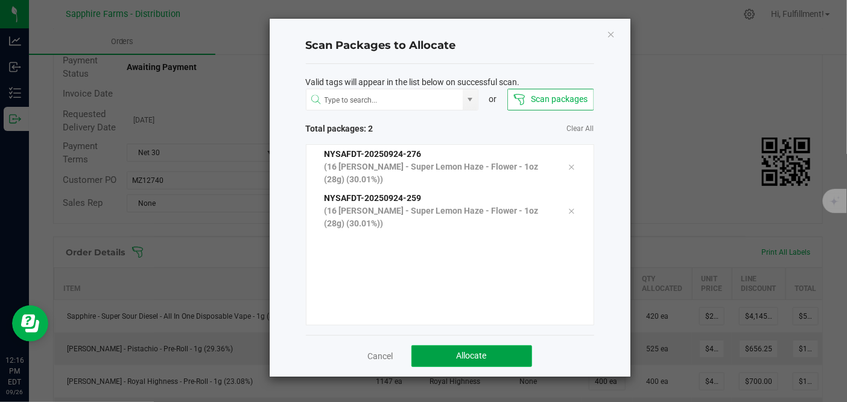
click at [483, 352] on span "Allocate" at bounding box center [472, 356] width 30 height 10
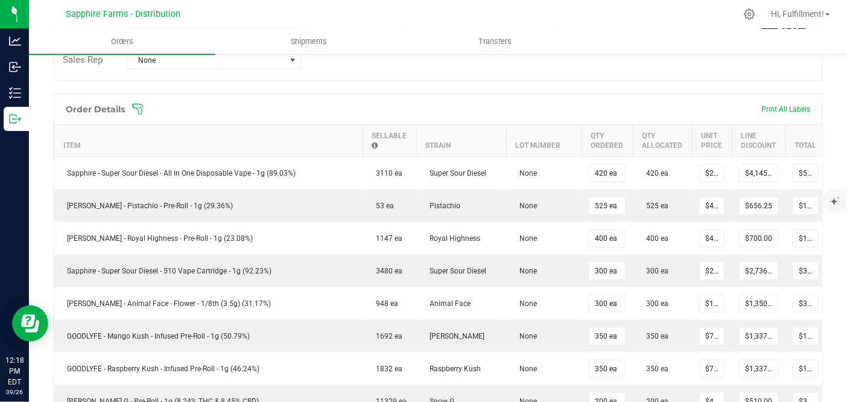
scroll to position [201, 0]
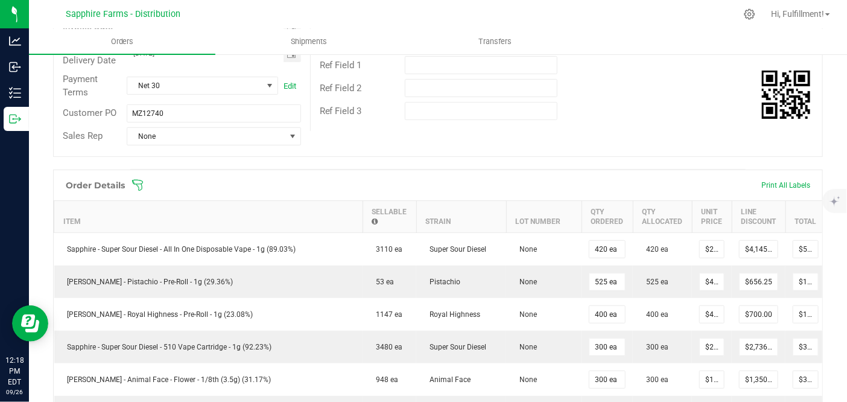
click at [139, 186] on icon at bounding box center [138, 185] width 12 height 12
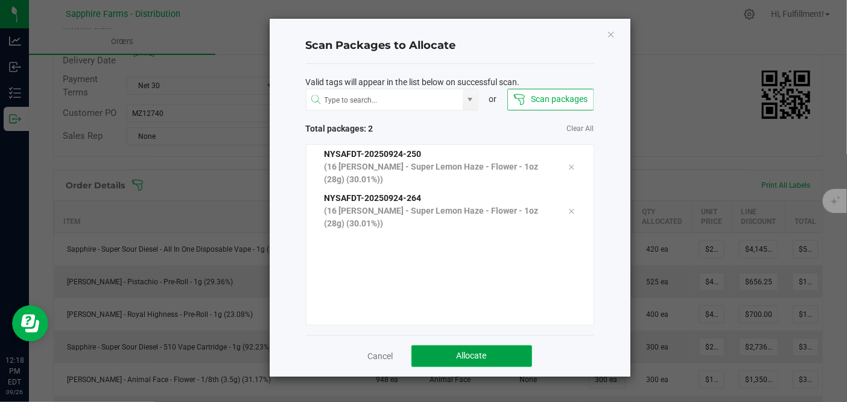
click at [493, 349] on button "Allocate" at bounding box center [471, 356] width 121 height 22
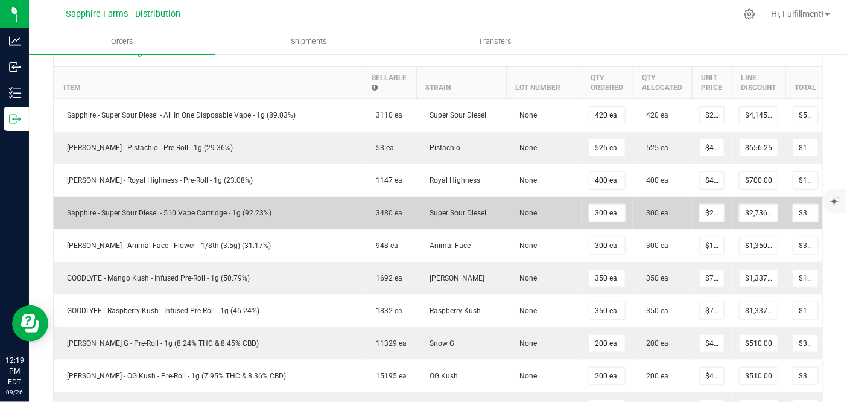
scroll to position [67, 0]
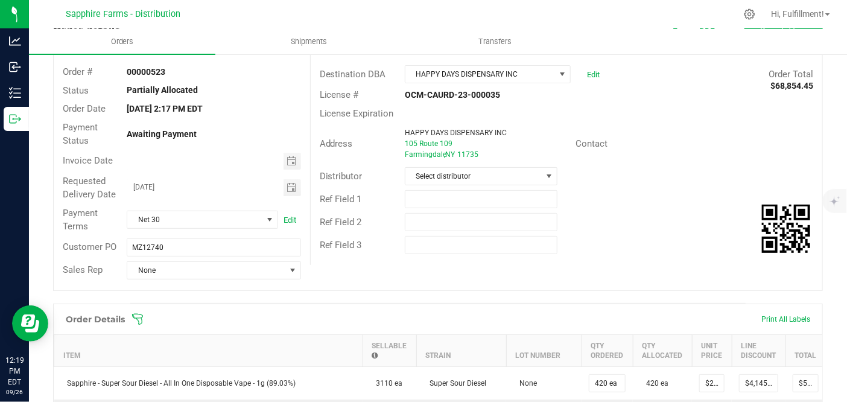
click at [138, 322] on icon at bounding box center [138, 319] width 12 height 12
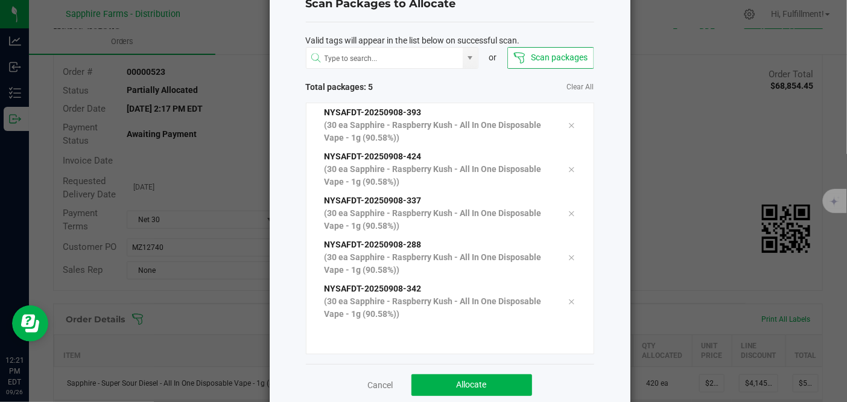
scroll to position [63, 0]
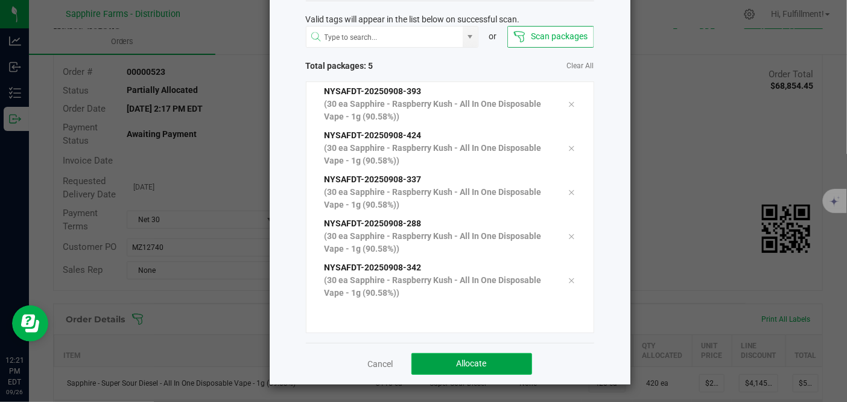
click at [491, 366] on button "Allocate" at bounding box center [471, 364] width 121 height 22
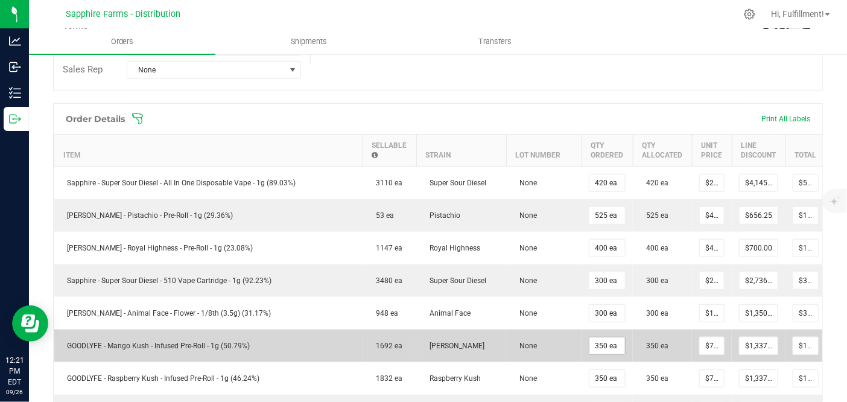
scroll to position [201, 0]
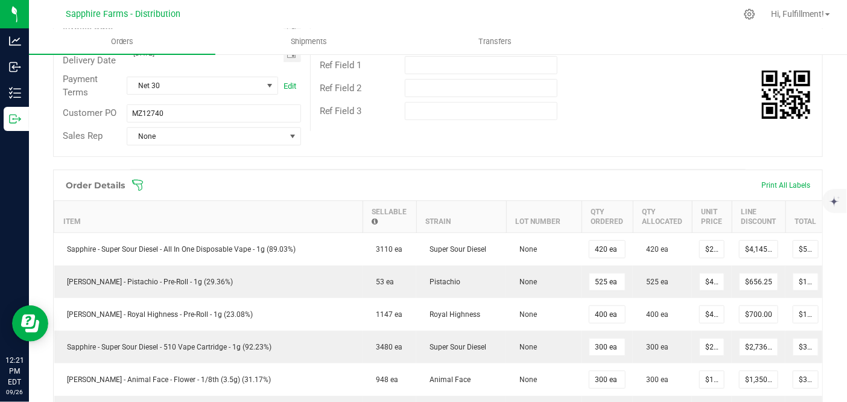
click at [145, 183] on span at bounding box center [517, 185] width 770 height 12
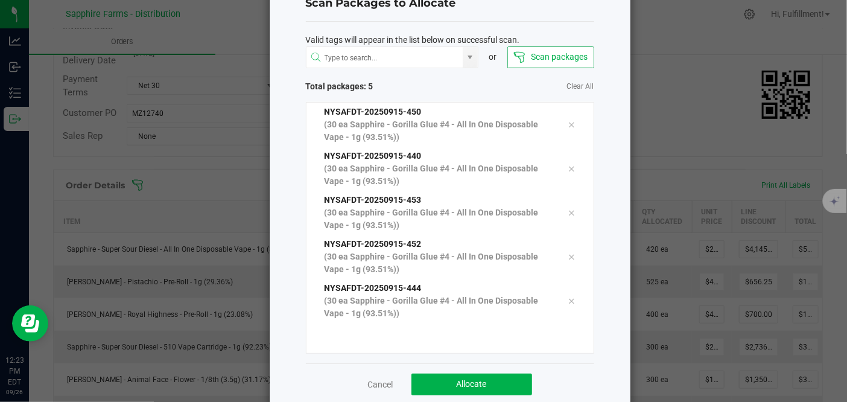
scroll to position [63, 0]
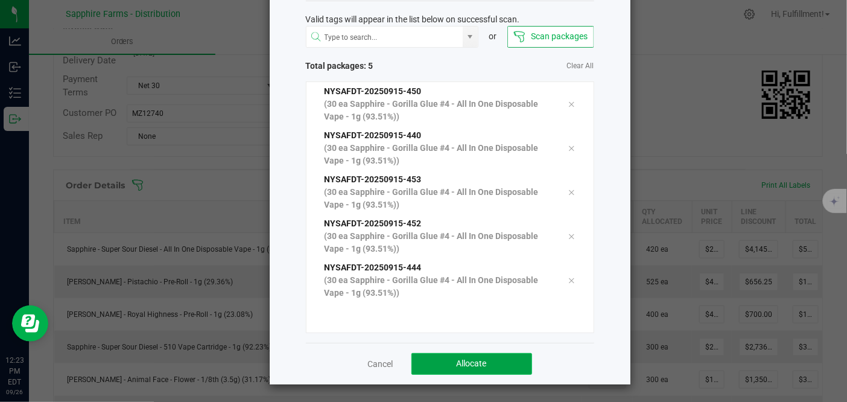
click at [457, 364] on span "Allocate" at bounding box center [472, 363] width 30 height 10
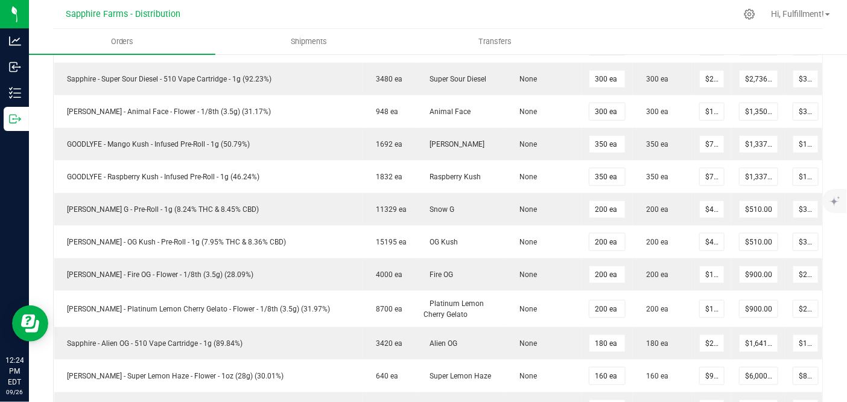
scroll to position [268, 0]
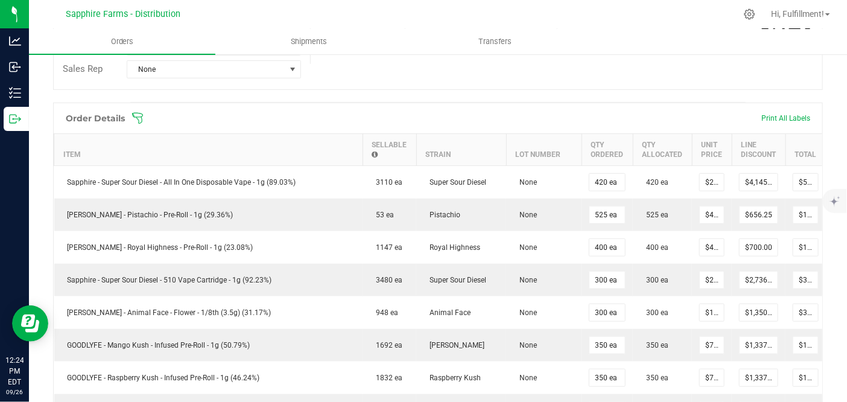
click at [139, 118] on icon at bounding box center [138, 118] width 12 height 12
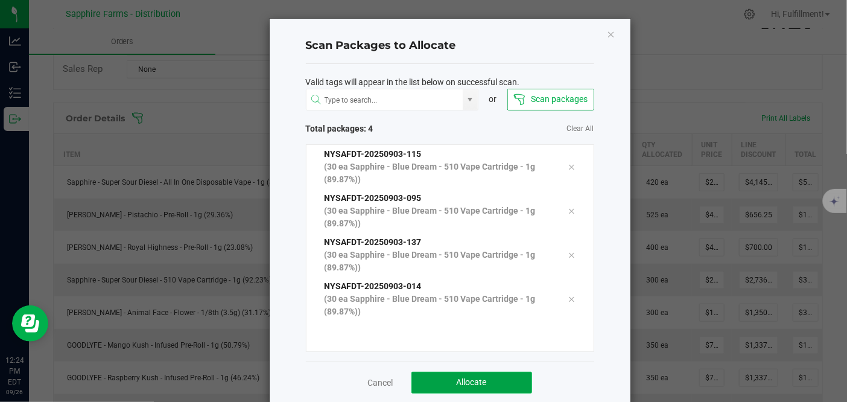
click at [503, 380] on button "Allocate" at bounding box center [471, 383] width 121 height 22
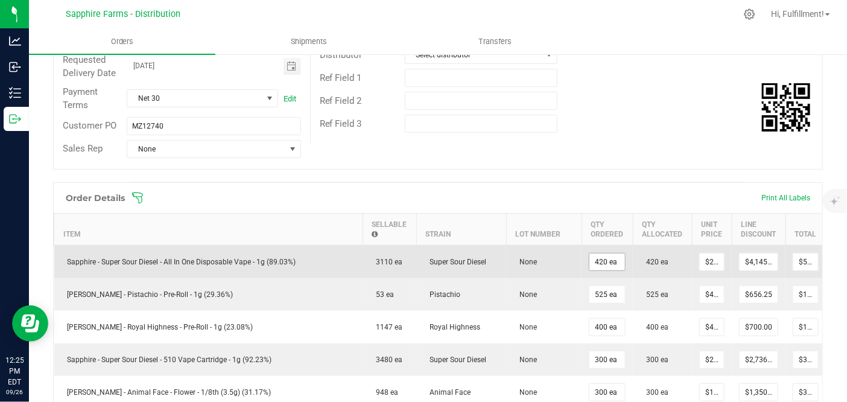
scroll to position [134, 0]
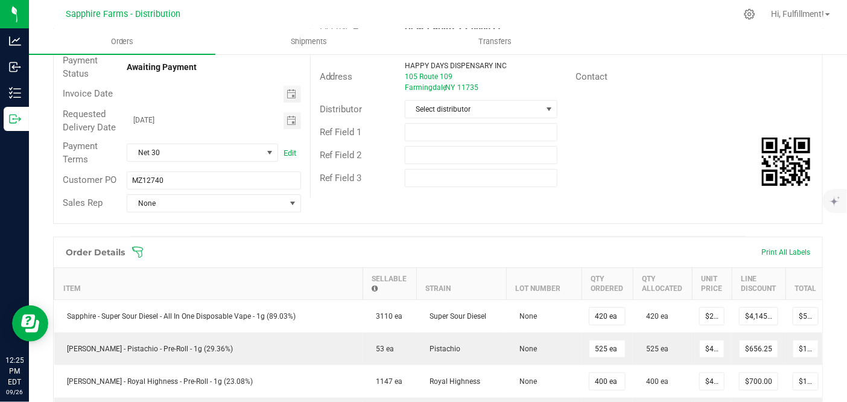
click at [138, 249] on icon at bounding box center [138, 252] width 12 height 12
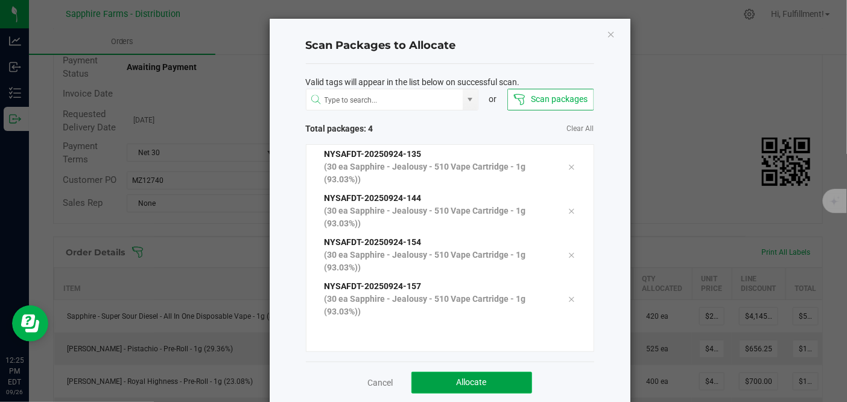
drag, startPoint x: 494, startPoint y: 382, endPoint x: 486, endPoint y: 378, distance: 9.4
click at [493, 383] on button "Allocate" at bounding box center [471, 383] width 121 height 22
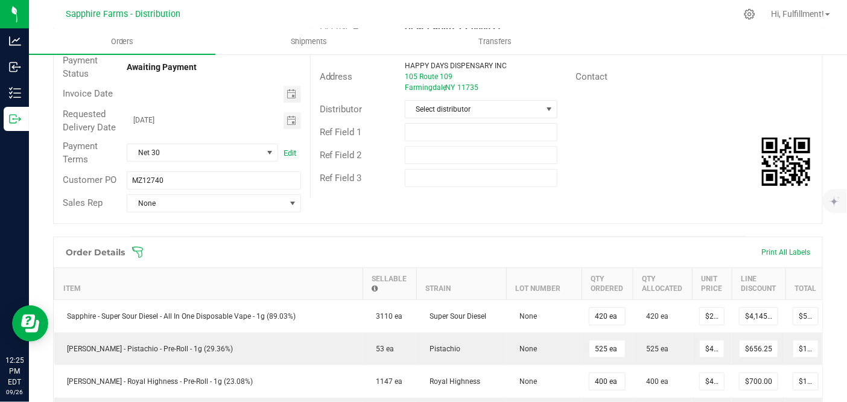
click at [139, 251] on icon at bounding box center [138, 252] width 12 height 12
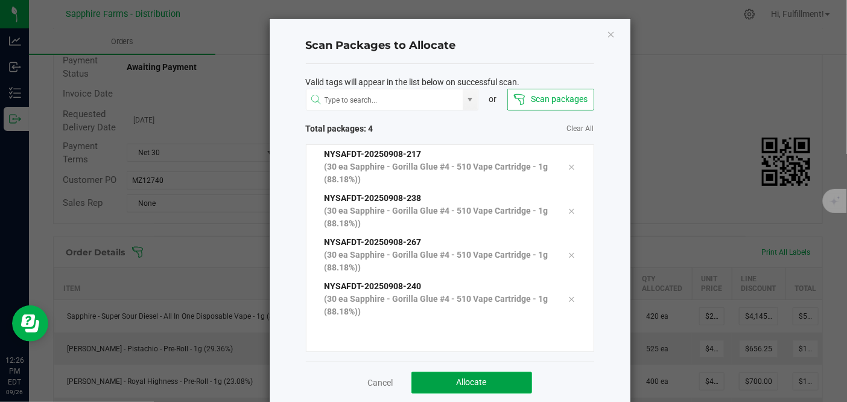
drag, startPoint x: 494, startPoint y: 381, endPoint x: 491, endPoint y: 388, distance: 7.1
click at [493, 386] on button "Allocate" at bounding box center [471, 383] width 121 height 22
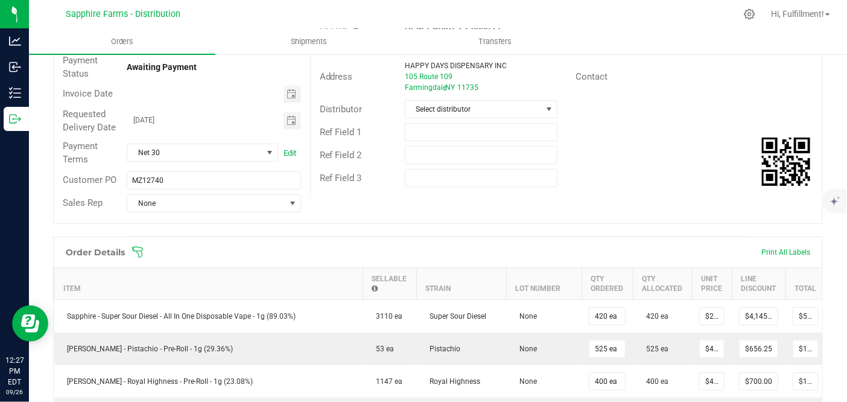
click at [138, 252] on icon at bounding box center [138, 252] width 12 height 12
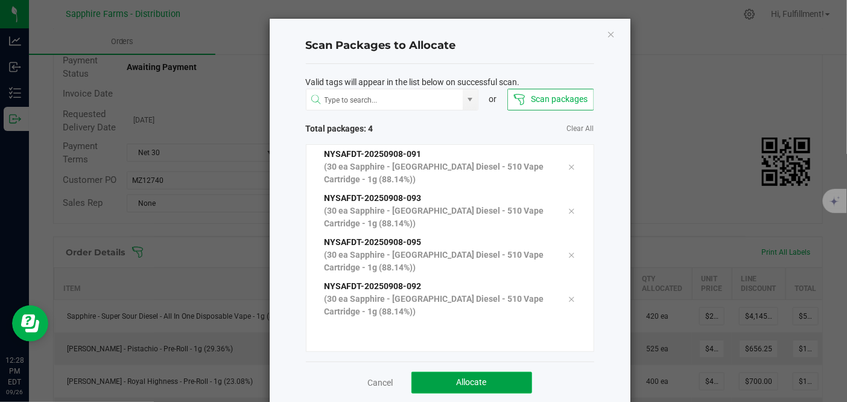
click at [482, 376] on button "Allocate" at bounding box center [471, 383] width 121 height 22
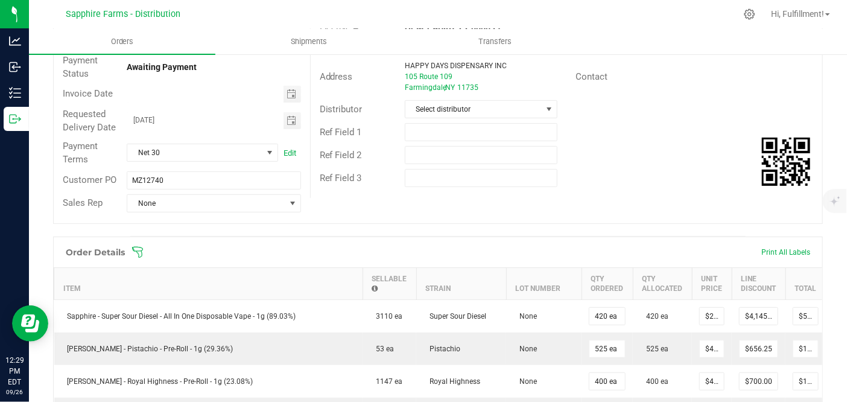
click at [139, 250] on icon at bounding box center [137, 251] width 11 height 11
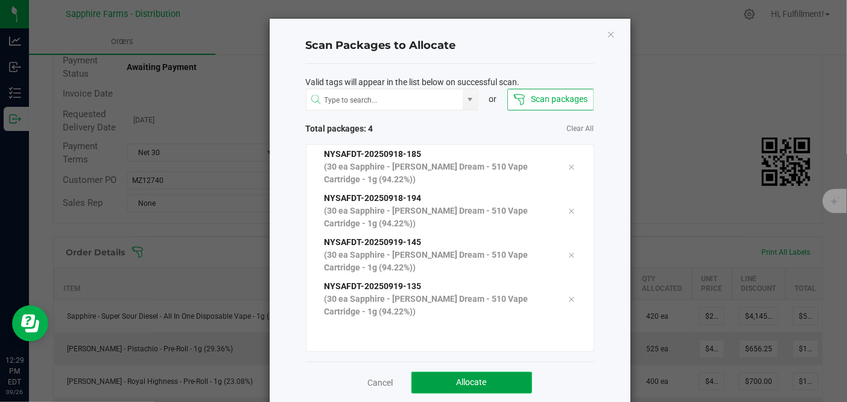
click at [492, 378] on button "Allocate" at bounding box center [471, 383] width 121 height 22
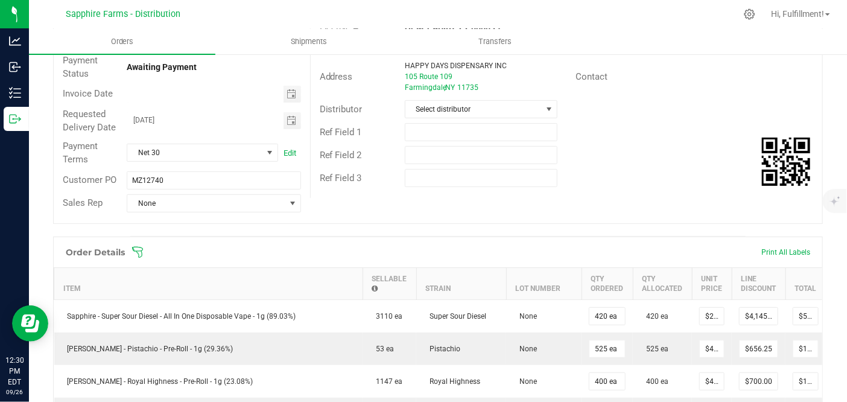
click at [136, 250] on icon at bounding box center [137, 252] width 11 height 11
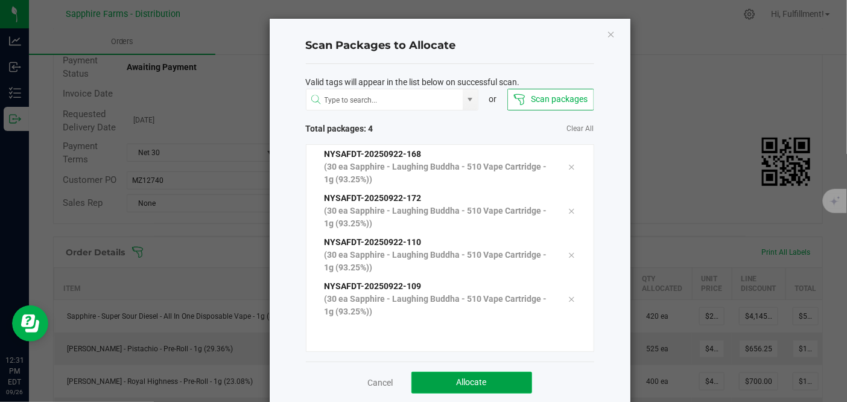
click at [457, 378] on span "Allocate" at bounding box center [472, 382] width 30 height 10
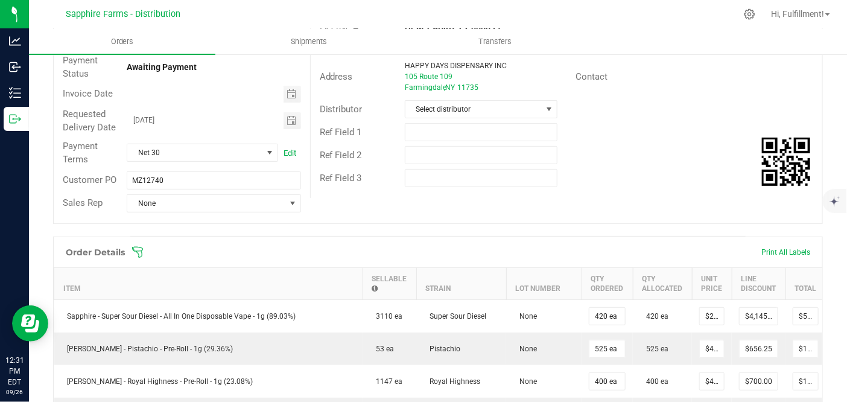
click at [138, 247] on icon at bounding box center [138, 252] width 12 height 12
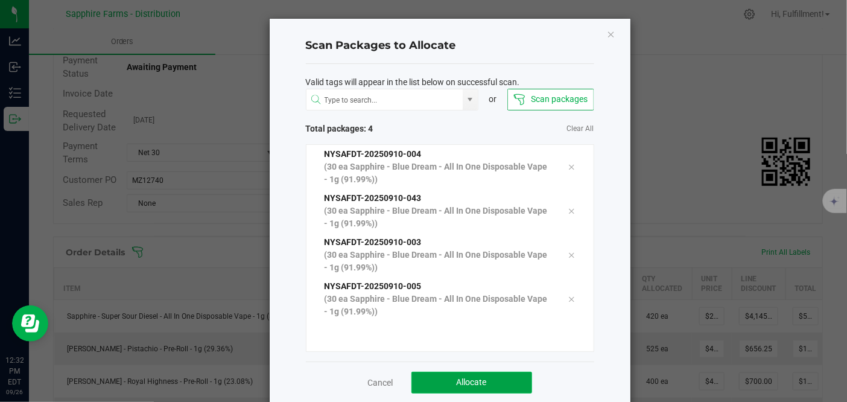
click at [507, 376] on button "Allocate" at bounding box center [471, 383] width 121 height 22
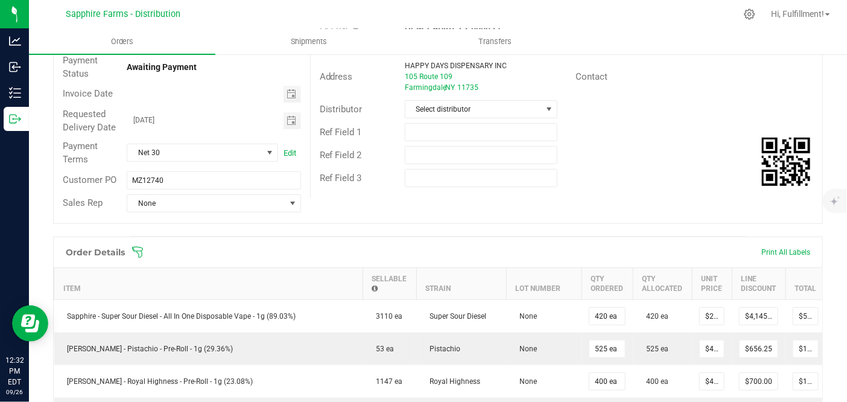
click at [143, 250] on icon at bounding box center [138, 252] width 12 height 12
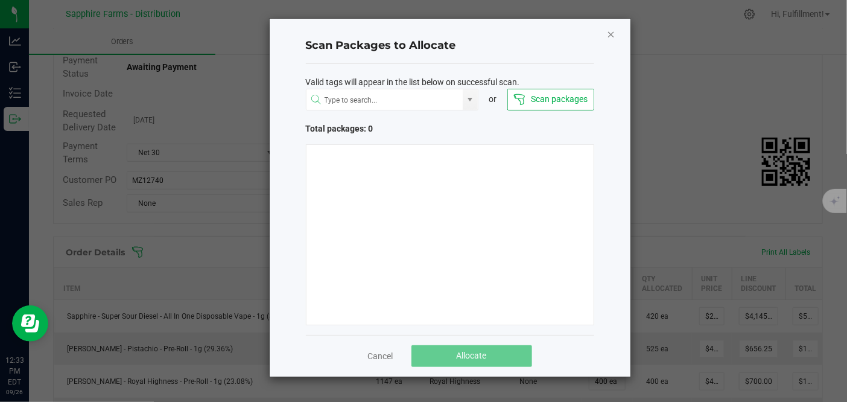
click at [612, 33] on icon "Close" at bounding box center [611, 34] width 8 height 14
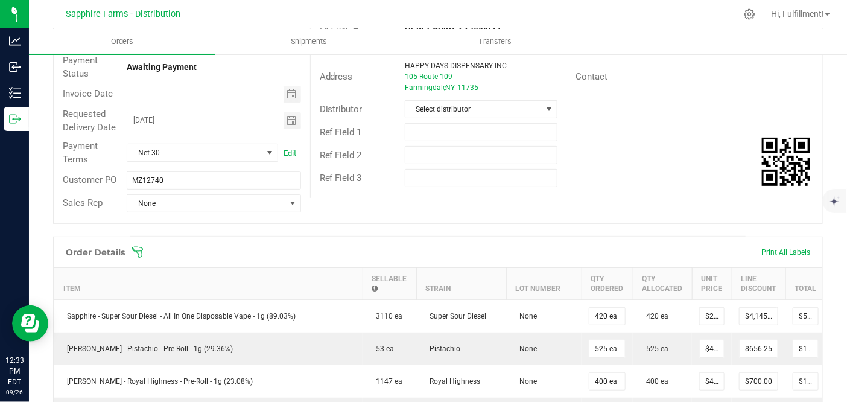
scroll to position [0, 0]
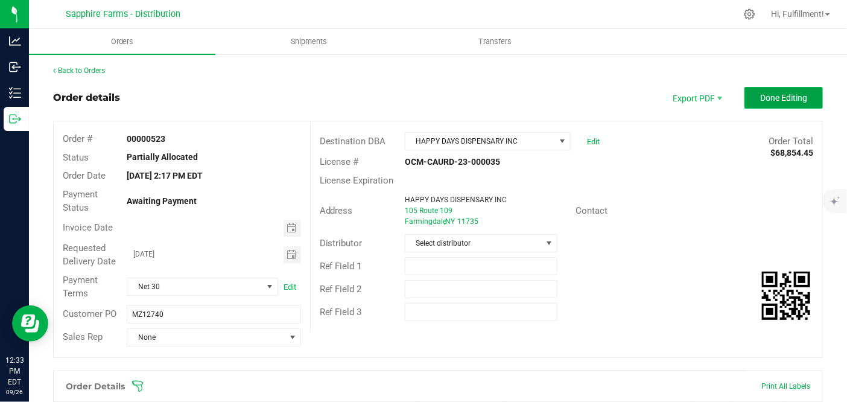
click at [760, 94] on span "Done Editing" at bounding box center [783, 98] width 47 height 10
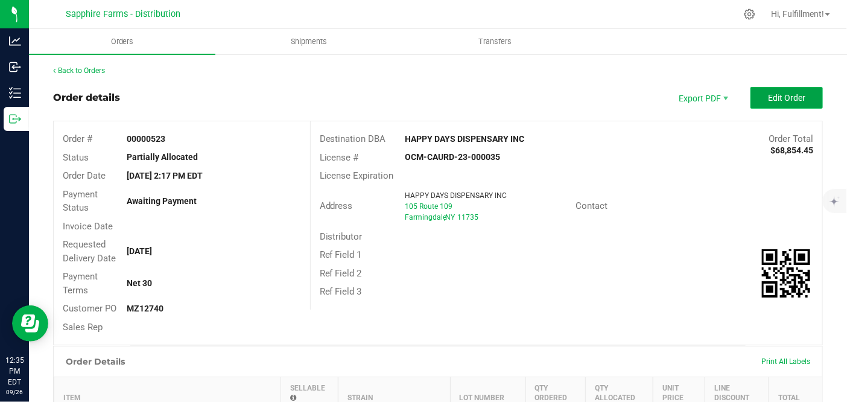
click at [778, 94] on span "Edit Order" at bounding box center [786, 98] width 37 height 10
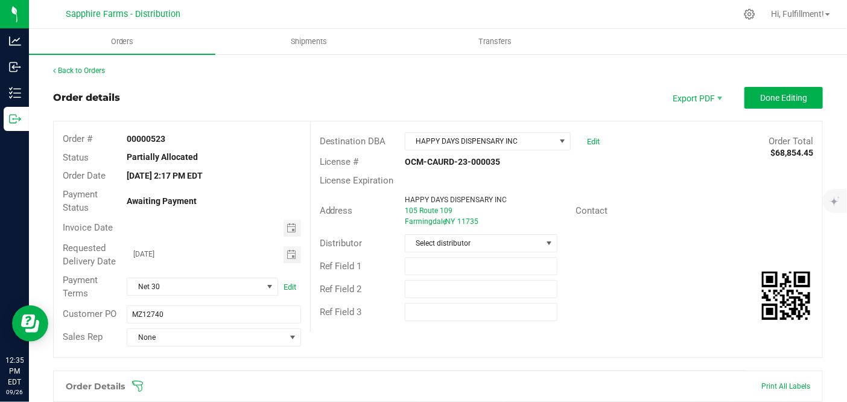
click at [139, 382] on icon at bounding box center [138, 386] width 12 height 12
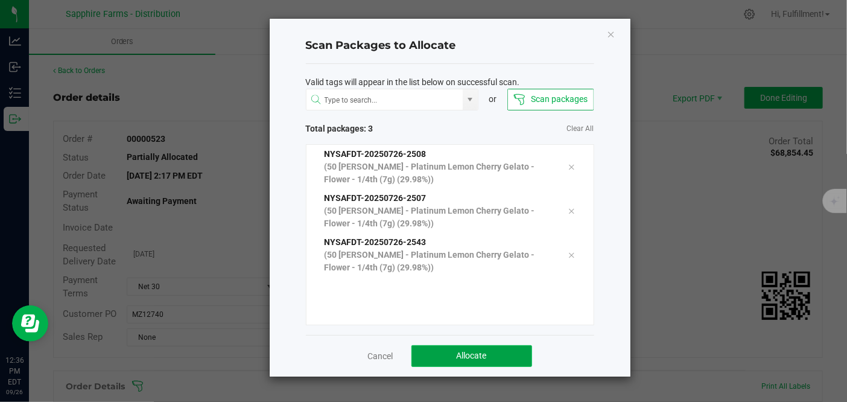
click at [491, 361] on button "Allocate" at bounding box center [471, 356] width 121 height 22
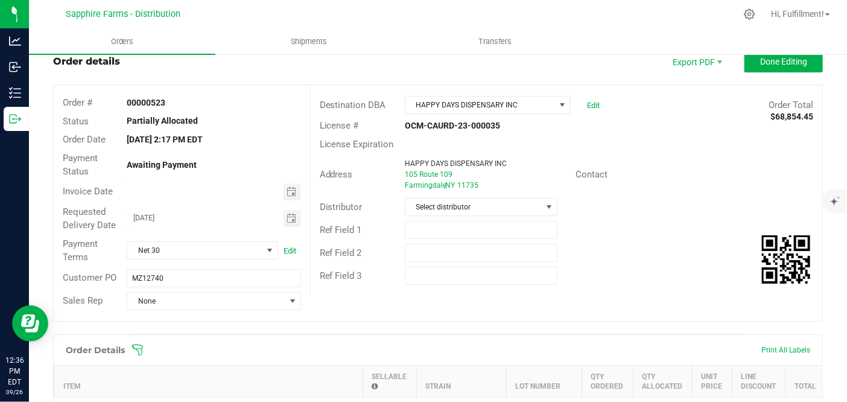
scroll to position [67, 0]
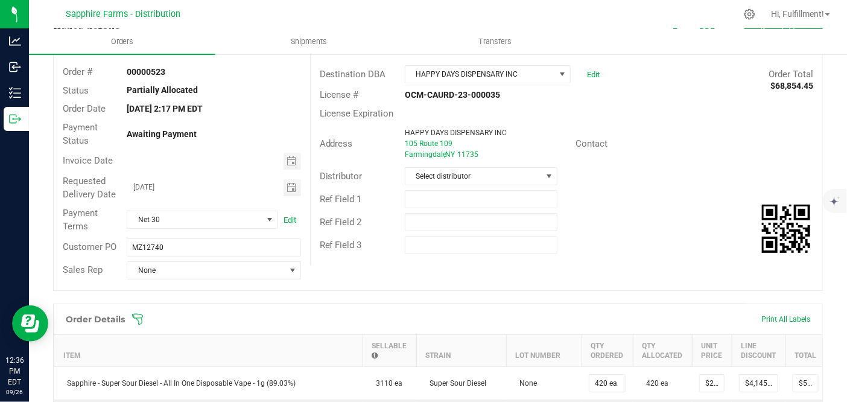
click at [139, 318] on icon at bounding box center [138, 319] width 12 height 12
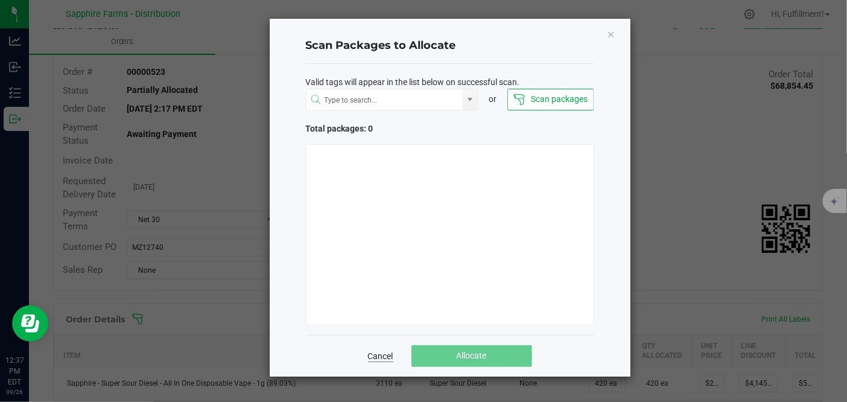
click at [383, 354] on link "Cancel" at bounding box center [380, 356] width 25 height 12
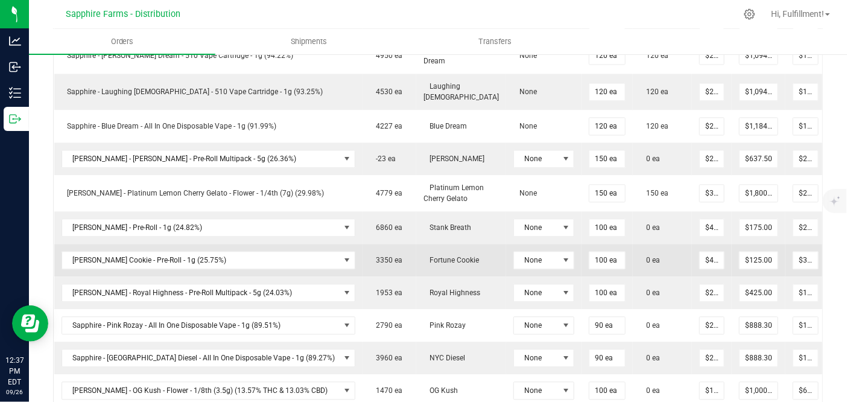
scroll to position [1072, 0]
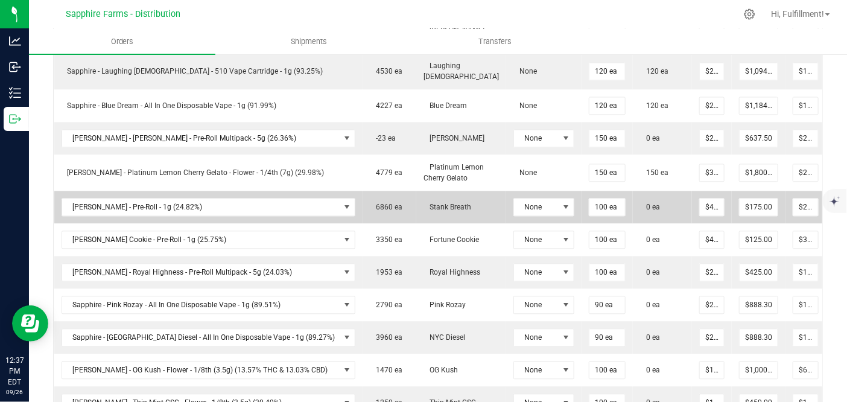
click at [837, 205] on icon at bounding box center [842, 205] width 10 height 7
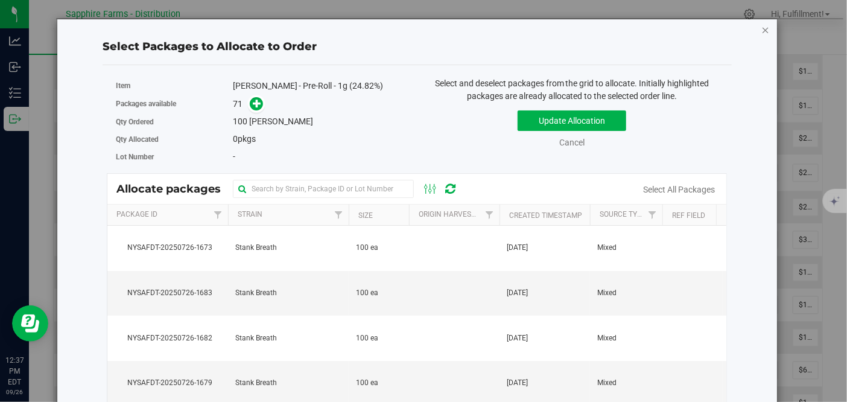
click at [761, 30] on icon "button" at bounding box center [765, 29] width 8 height 14
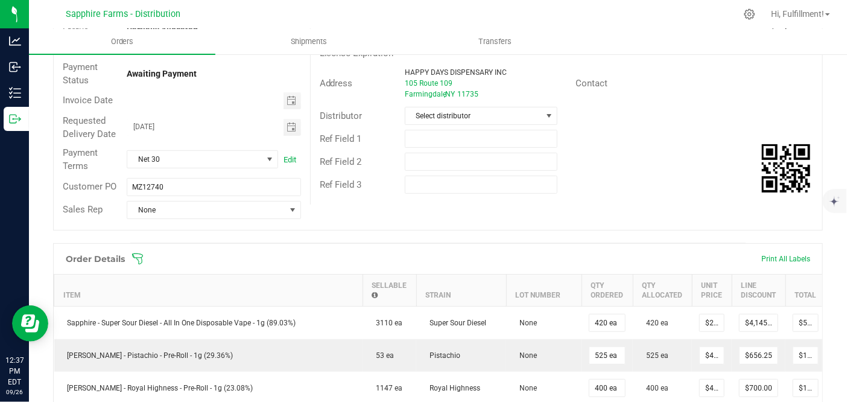
scroll to position [67, 0]
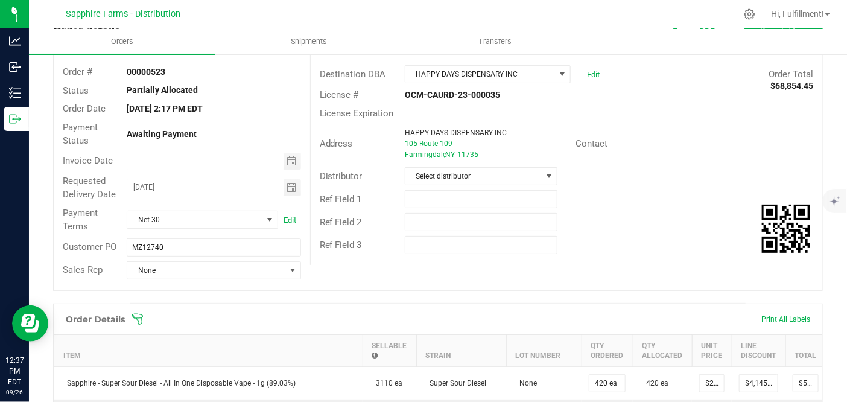
click at [139, 313] on icon at bounding box center [138, 319] width 12 height 12
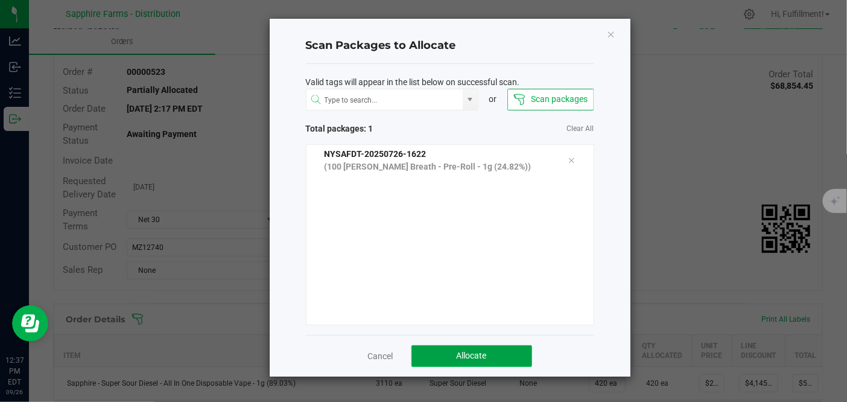
click at [519, 356] on button "Allocate" at bounding box center [471, 356] width 121 height 22
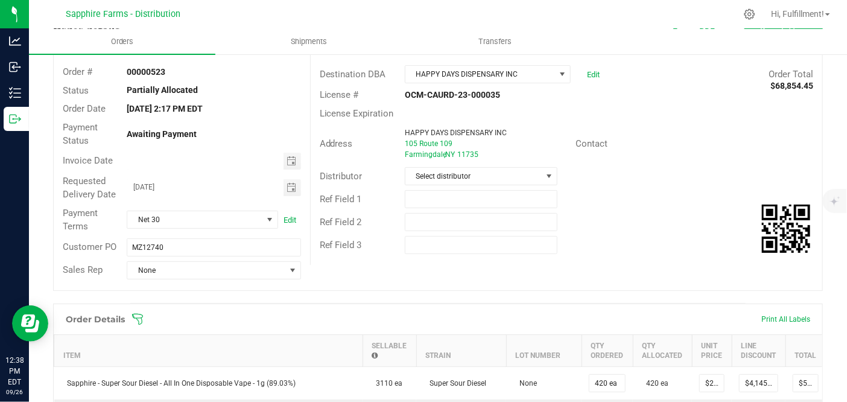
click at [135, 313] on icon at bounding box center [138, 319] width 12 height 12
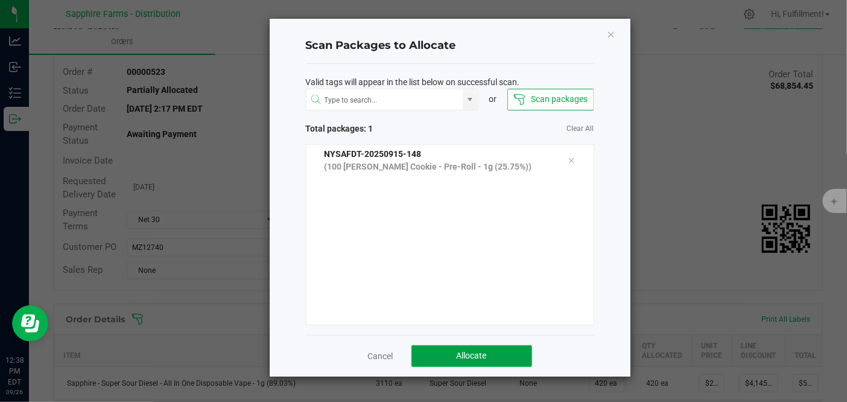
click at [511, 349] on button "Allocate" at bounding box center [471, 356] width 121 height 22
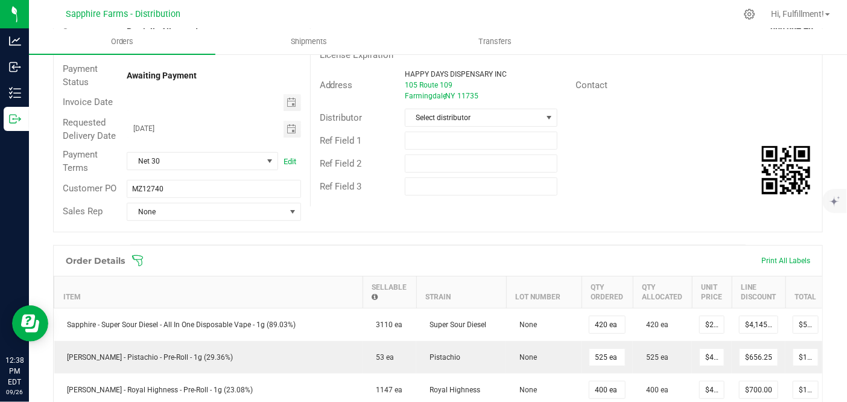
scroll to position [201, 0]
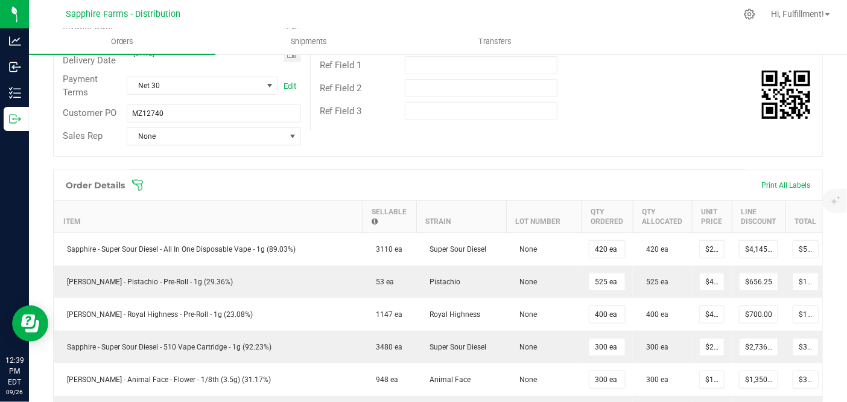
click at [141, 185] on icon at bounding box center [137, 185] width 11 height 11
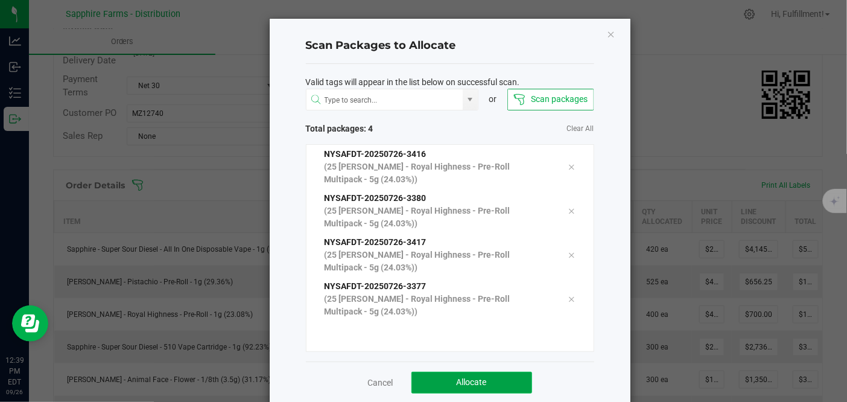
click at [501, 381] on button "Allocate" at bounding box center [471, 383] width 121 height 22
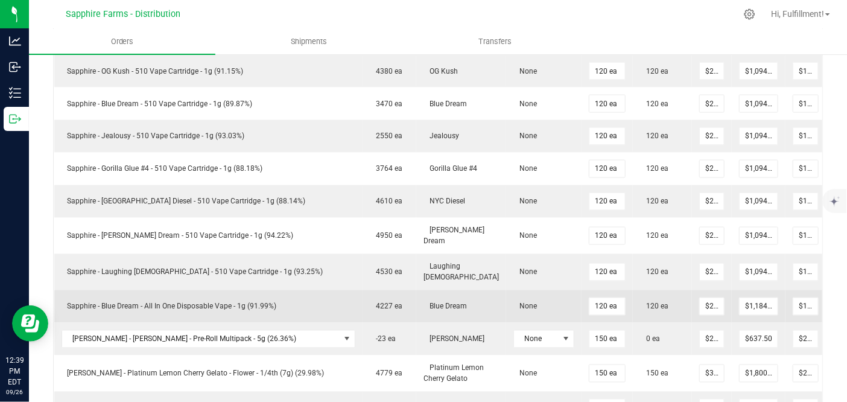
scroll to position [1005, 0]
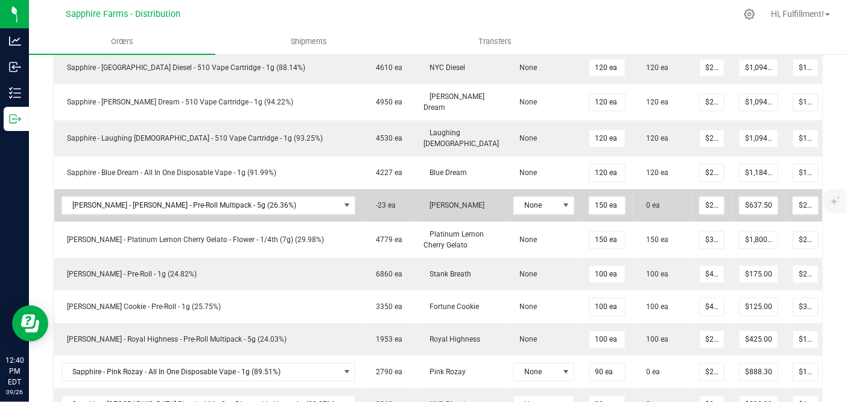
click at [837, 201] on icon at bounding box center [842, 203] width 10 height 7
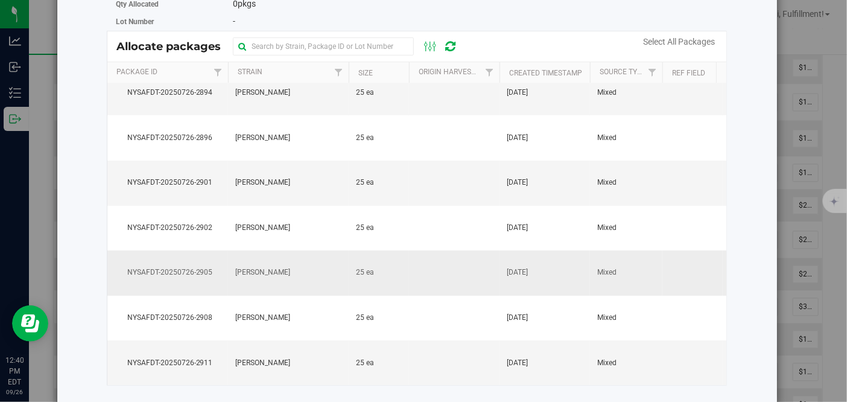
scroll to position [0, 0]
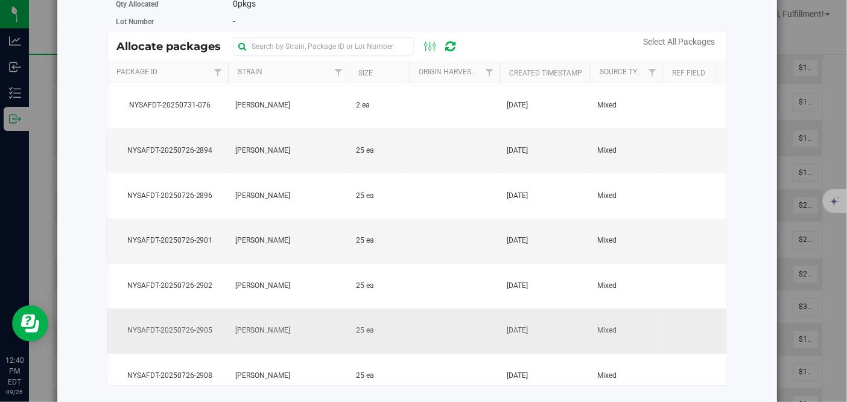
click at [299, 336] on td "[PERSON_NAME]" at bounding box center [288, 330] width 121 height 45
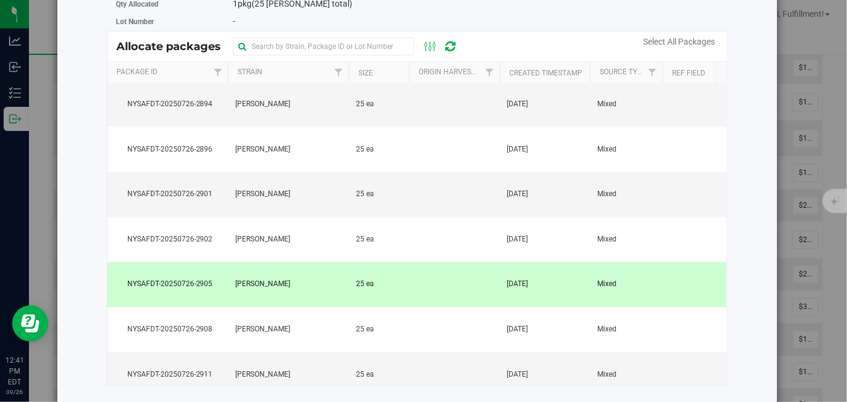
scroll to position [67, 0]
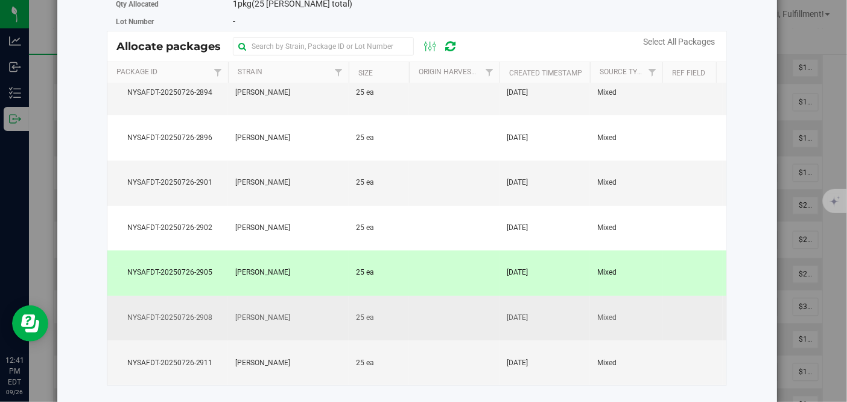
click at [294, 300] on td "[PERSON_NAME]" at bounding box center [288, 318] width 121 height 45
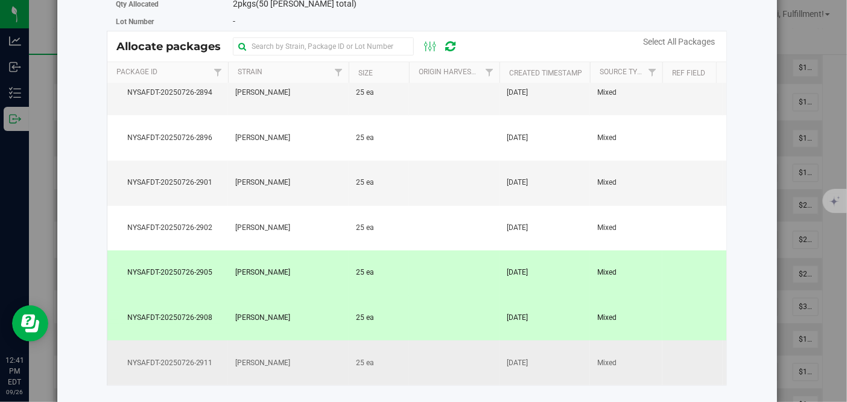
click at [296, 348] on td "[PERSON_NAME]" at bounding box center [288, 362] width 121 height 45
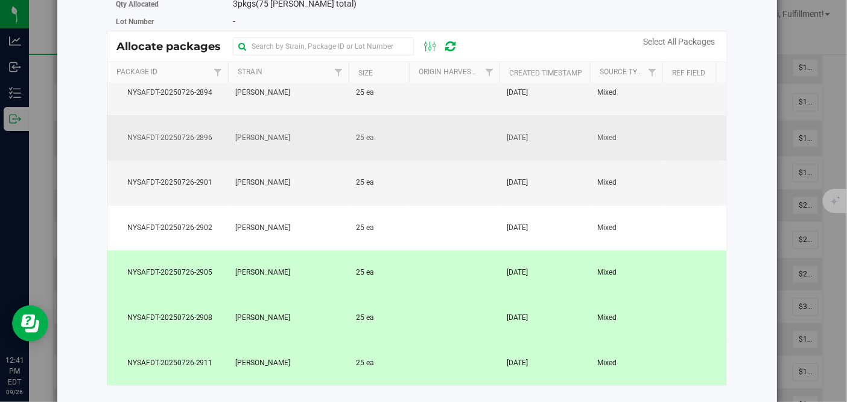
click at [278, 128] on td "[PERSON_NAME]" at bounding box center [288, 137] width 121 height 45
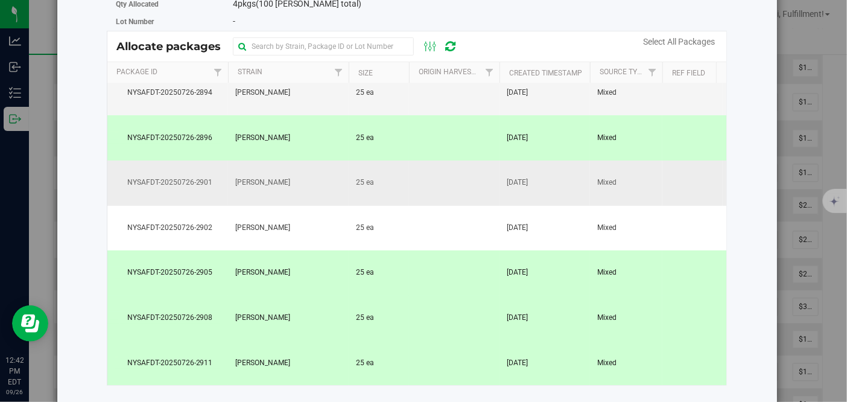
click at [211, 178] on td "NYSAFDT-20250726-2901" at bounding box center [167, 182] width 121 height 45
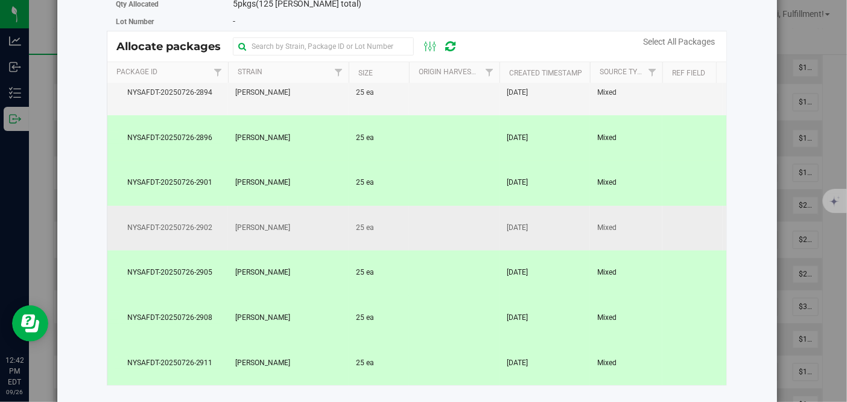
click at [212, 222] on span "NYSAFDT-20250726-2902" at bounding box center [168, 227] width 106 height 11
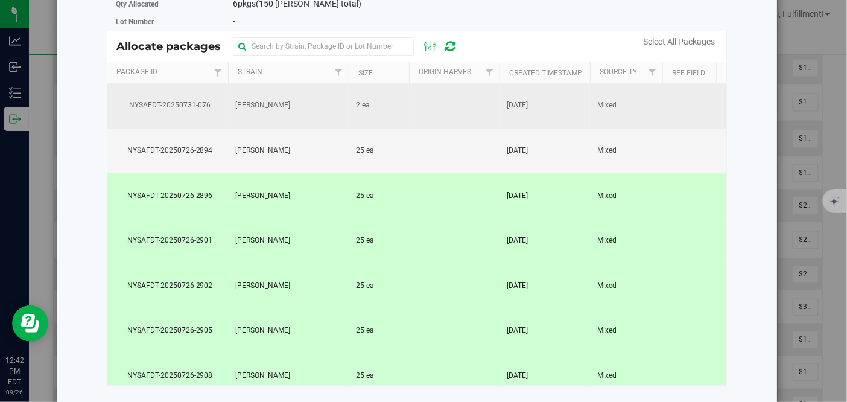
scroll to position [0, 0]
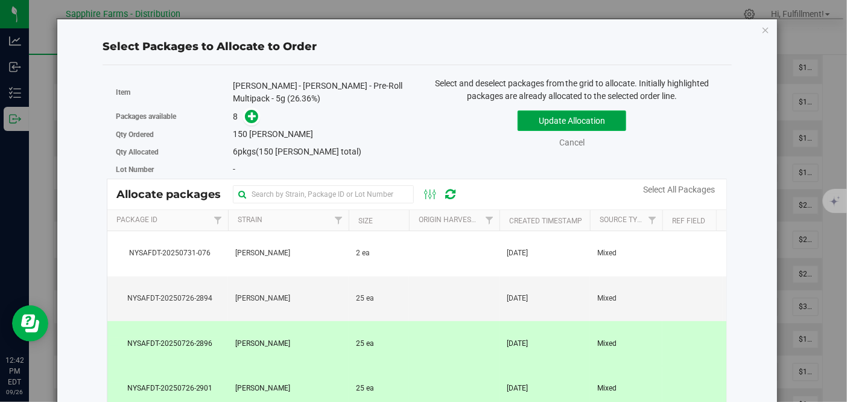
click at [545, 113] on button "Update Allocation" at bounding box center [572, 120] width 109 height 21
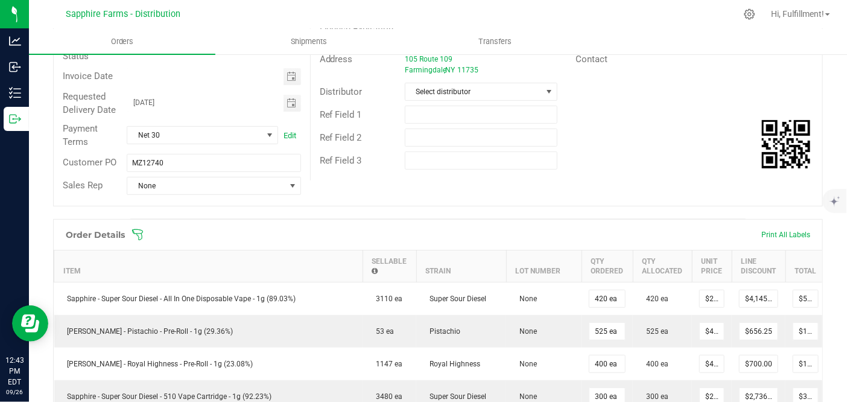
scroll to position [67, 0]
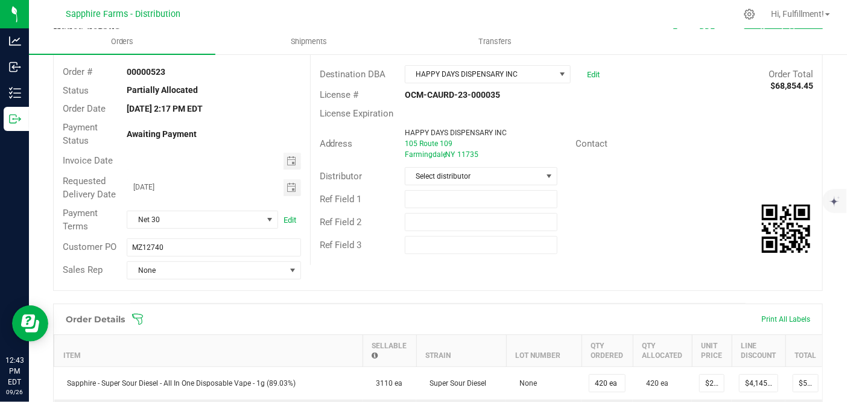
click at [140, 316] on icon at bounding box center [137, 319] width 11 height 11
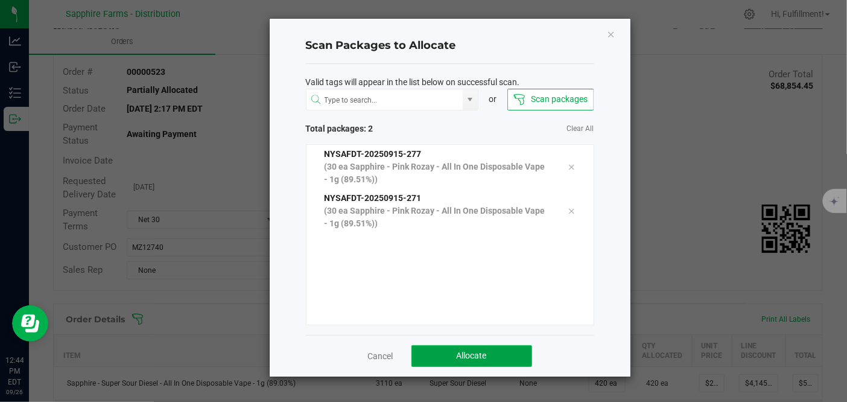
click at [443, 352] on button "Allocate" at bounding box center [471, 356] width 121 height 22
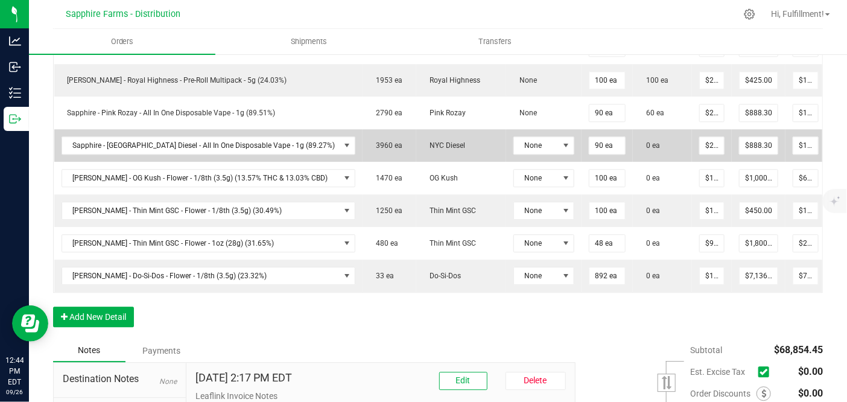
scroll to position [1274, 0]
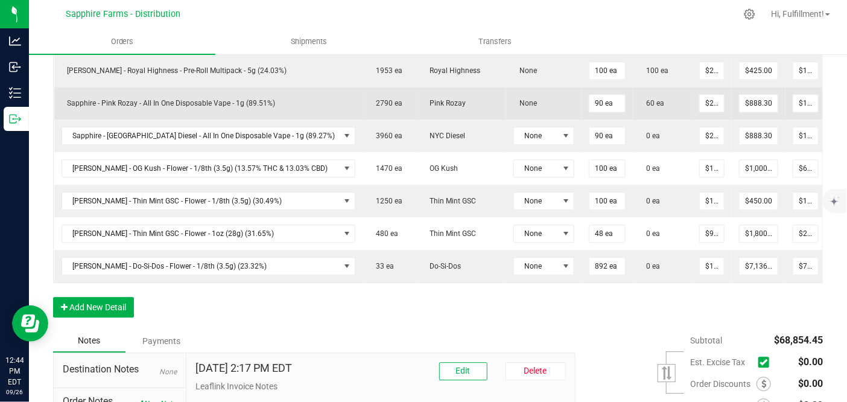
click at [837, 100] on icon at bounding box center [842, 101] width 10 height 7
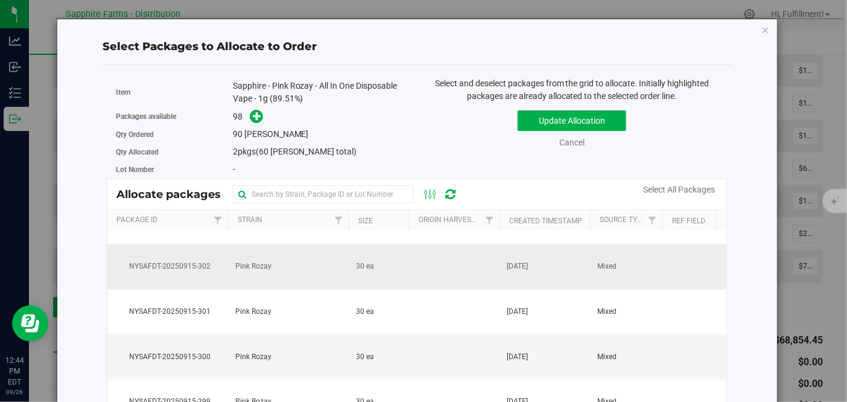
scroll to position [737, 0]
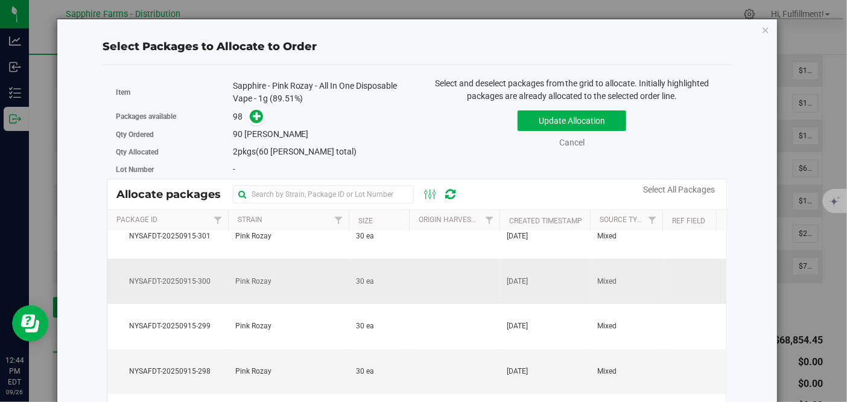
click at [437, 287] on td at bounding box center [454, 281] width 91 height 45
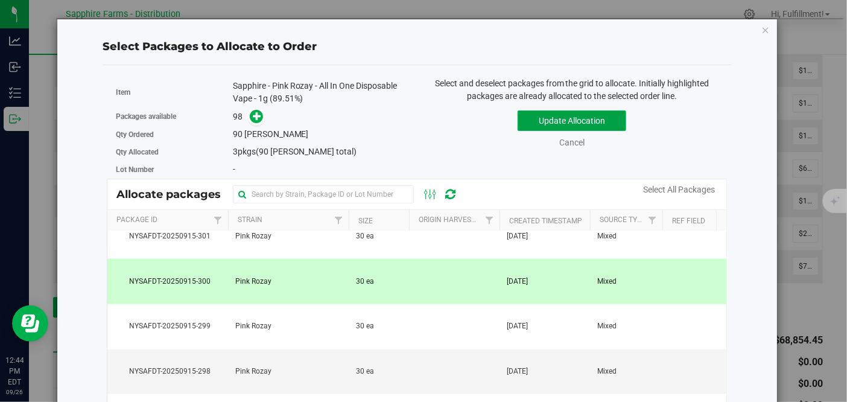
click at [596, 118] on button "Update Allocation" at bounding box center [572, 120] width 109 height 21
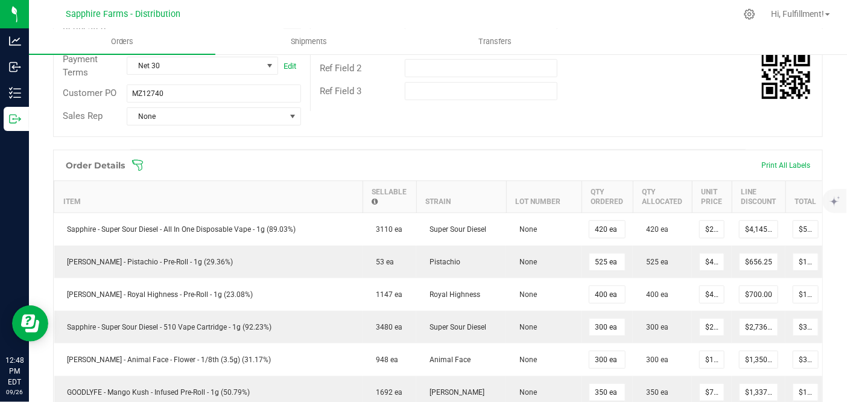
scroll to position [201, 0]
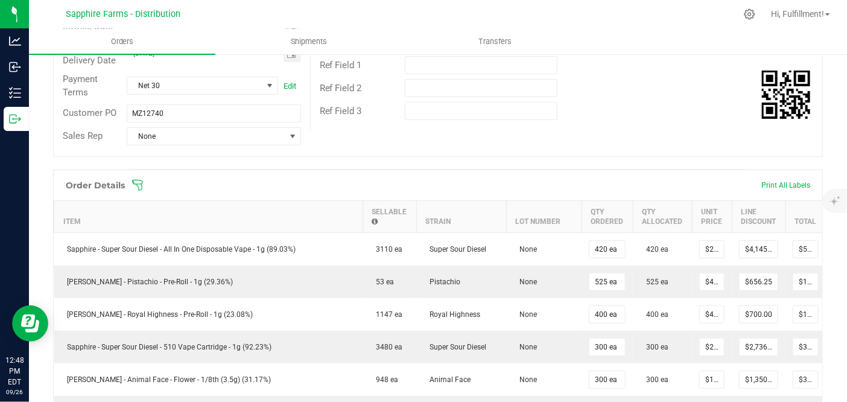
click at [134, 180] on icon at bounding box center [138, 185] width 12 height 12
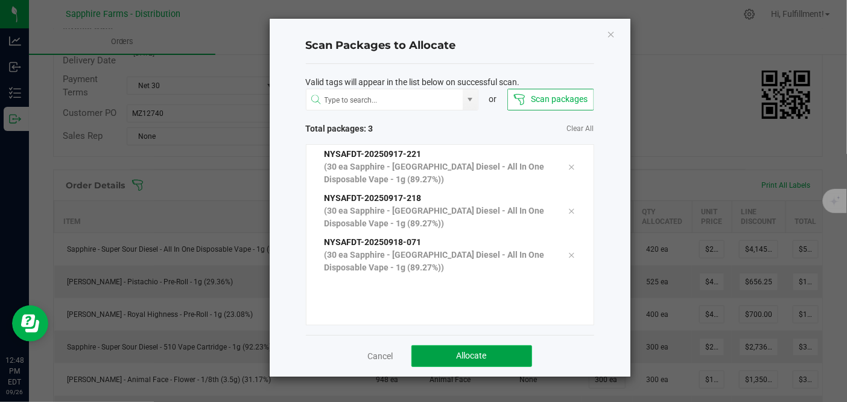
click at [516, 357] on button "Allocate" at bounding box center [471, 356] width 121 height 22
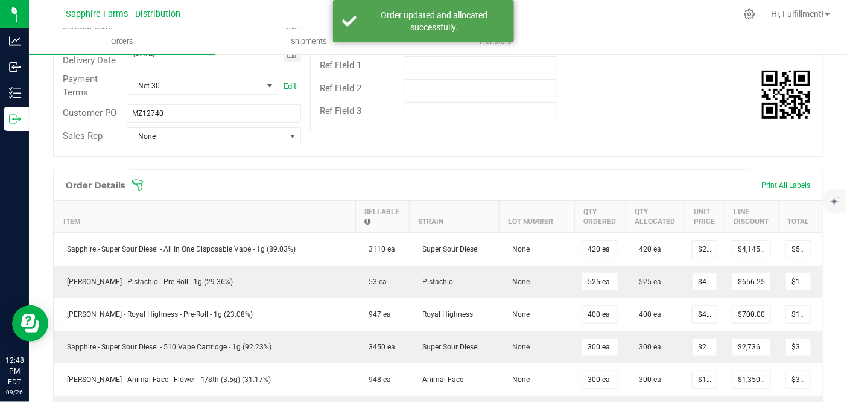
click at [139, 184] on icon at bounding box center [138, 185] width 12 height 12
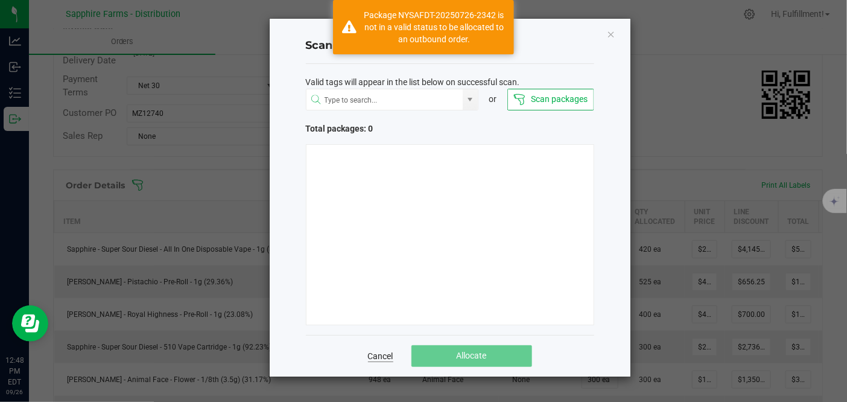
click at [380, 355] on link "Cancel" at bounding box center [380, 356] width 25 height 12
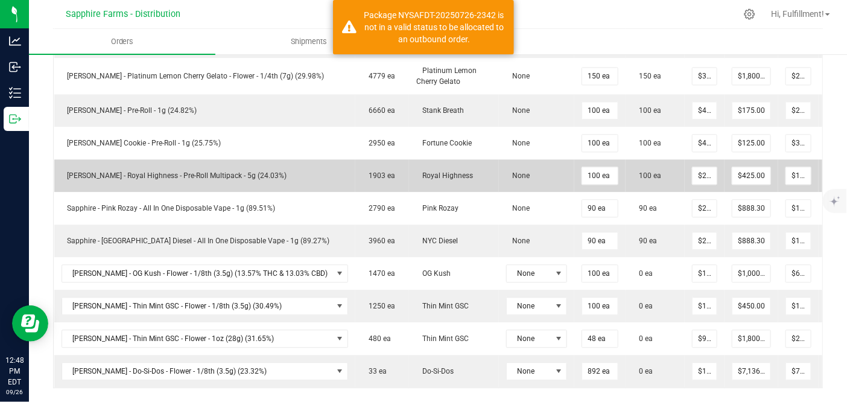
scroll to position [1207, 0]
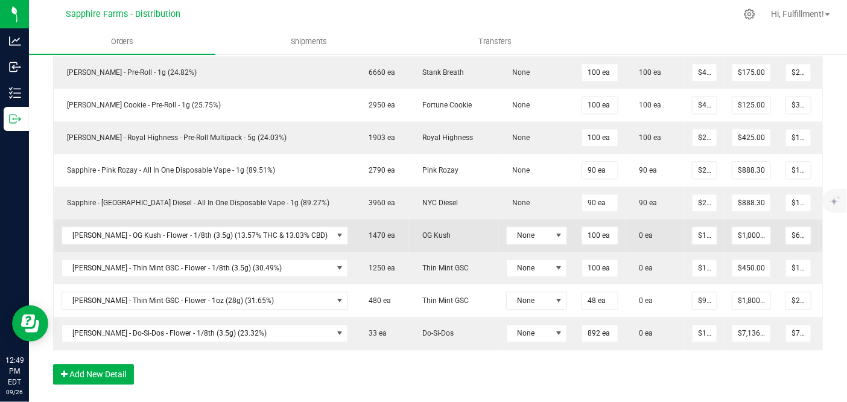
click at [830, 234] on icon at bounding box center [835, 233] width 10 height 7
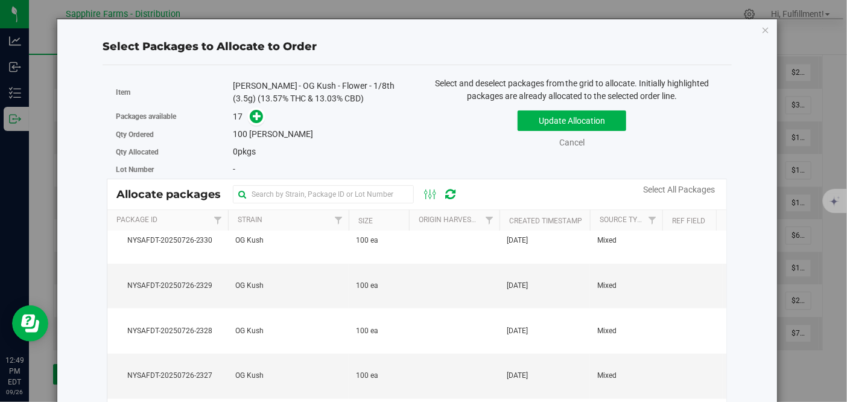
scroll to position [471, 0]
click at [337, 357] on td "OG Kush" at bounding box center [288, 376] width 121 height 45
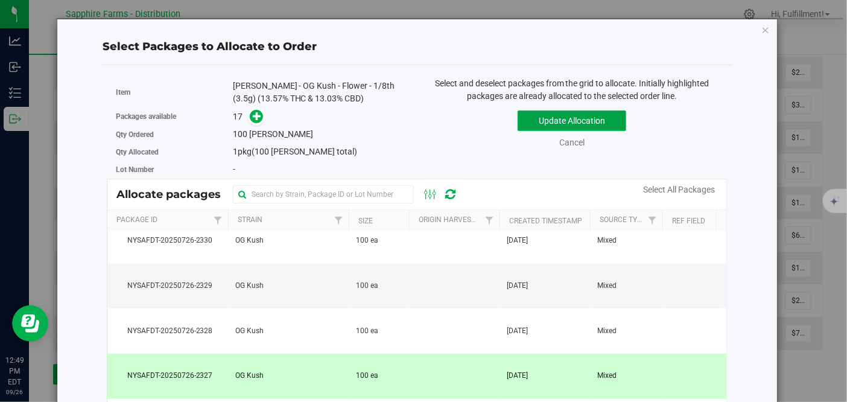
click at [587, 124] on button "Update Allocation" at bounding box center [572, 120] width 109 height 21
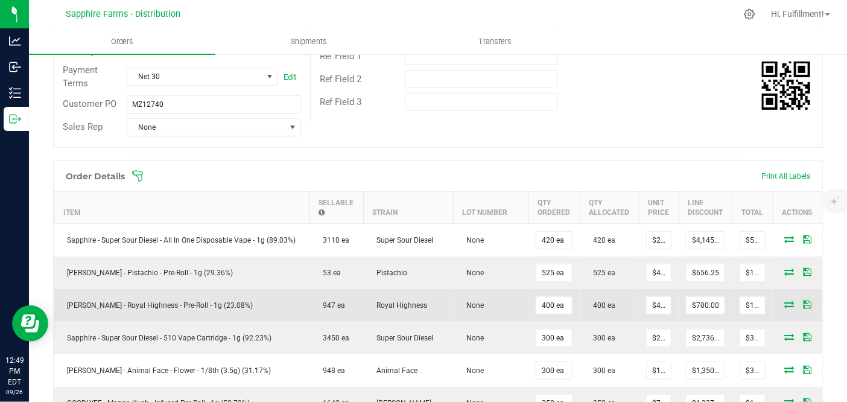
scroll to position [134, 0]
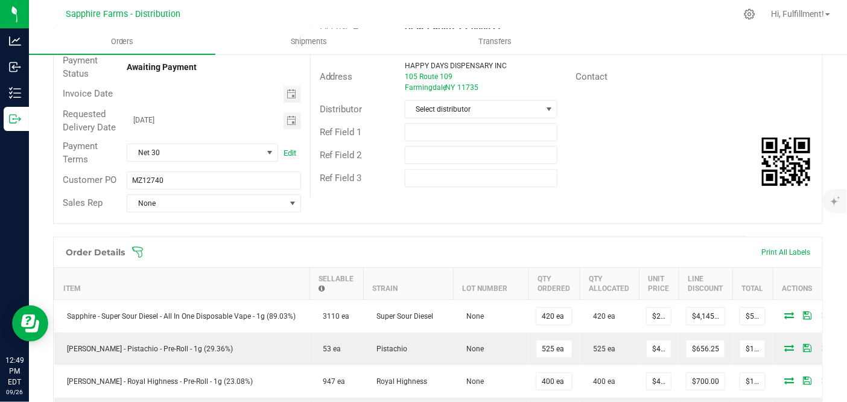
click at [139, 250] on icon at bounding box center [138, 252] width 12 height 12
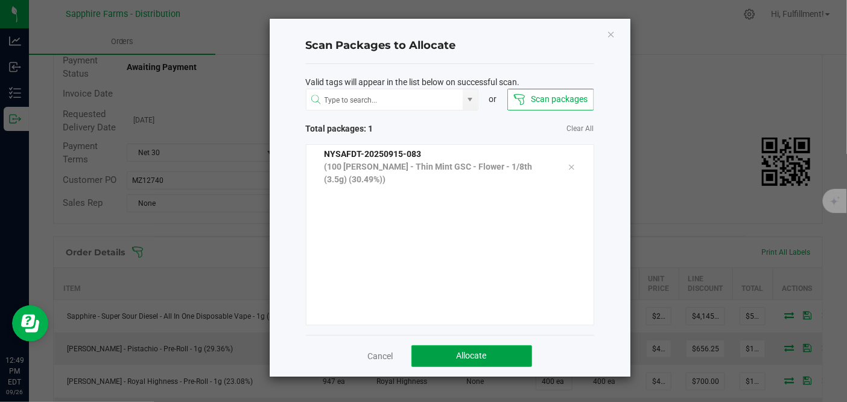
click at [460, 354] on span "Allocate" at bounding box center [472, 356] width 30 height 10
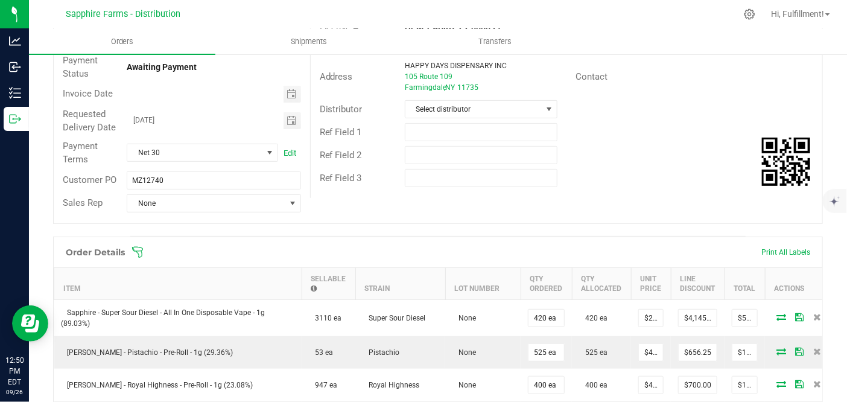
click at [141, 252] on icon at bounding box center [138, 252] width 12 height 12
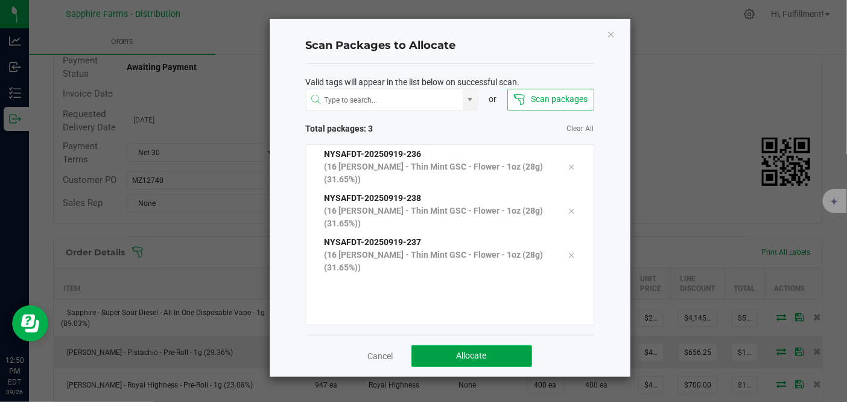
click at [487, 353] on span "Allocate" at bounding box center [472, 356] width 30 height 10
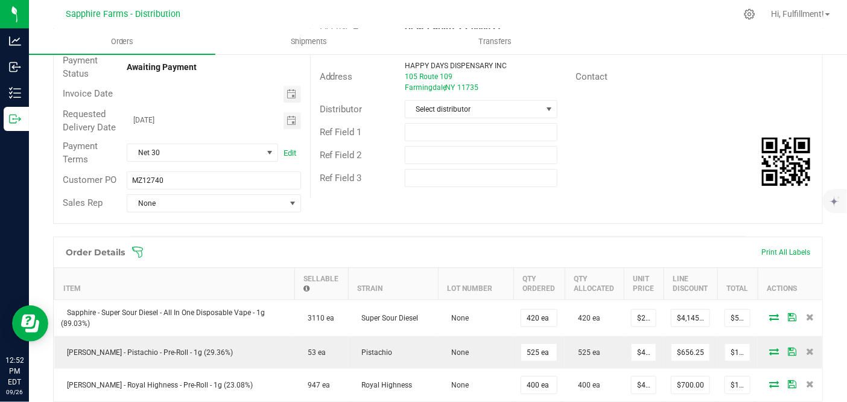
click at [139, 252] on icon at bounding box center [138, 252] width 12 height 12
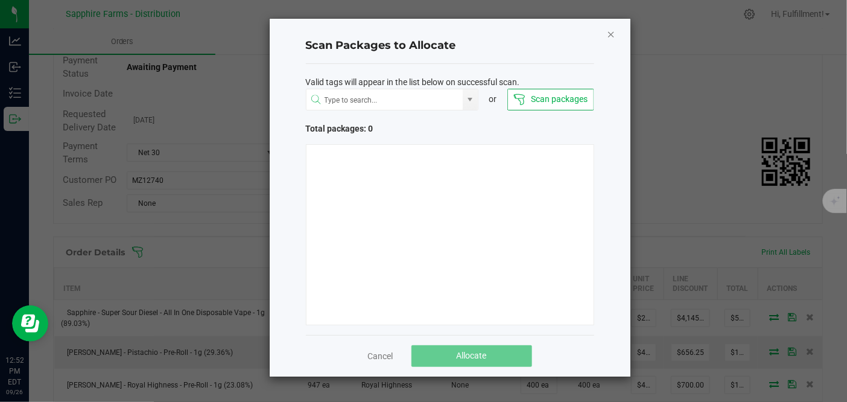
click at [612, 31] on icon "Close" at bounding box center [611, 34] width 8 height 14
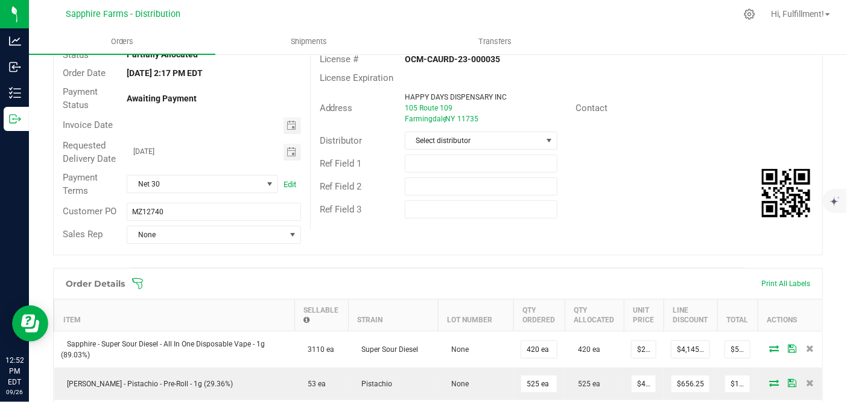
scroll to position [0, 0]
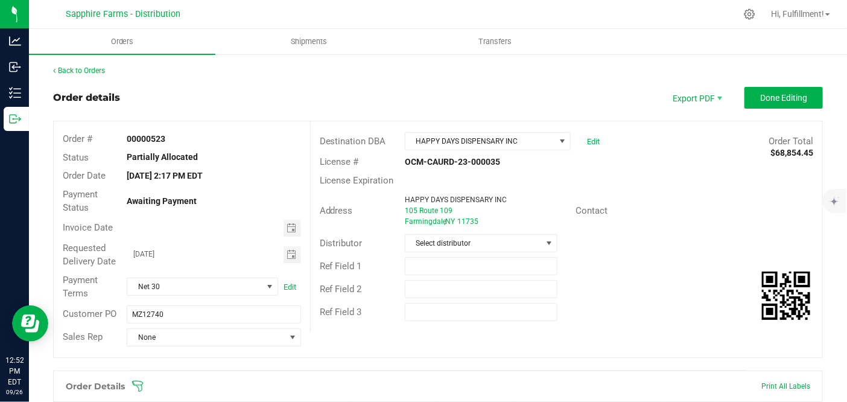
click at [139, 380] on icon at bounding box center [138, 386] width 12 height 12
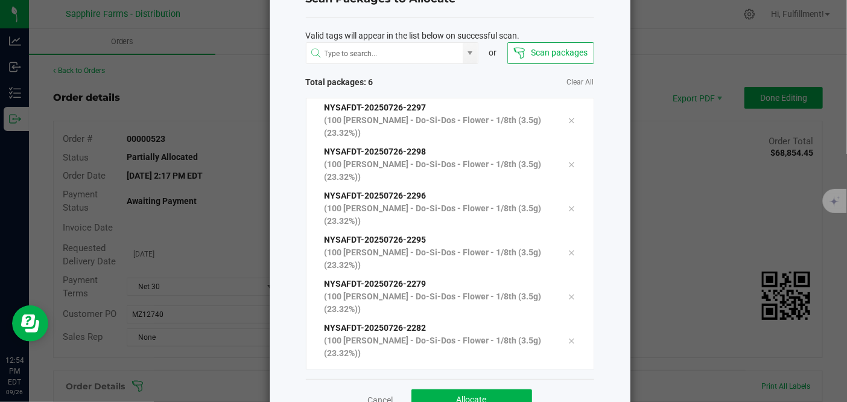
scroll to position [83, 0]
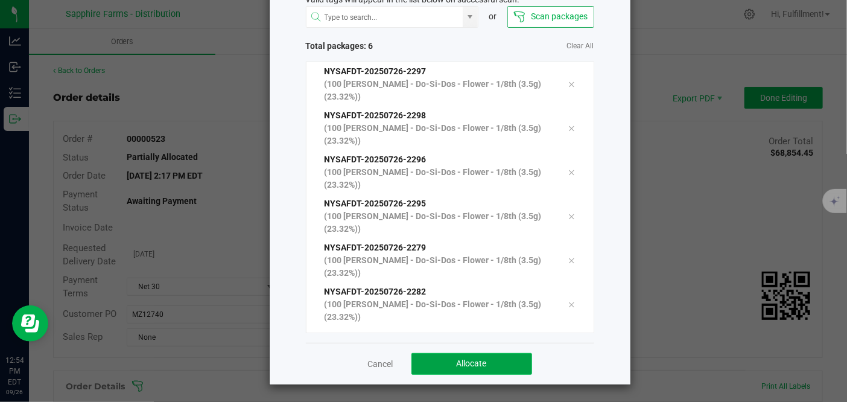
click at [445, 361] on button "Allocate" at bounding box center [471, 364] width 121 height 22
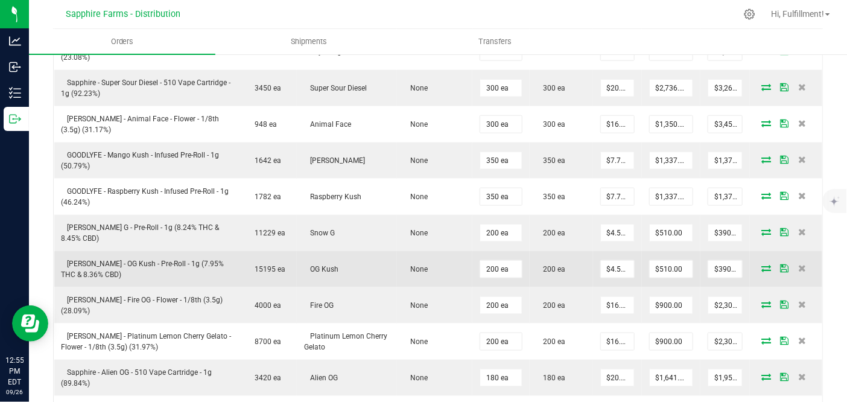
scroll to position [536, 0]
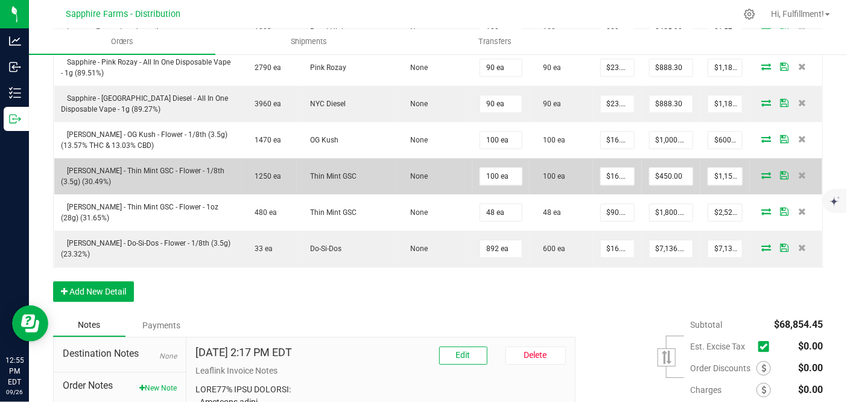
scroll to position [1408, 0]
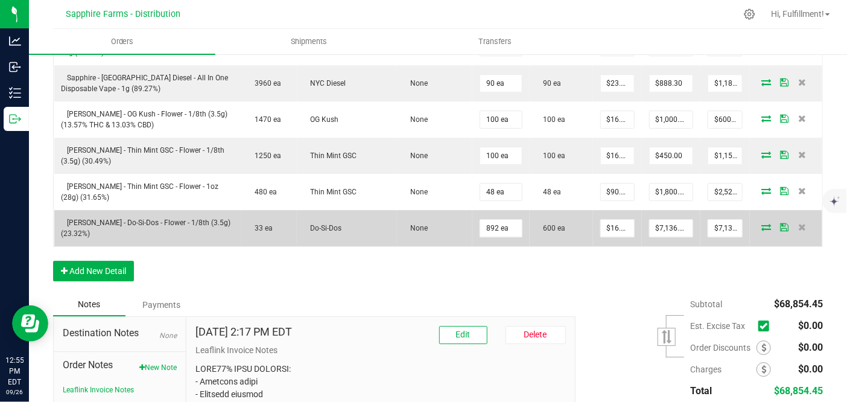
click at [761, 223] on icon at bounding box center [766, 226] width 10 height 7
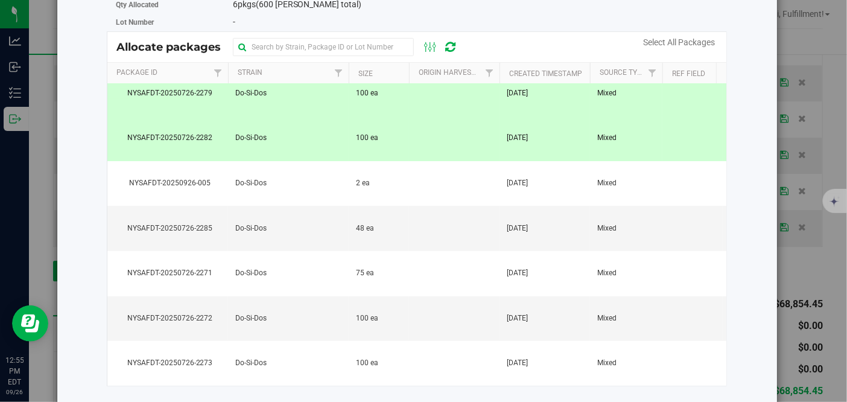
scroll to position [148, 0]
drag, startPoint x: 474, startPoint y: 309, endPoint x: 474, endPoint y: 316, distance: 7.2
click at [474, 309] on td at bounding box center [454, 318] width 91 height 45
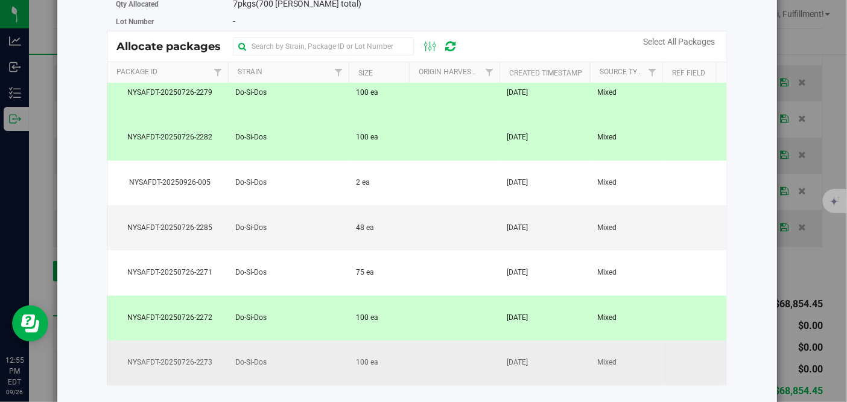
click at [472, 359] on td at bounding box center [454, 362] width 91 height 45
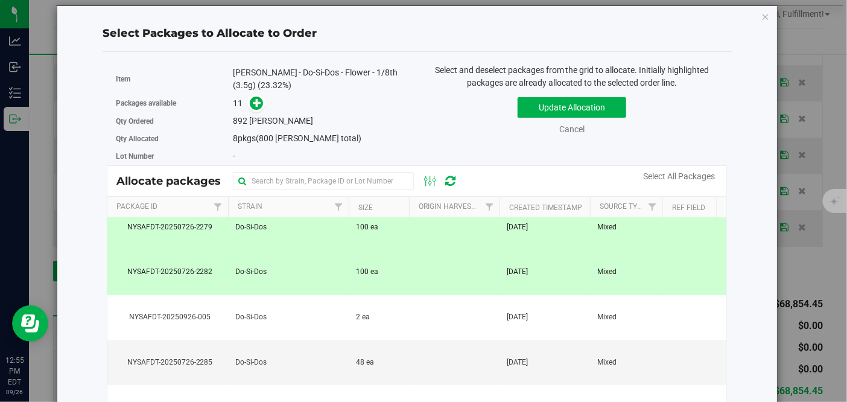
scroll to position [0, 0]
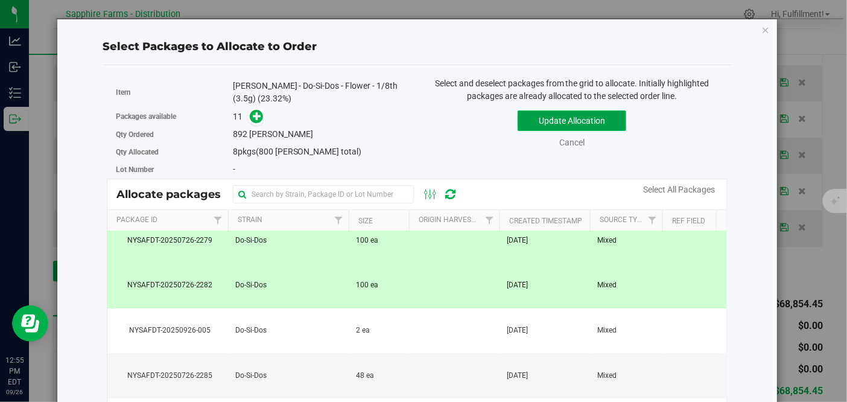
click at [604, 116] on button "Update Allocation" at bounding box center [572, 120] width 109 height 21
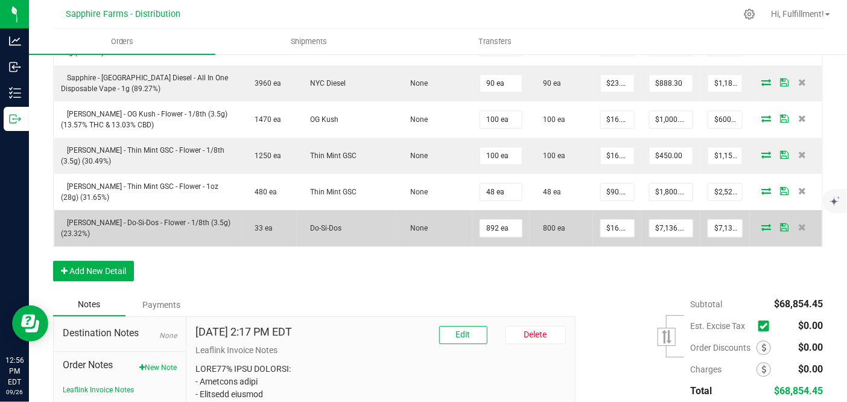
click at [761, 223] on icon at bounding box center [766, 226] width 10 height 7
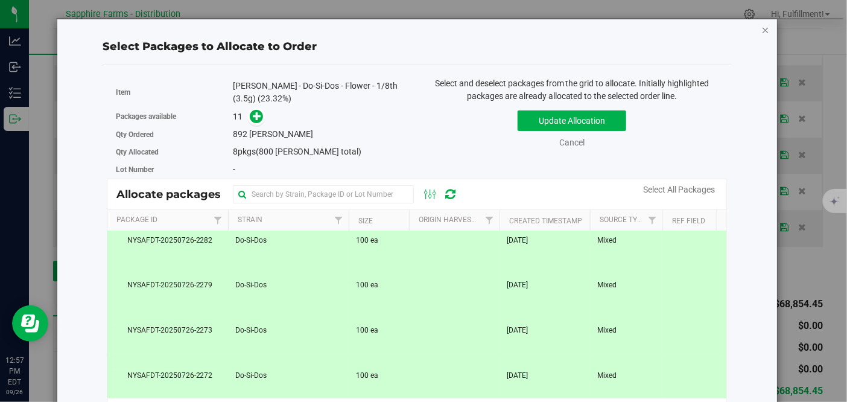
click at [761, 28] on icon "button" at bounding box center [765, 29] width 8 height 14
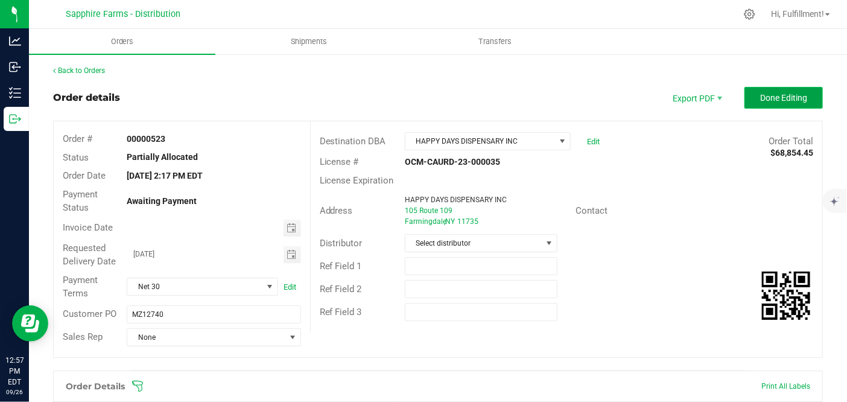
click at [767, 95] on span "Done Editing" at bounding box center [783, 98] width 47 height 10
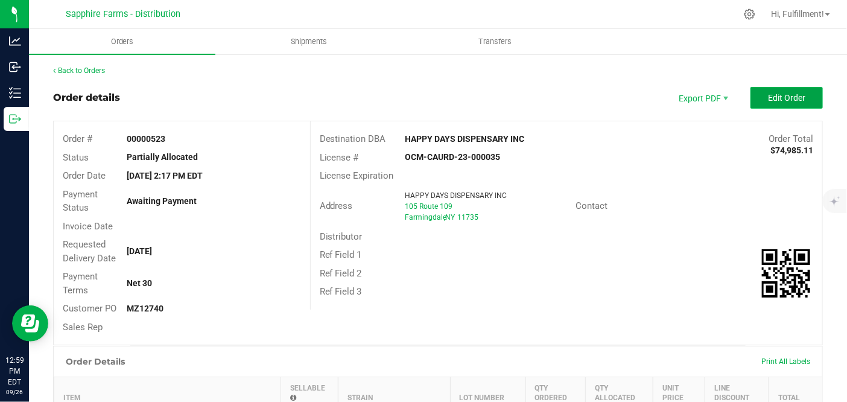
click at [768, 93] on span "Edit Order" at bounding box center [786, 98] width 37 height 10
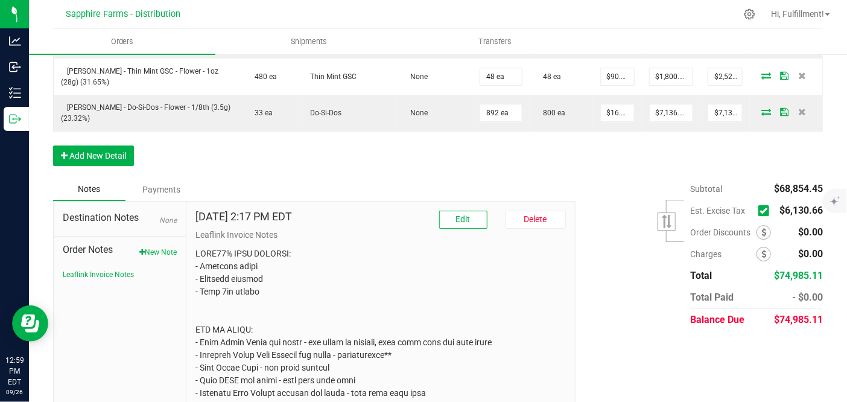
scroll to position [1495, 0]
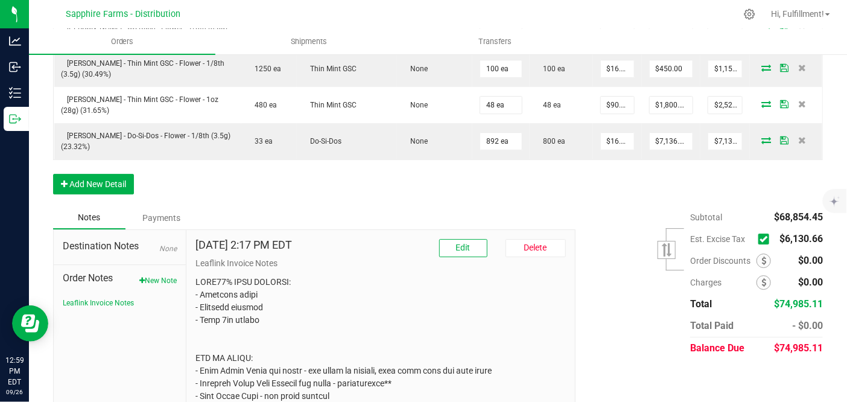
click at [760, 239] on icon at bounding box center [764, 239] width 8 height 0
click at [0, 0] on input "checkbox" at bounding box center [0, 0] width 0 height 0
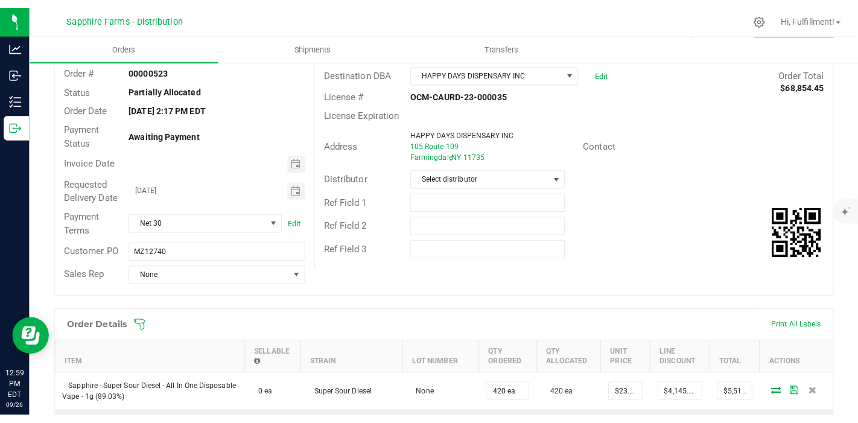
scroll to position [0, 0]
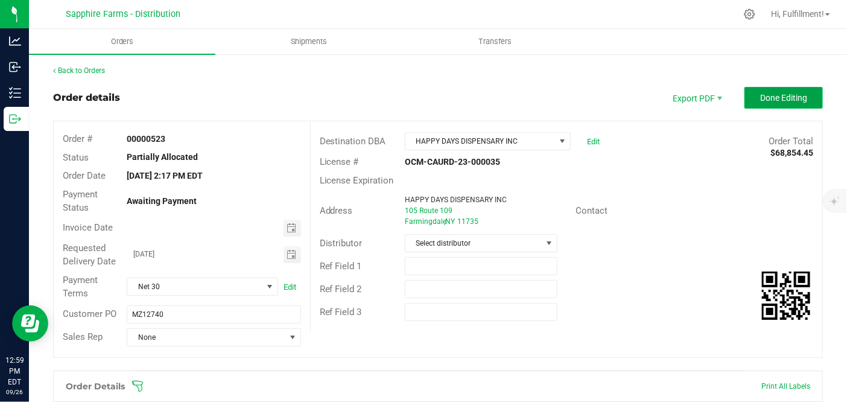
click at [764, 89] on button "Done Editing" at bounding box center [784, 98] width 78 height 22
